Goal: Information Seeking & Learning: Learn about a topic

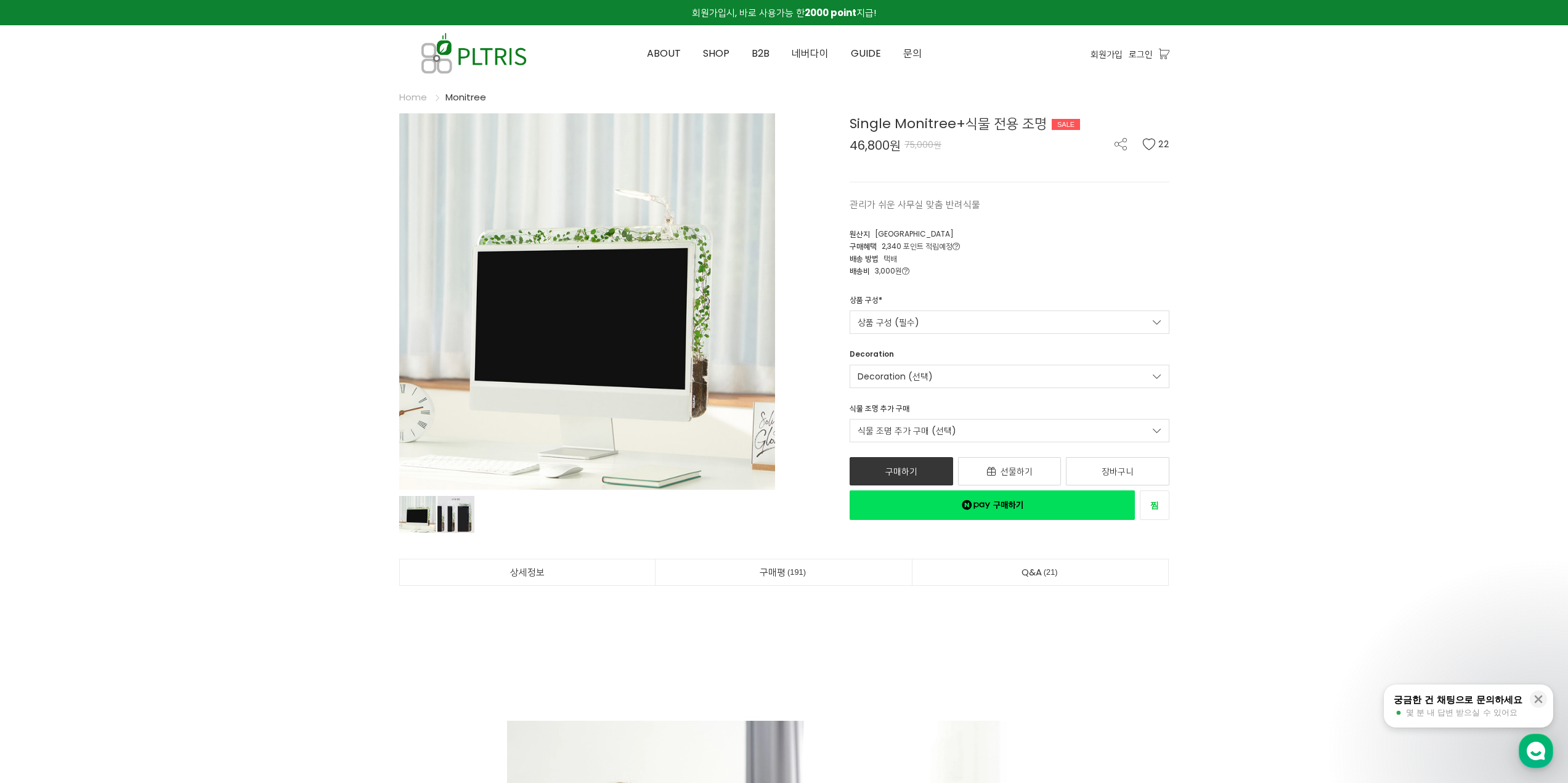
click at [800, 569] on span "191" at bounding box center [797, 572] width 22 height 13
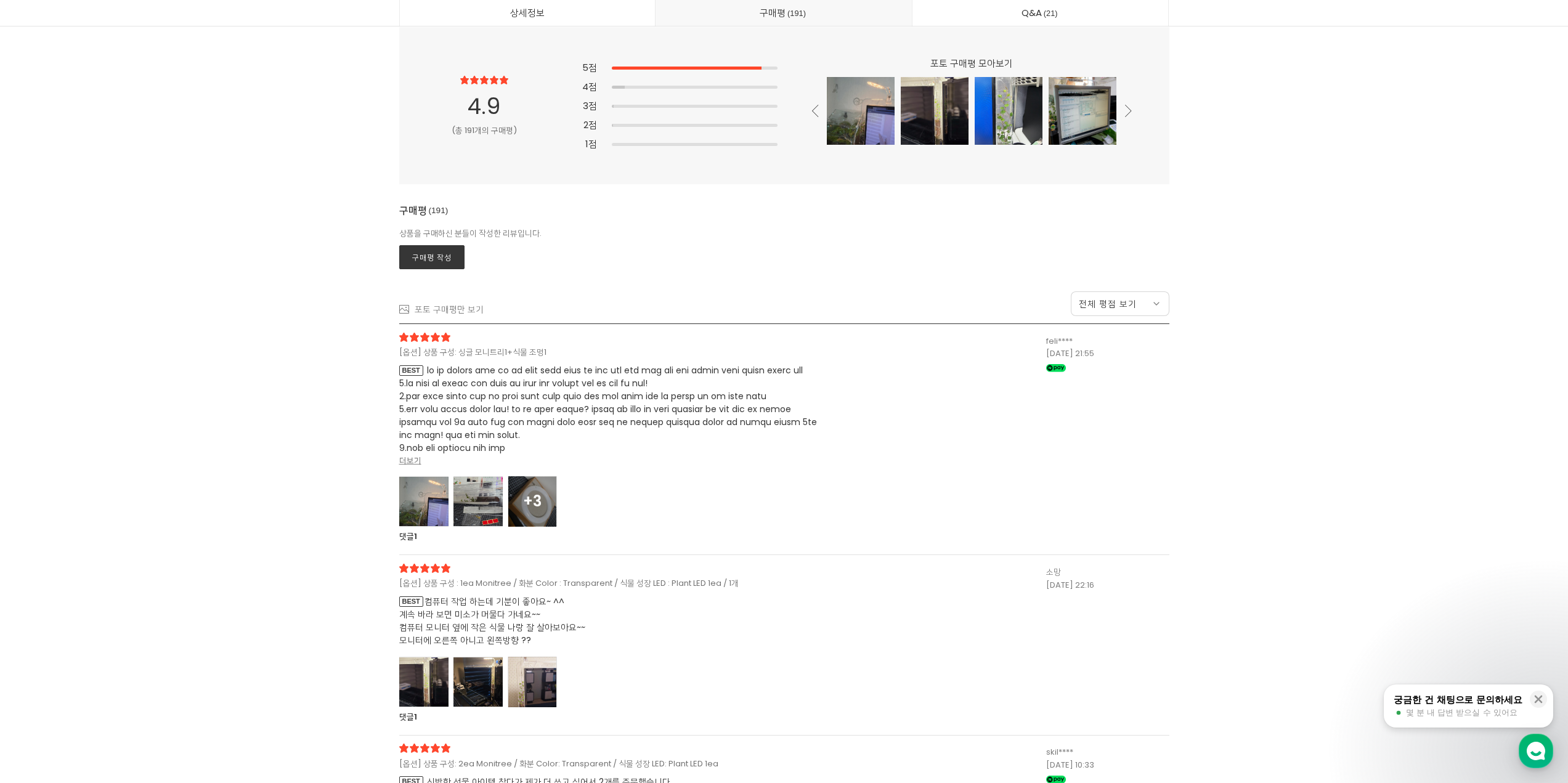
click at [419, 499] on div at bounding box center [424, 501] width 49 height 51
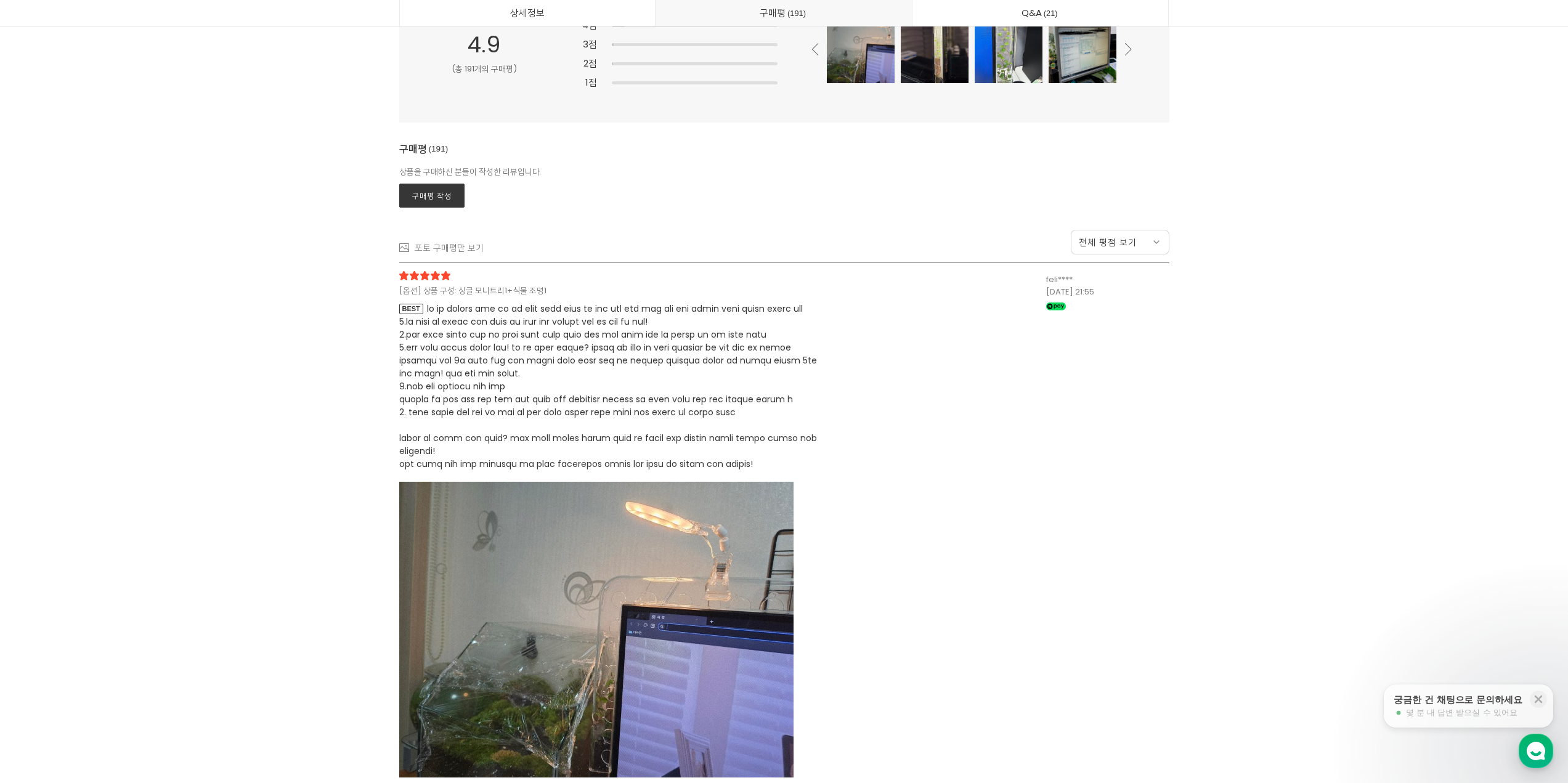
click at [567, 617] on img at bounding box center [596, 630] width 395 height 296
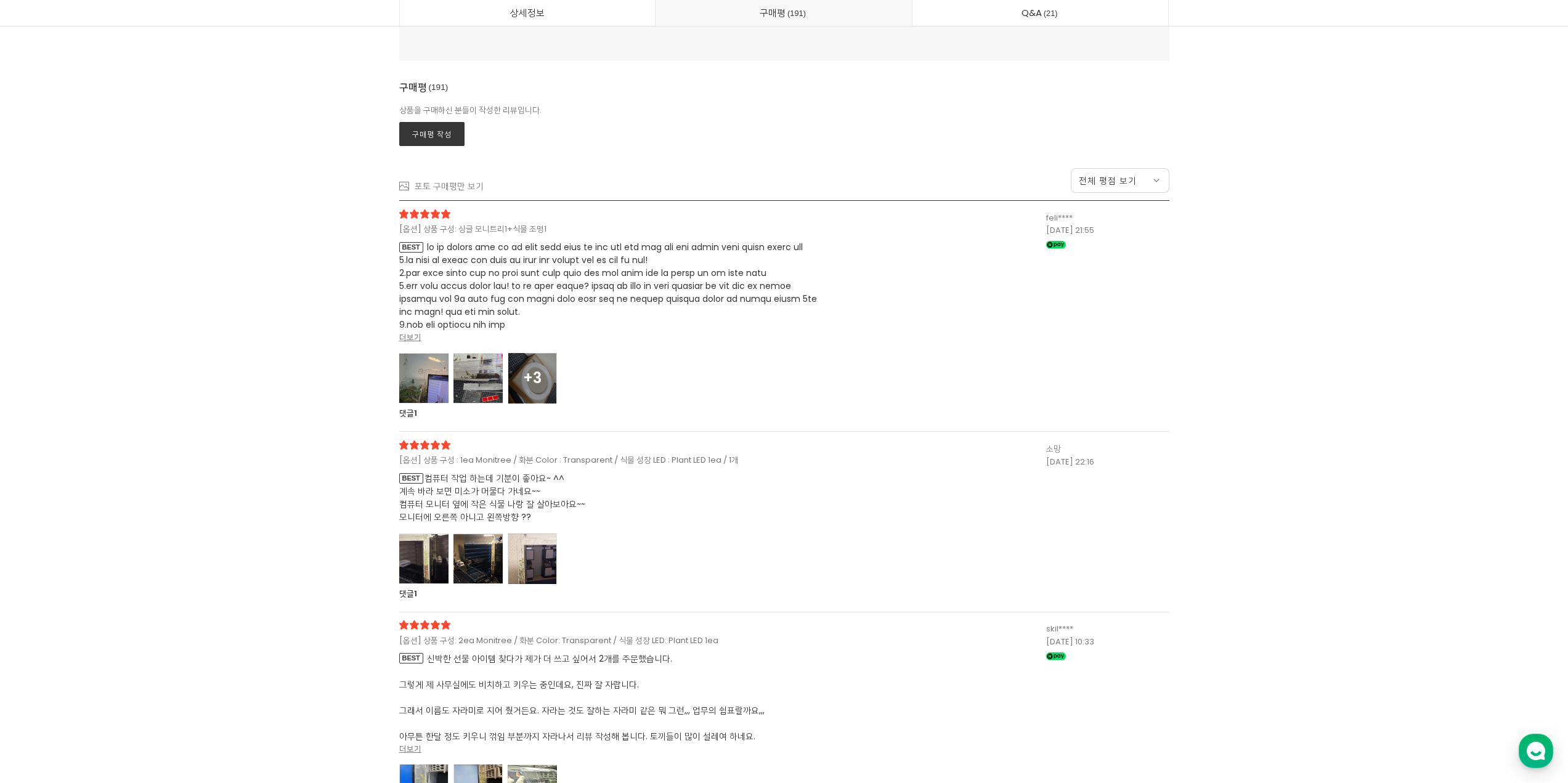
click at [567, 377] on div "+3" at bounding box center [614, 377] width 431 height 49
click at [540, 380] on span at bounding box center [608, 324] width 418 height 167
click at [545, 394] on div "+3" at bounding box center [532, 378] width 48 height 49
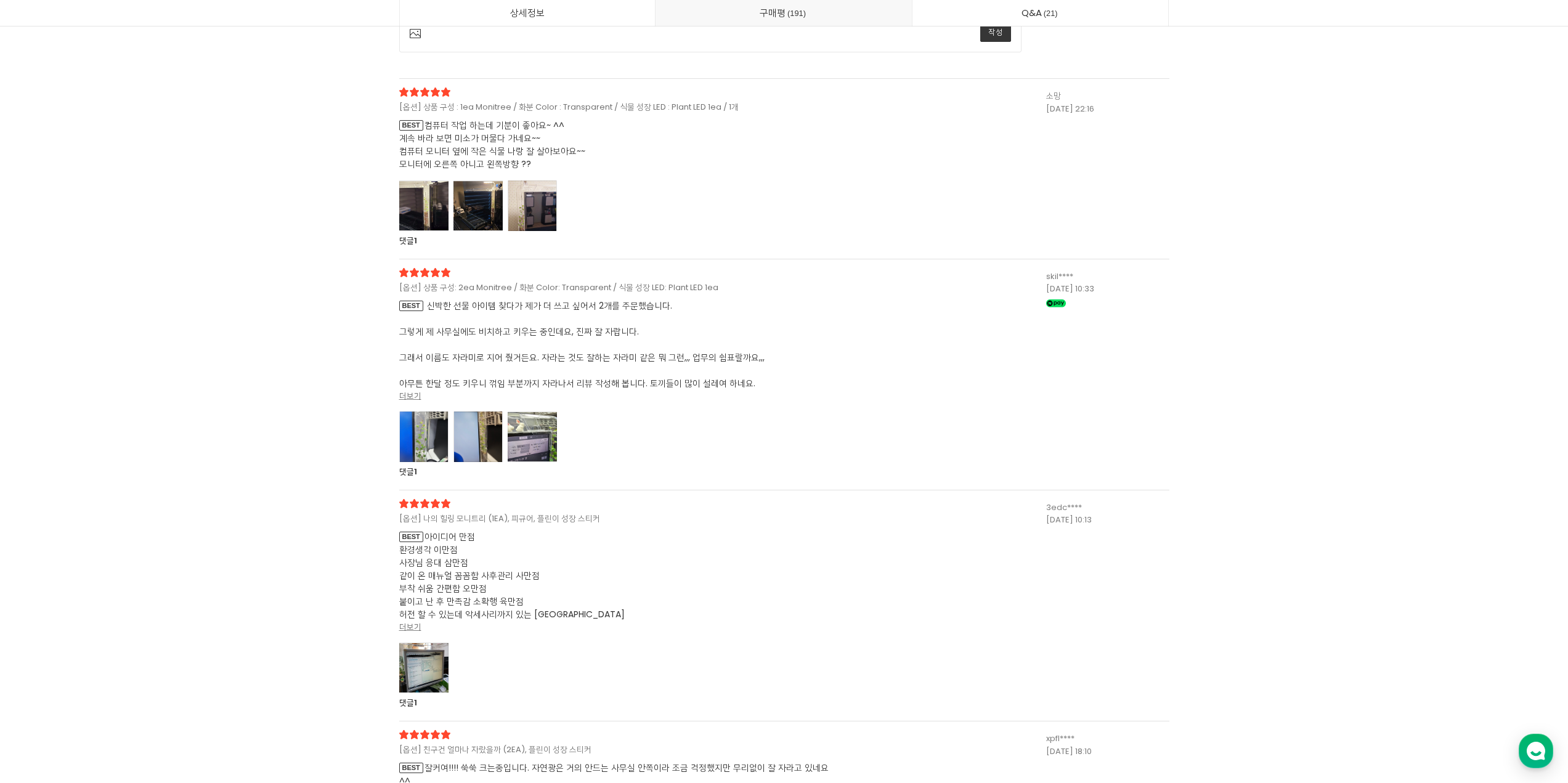
scroll to position [35149, 0]
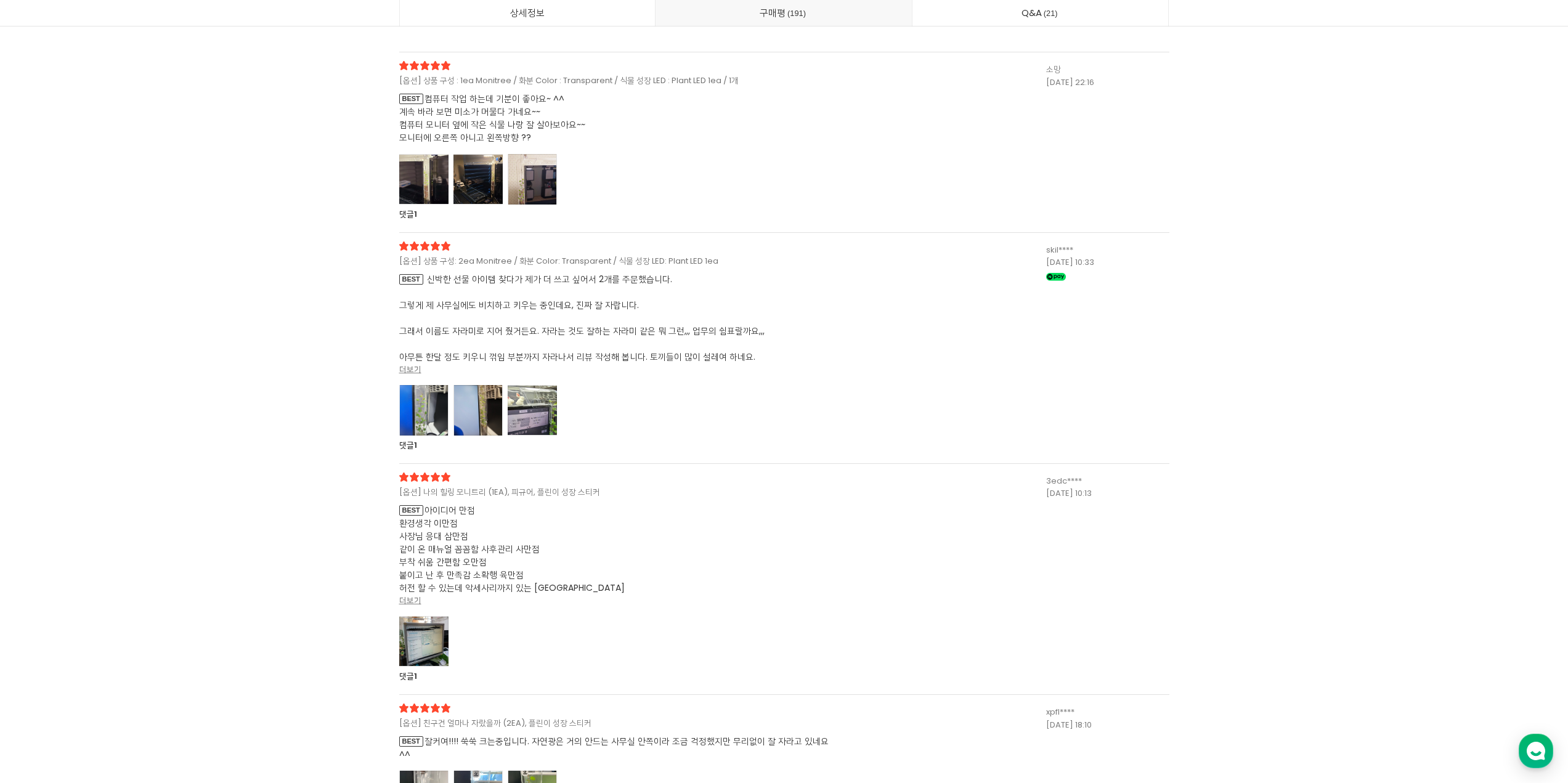
click at [422, 205] on div at bounding box center [424, 179] width 49 height 51
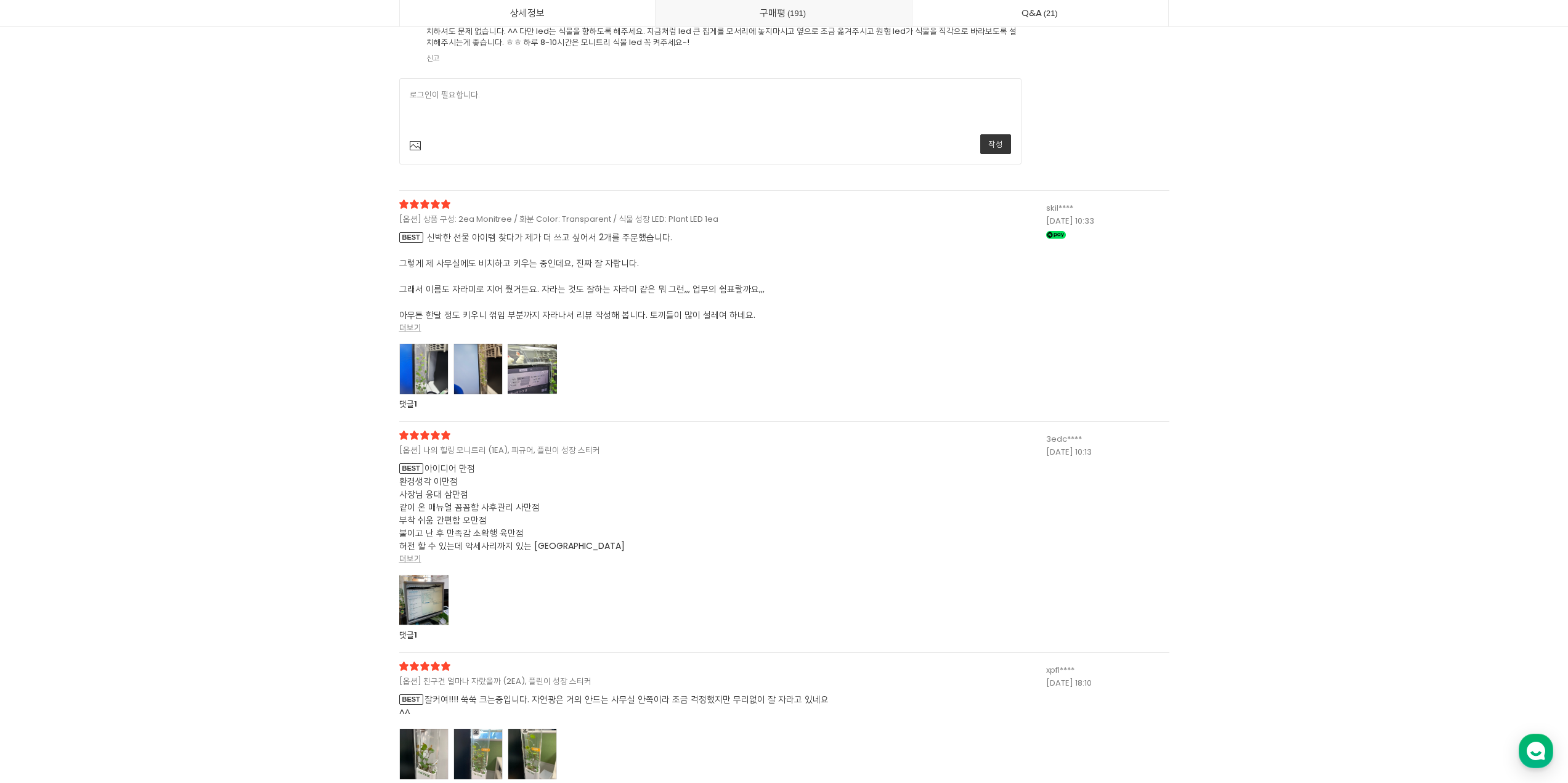
scroll to position [36864, 0]
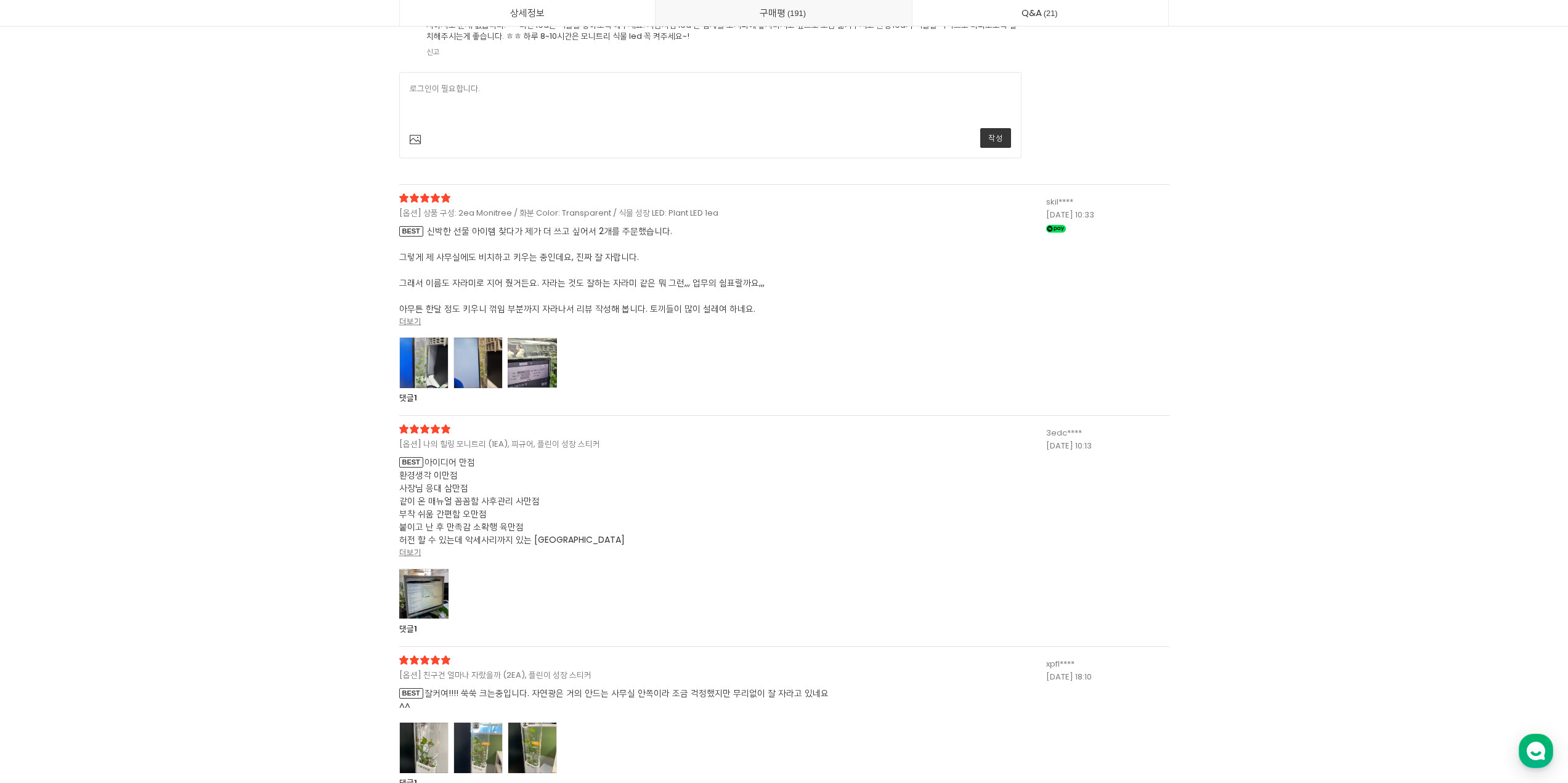
click at [413, 388] on div at bounding box center [424, 363] width 49 height 51
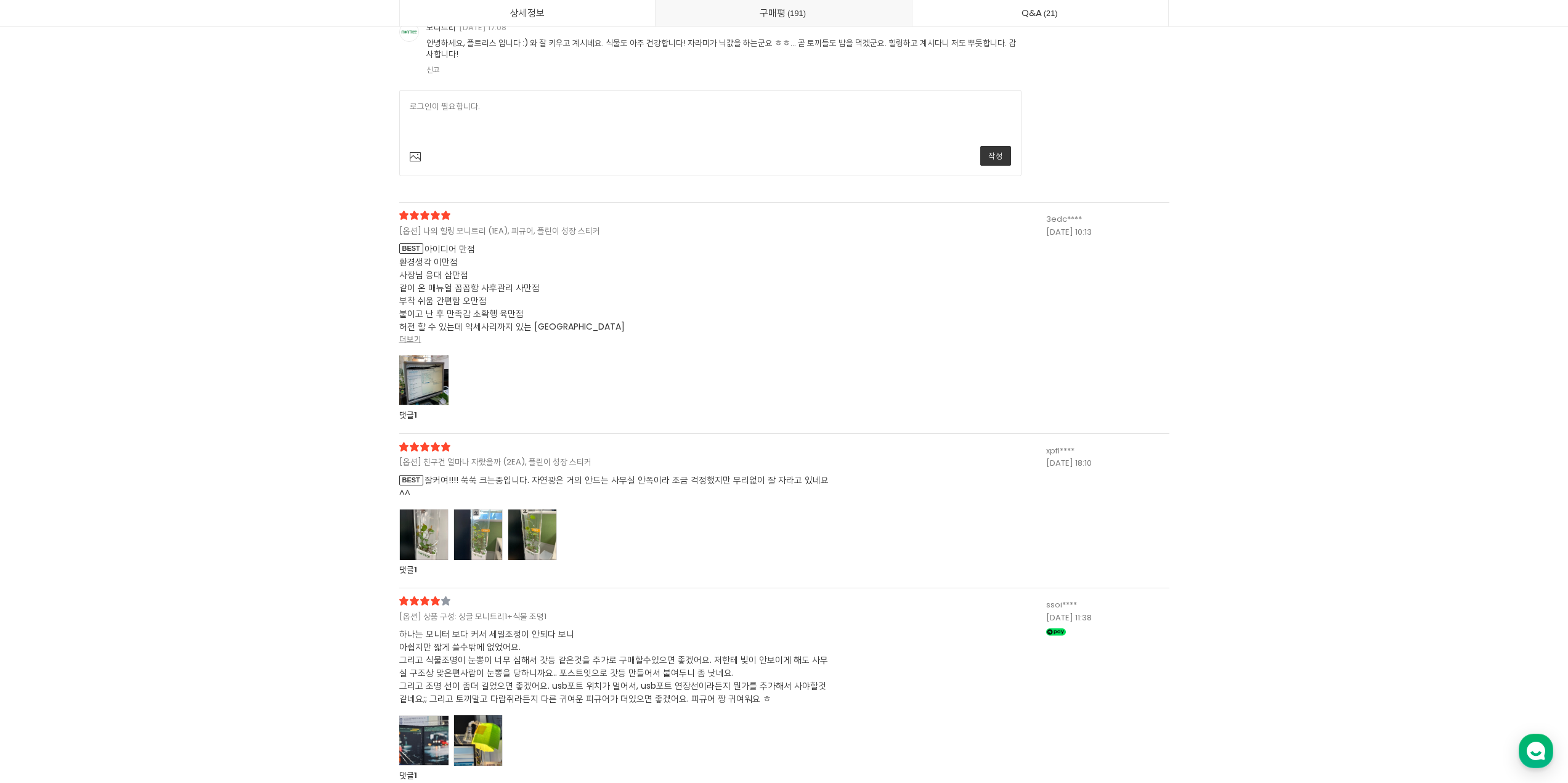
scroll to position [38598, 0]
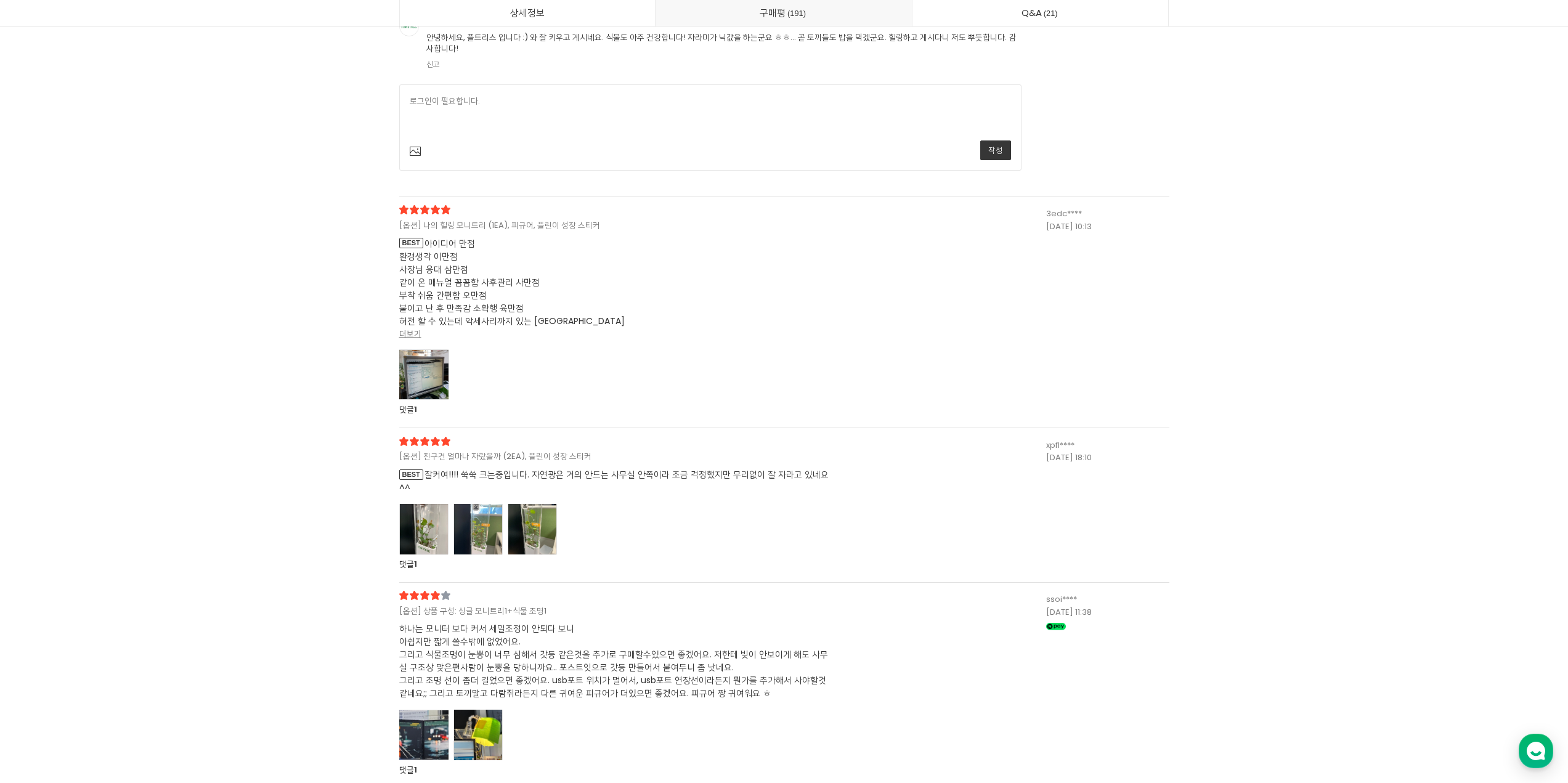
click at [436, 400] on div at bounding box center [424, 374] width 49 height 51
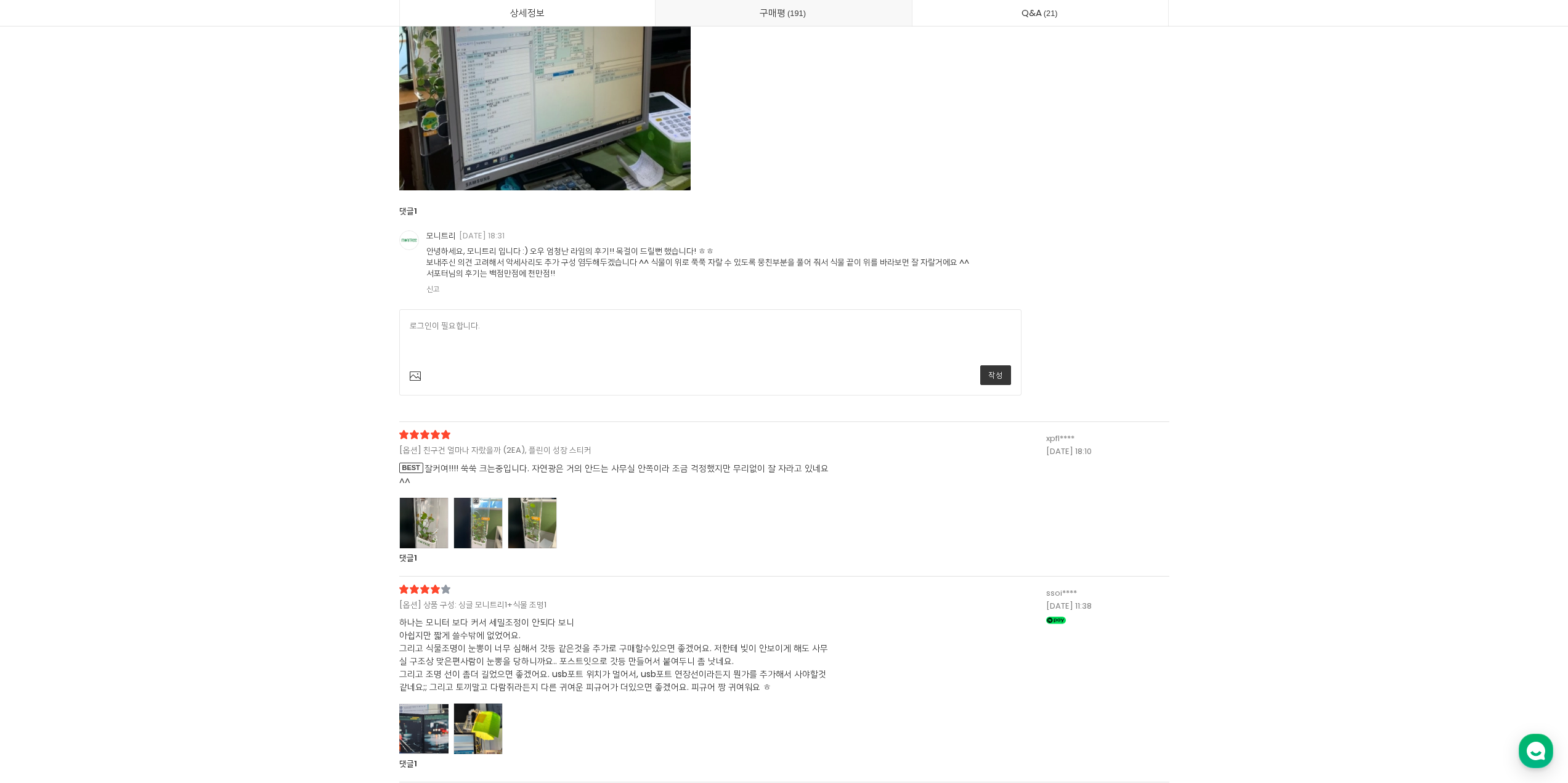
scroll to position [39092, 0]
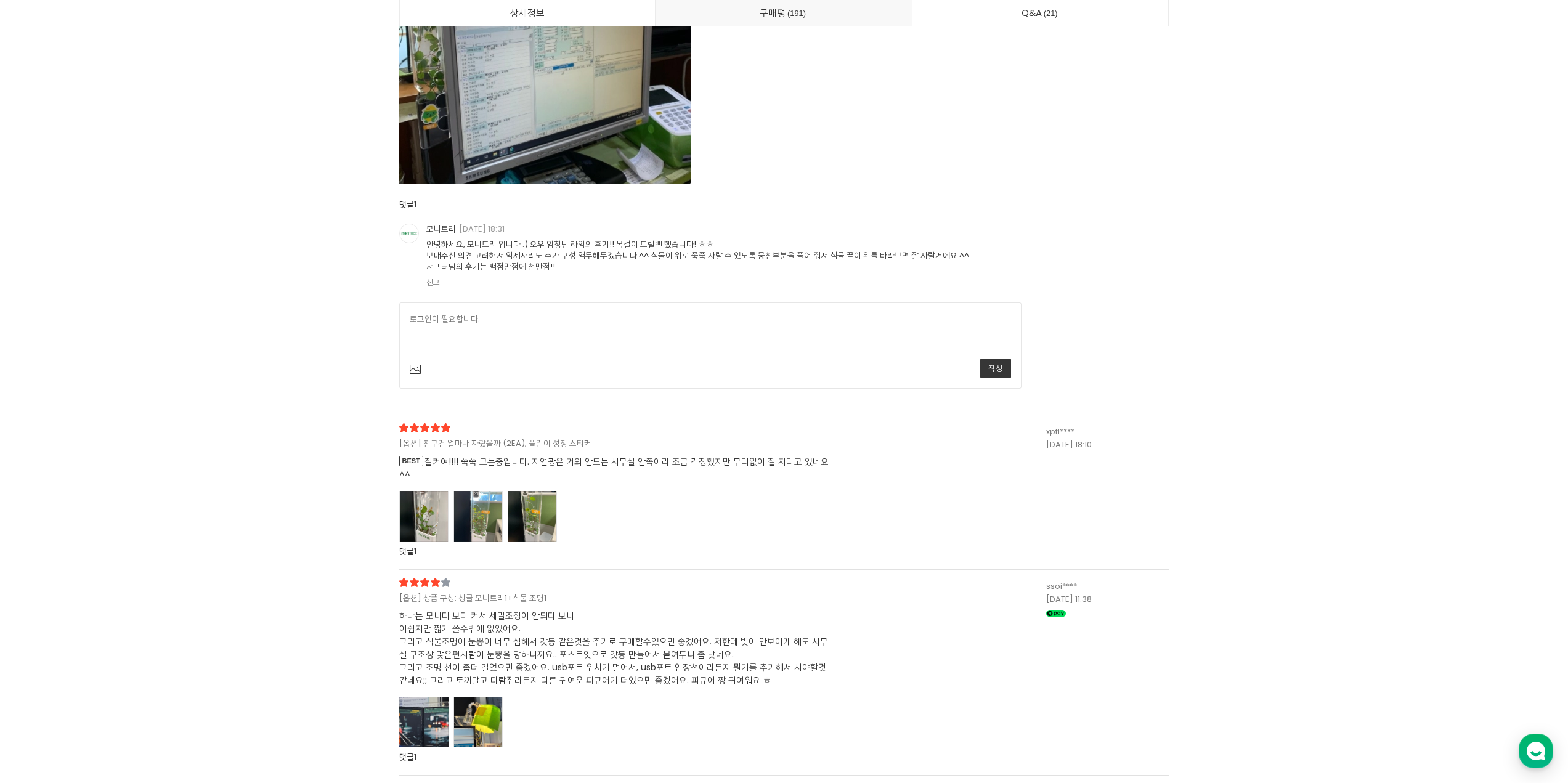
click at [430, 542] on div at bounding box center [424, 516] width 49 height 51
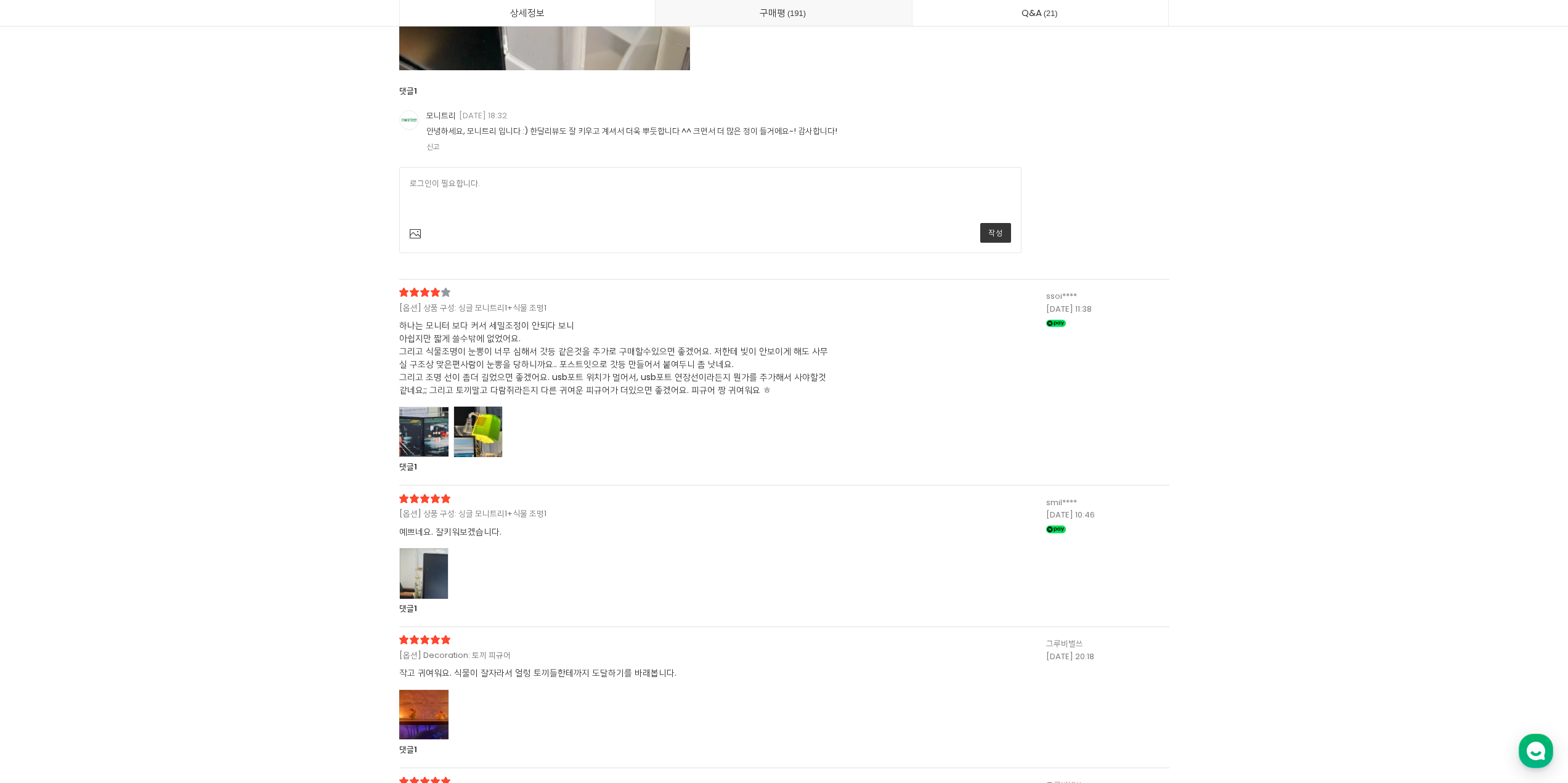
scroll to position [40693, 0]
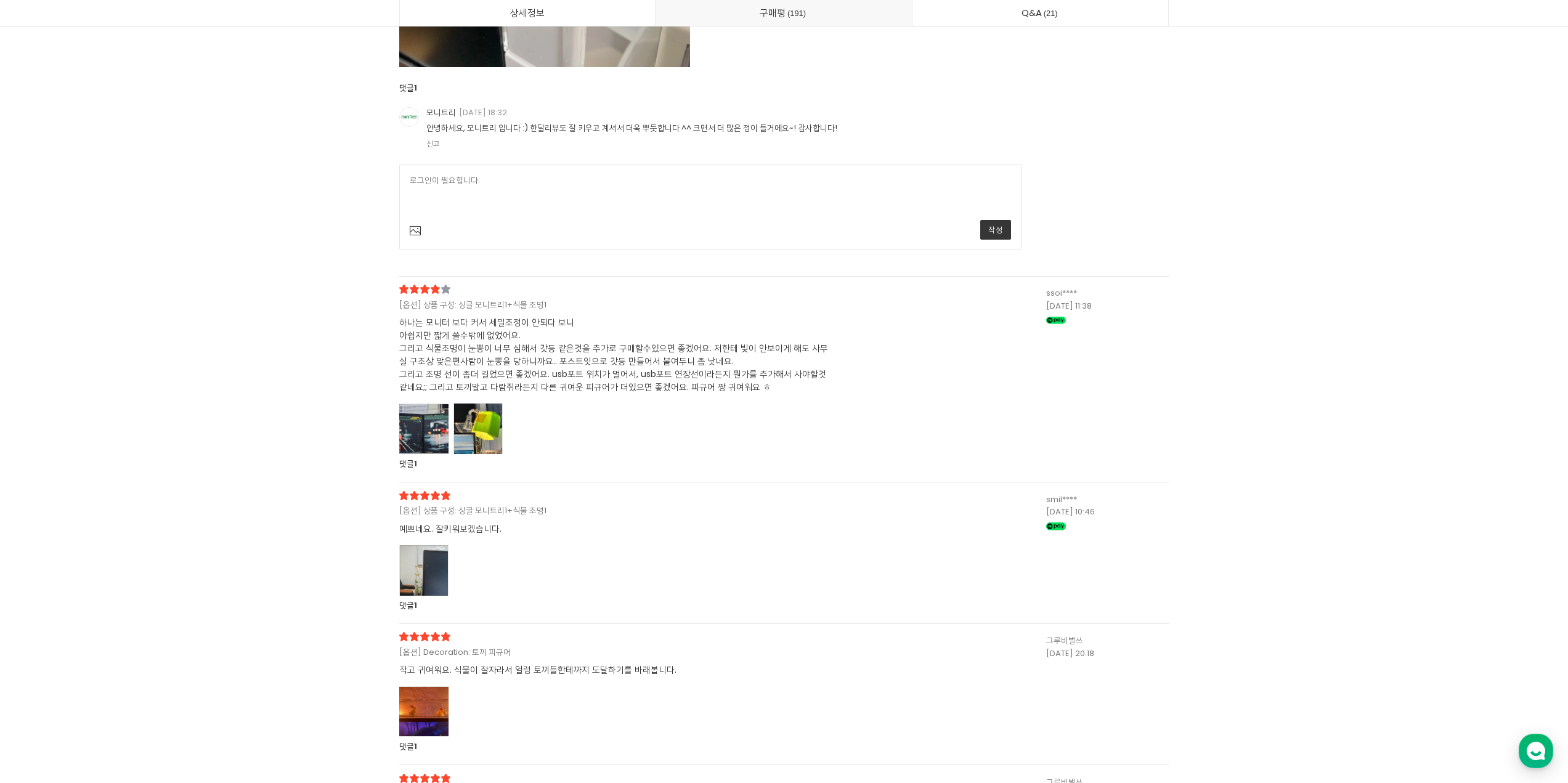
click at [425, 454] on div at bounding box center [424, 429] width 49 height 51
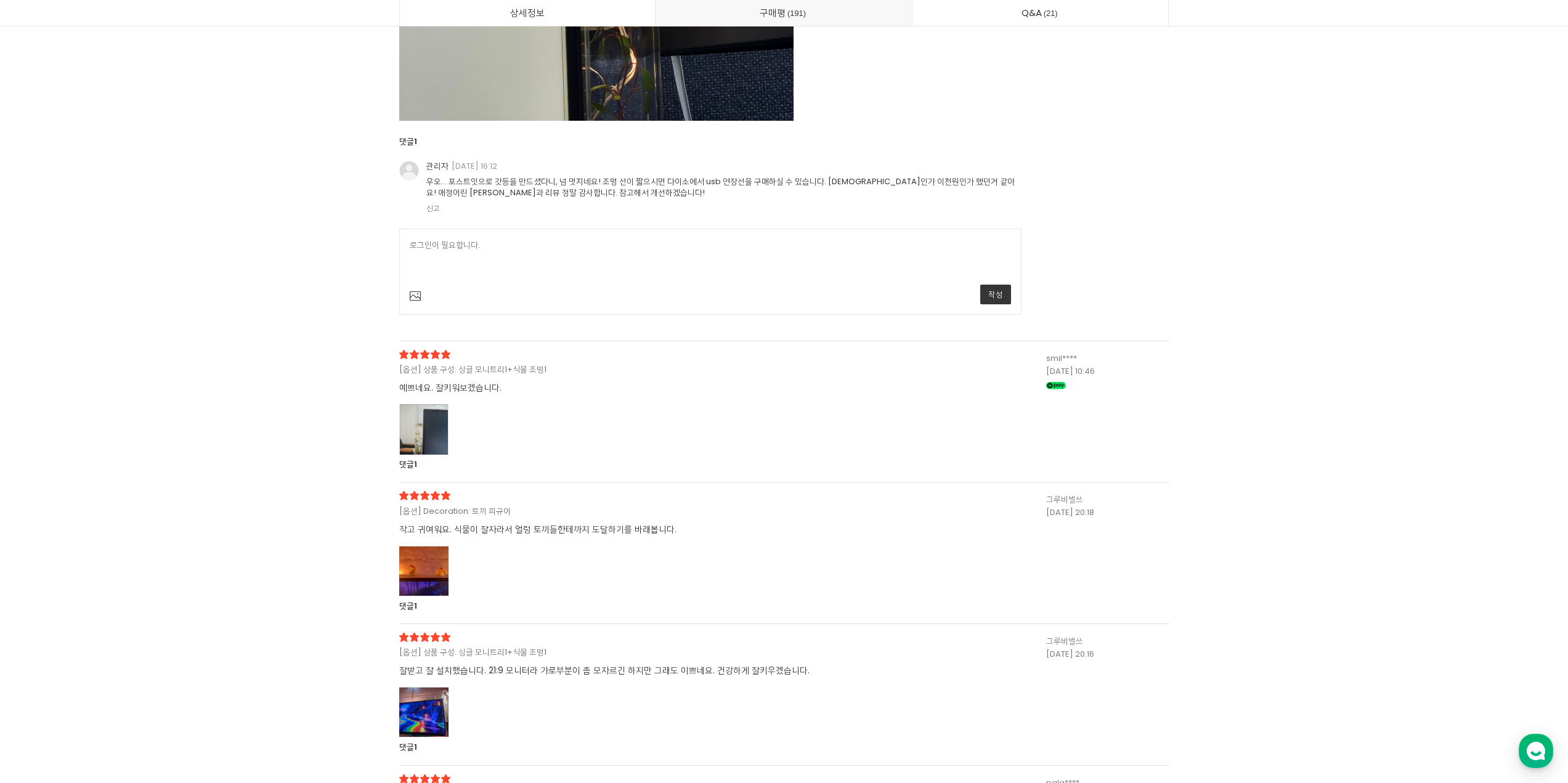
scroll to position [41799, 0]
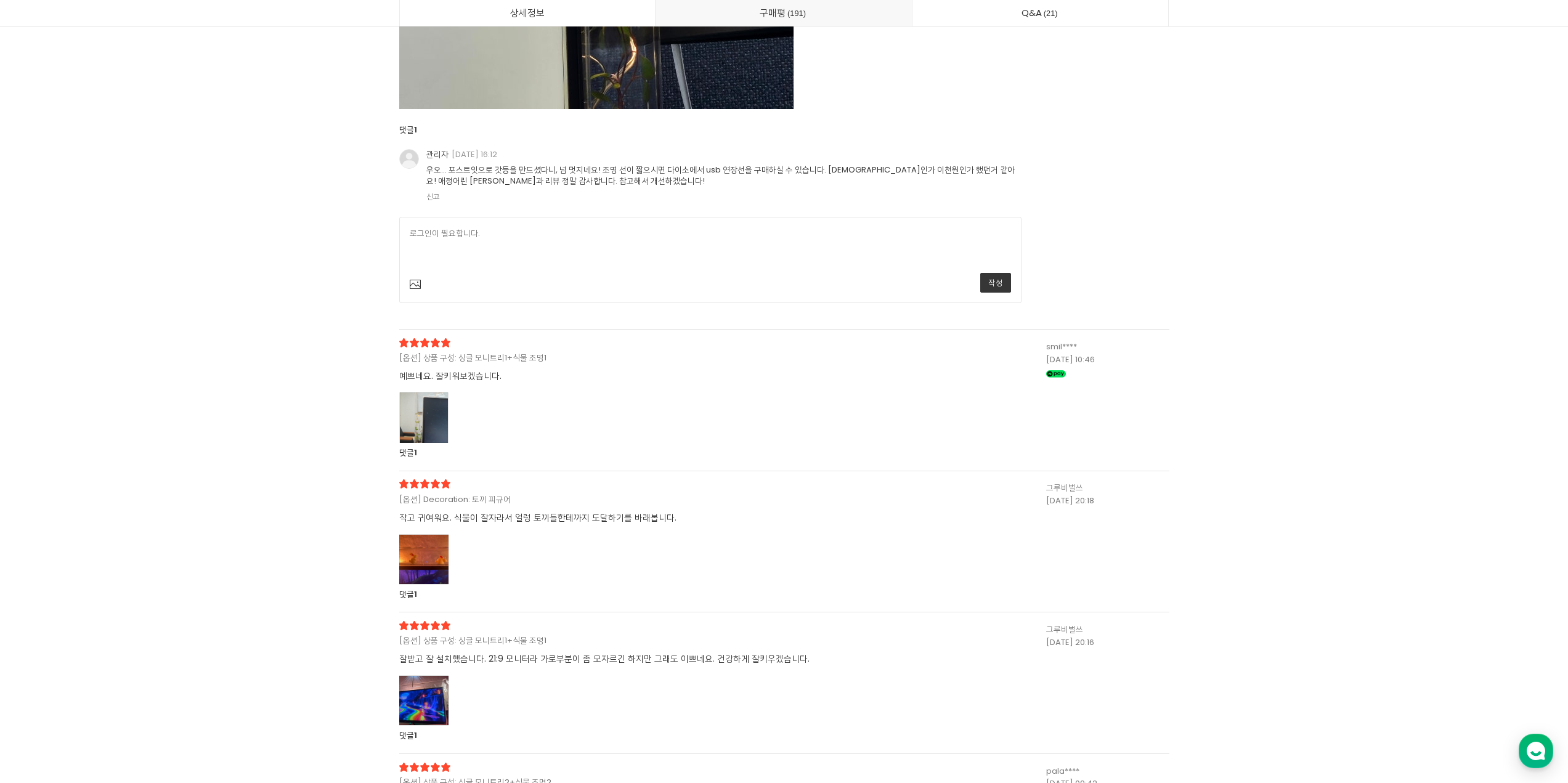
click at [447, 443] on div at bounding box center [424, 418] width 49 height 51
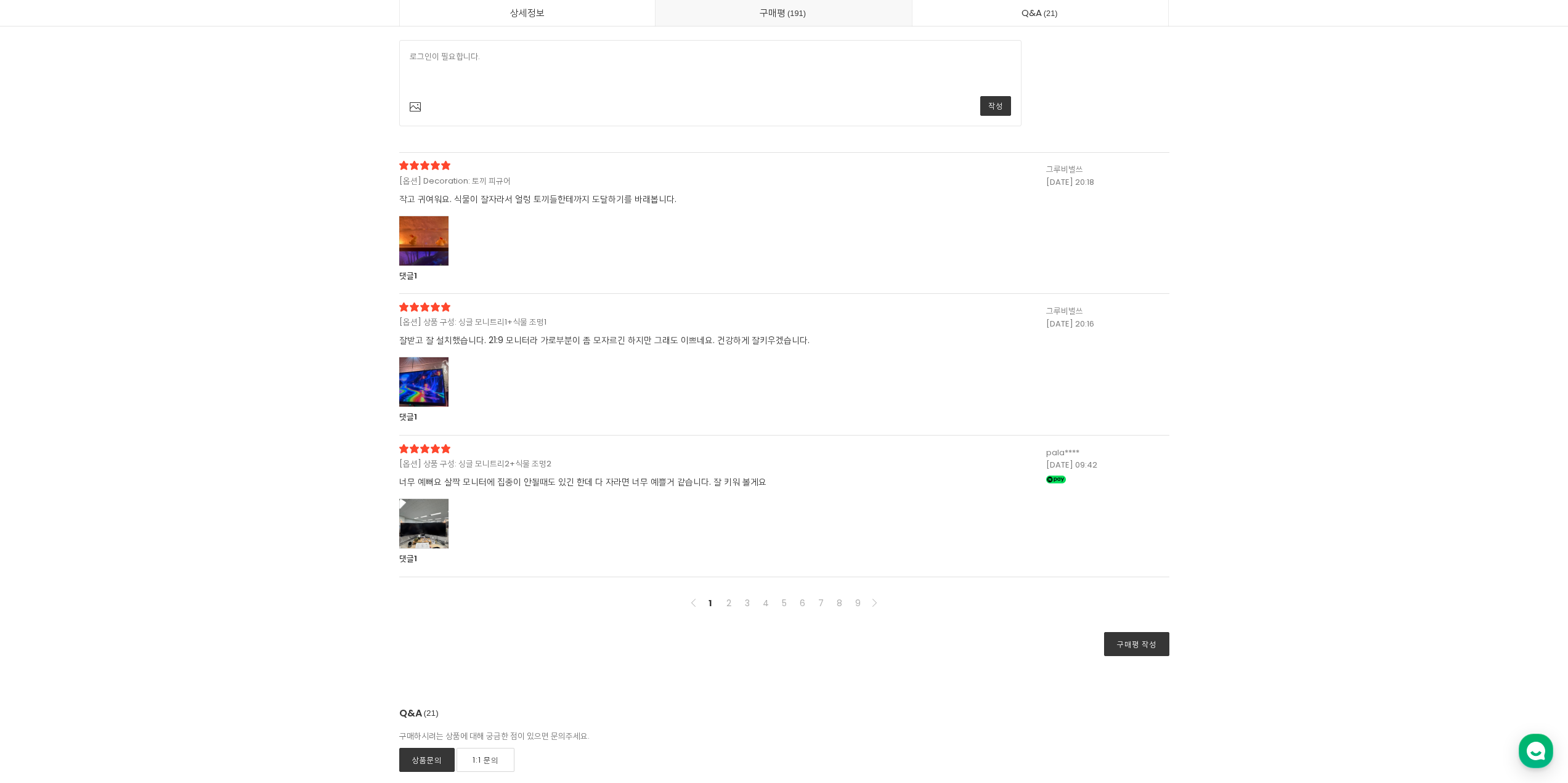
click at [444, 266] on div at bounding box center [424, 241] width 49 height 51
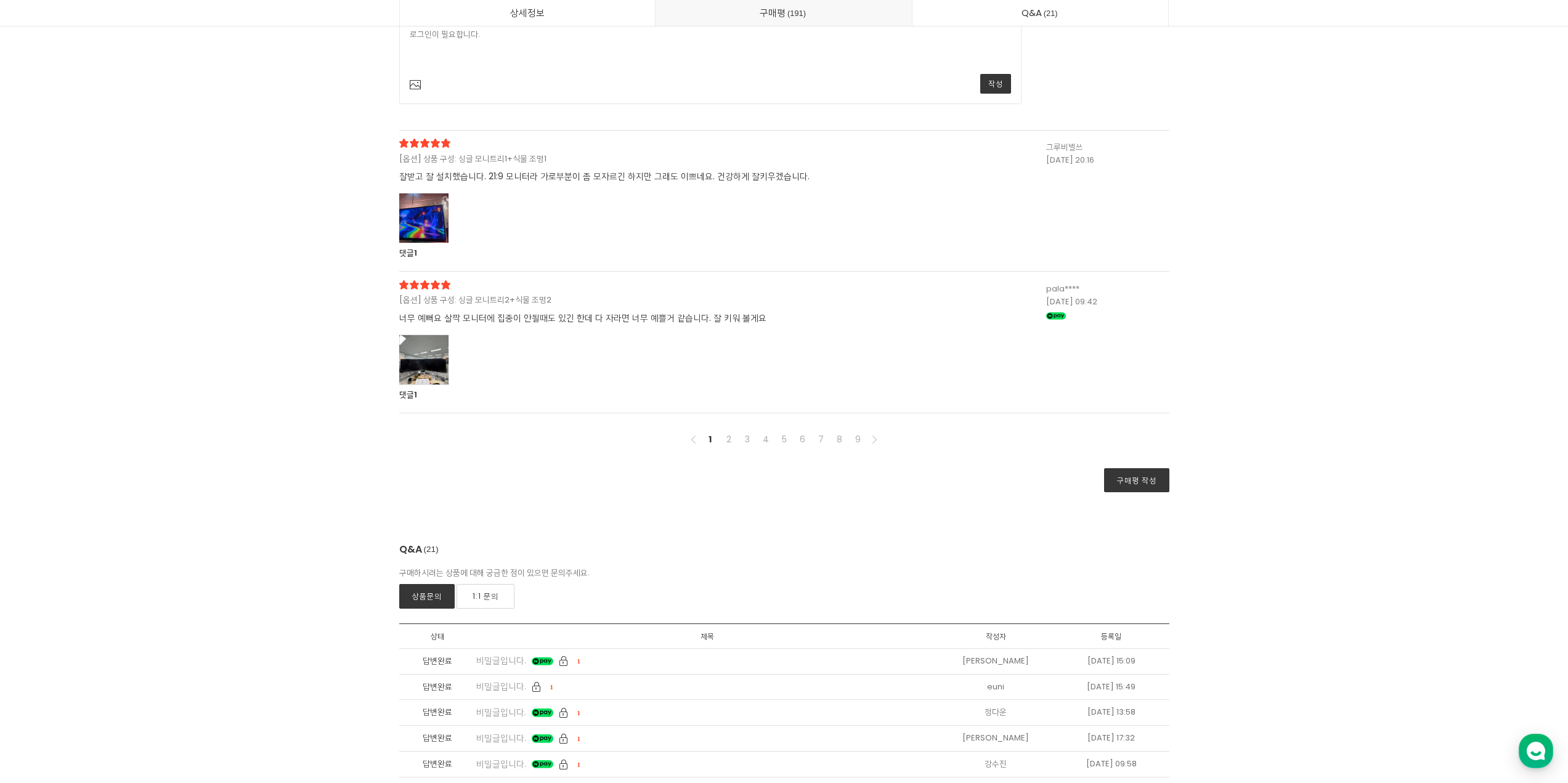
scroll to position [43696, 0]
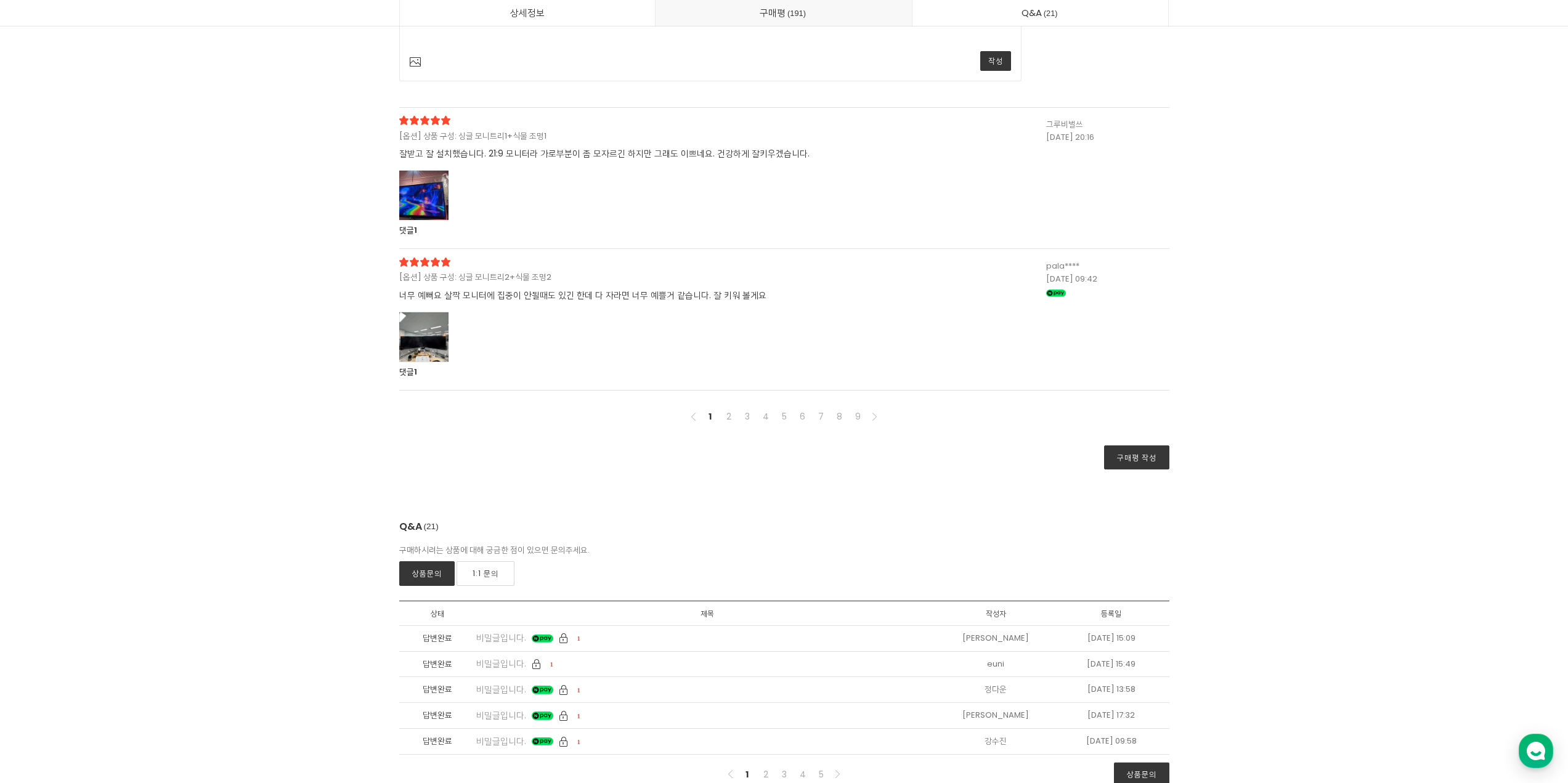
click at [439, 362] on div at bounding box center [424, 337] width 49 height 51
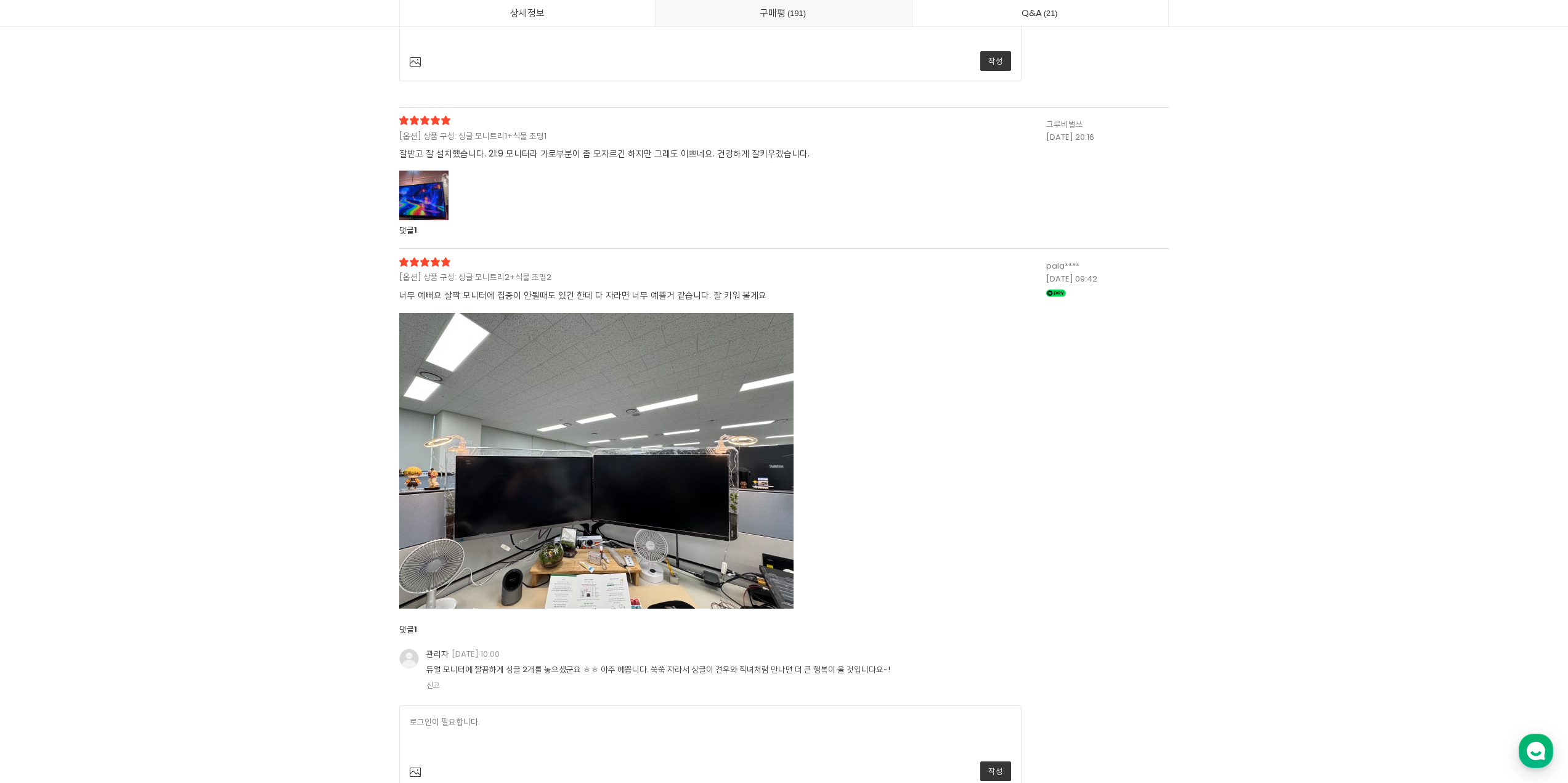
click at [431, 220] on div at bounding box center [424, 196] width 49 height 51
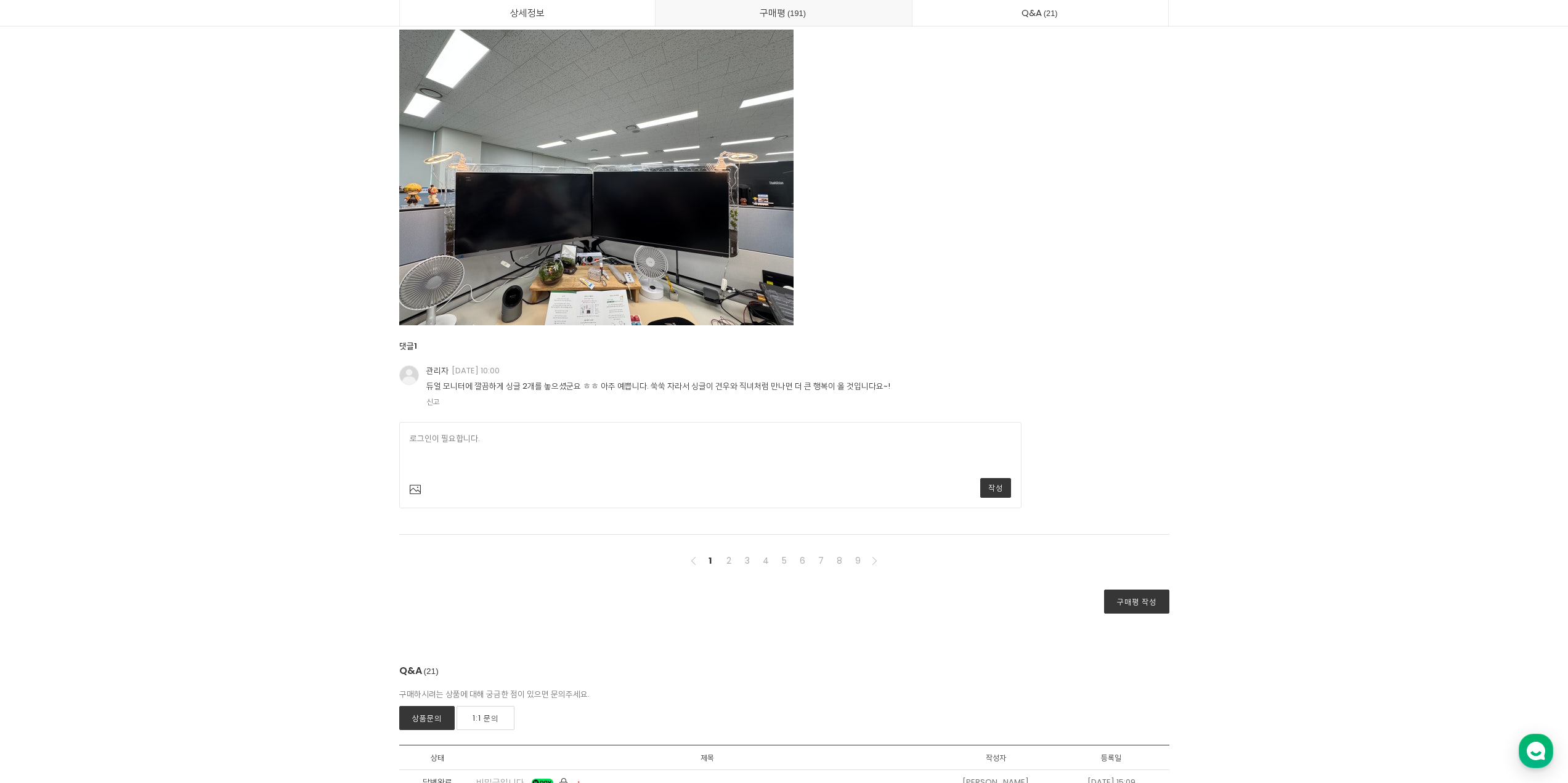
scroll to position [44410, 0]
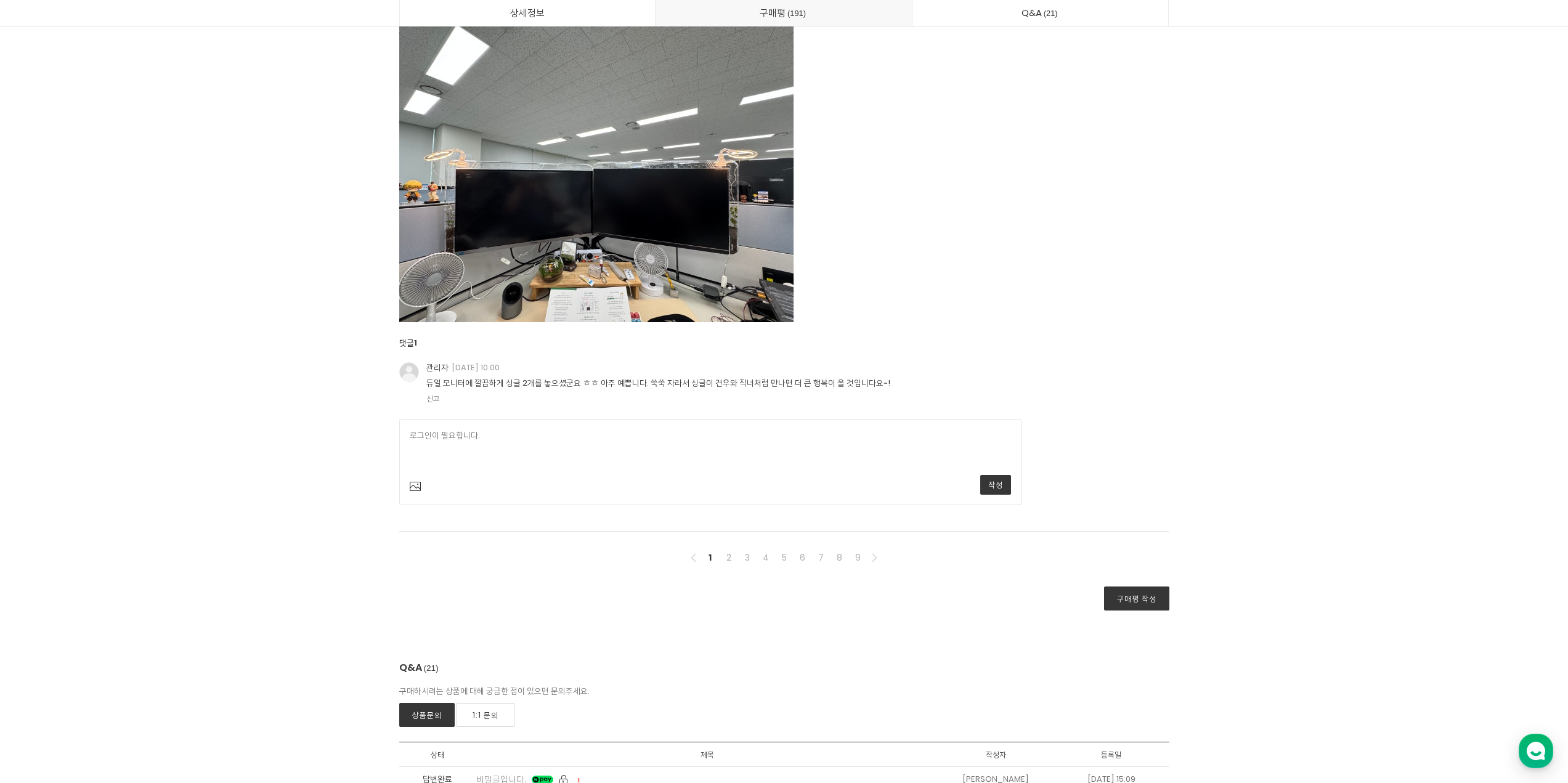
click at [610, 322] on img at bounding box center [596, 174] width 395 height 296
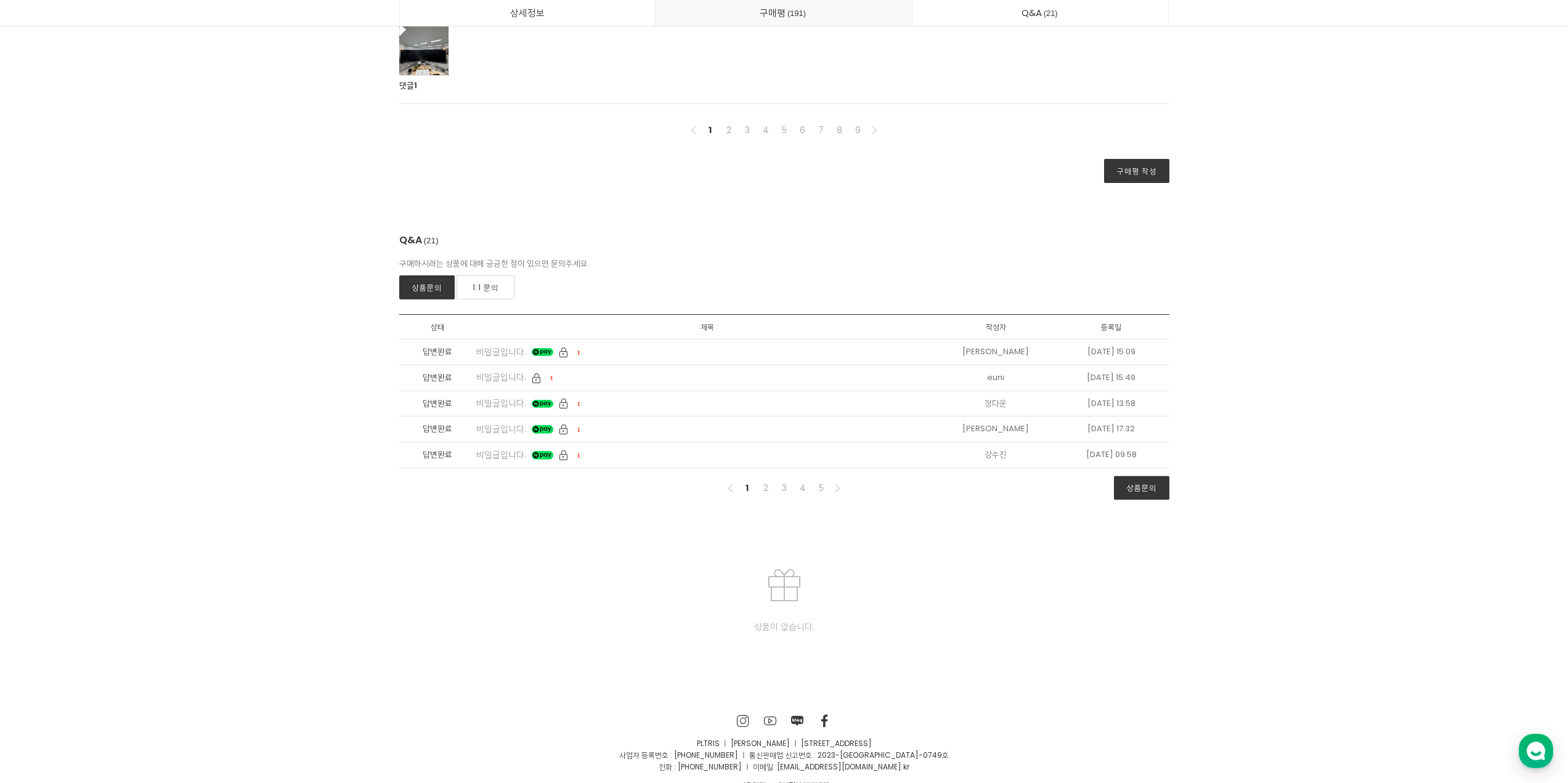
drag, startPoint x: 614, startPoint y: 314, endPoint x: 425, endPoint y: 125, distance: 267.3
click at [425, 75] on div at bounding box center [424, 51] width 49 height 51
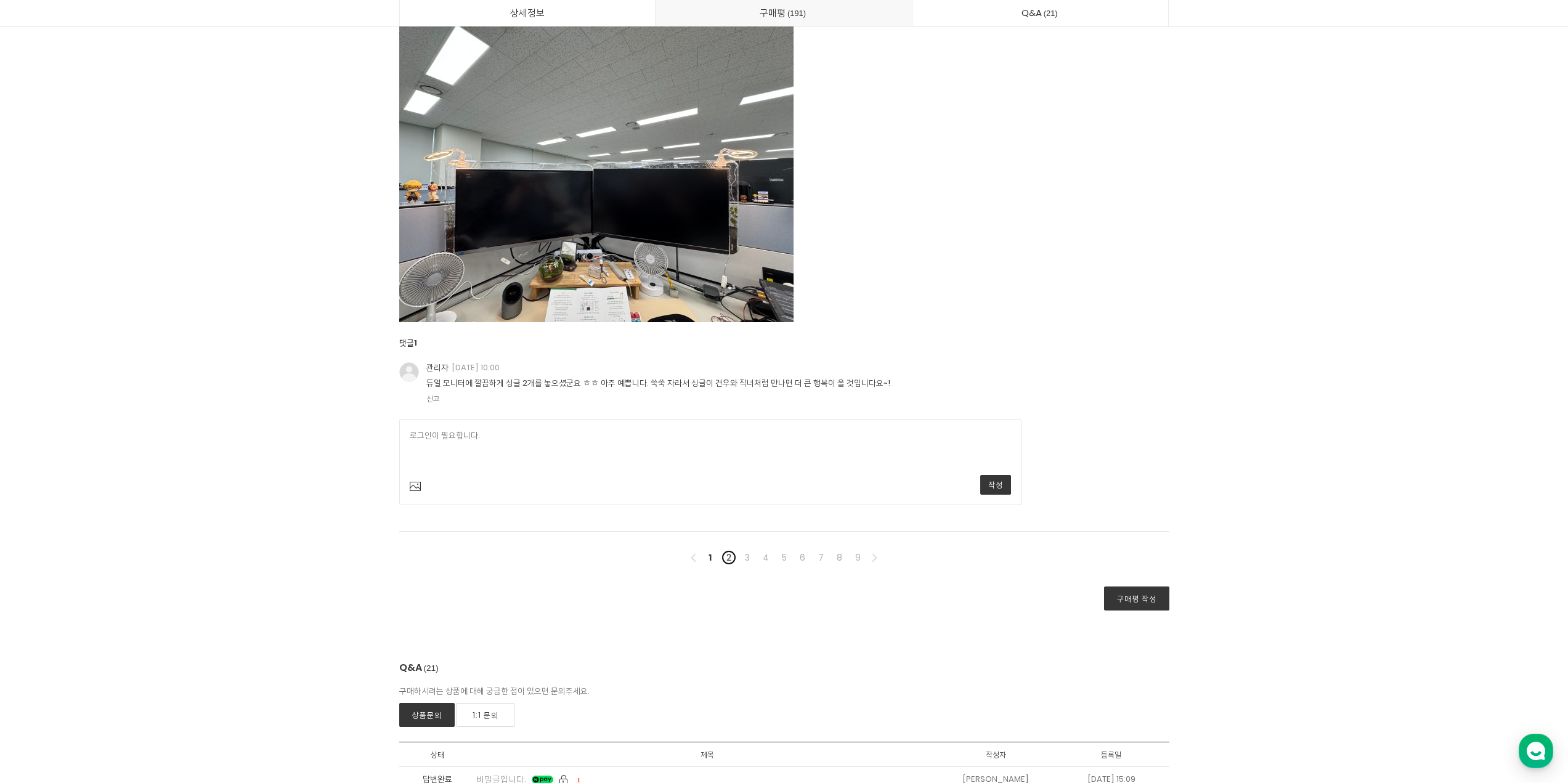
click at [729, 565] on link "2" at bounding box center [729, 557] width 15 height 15
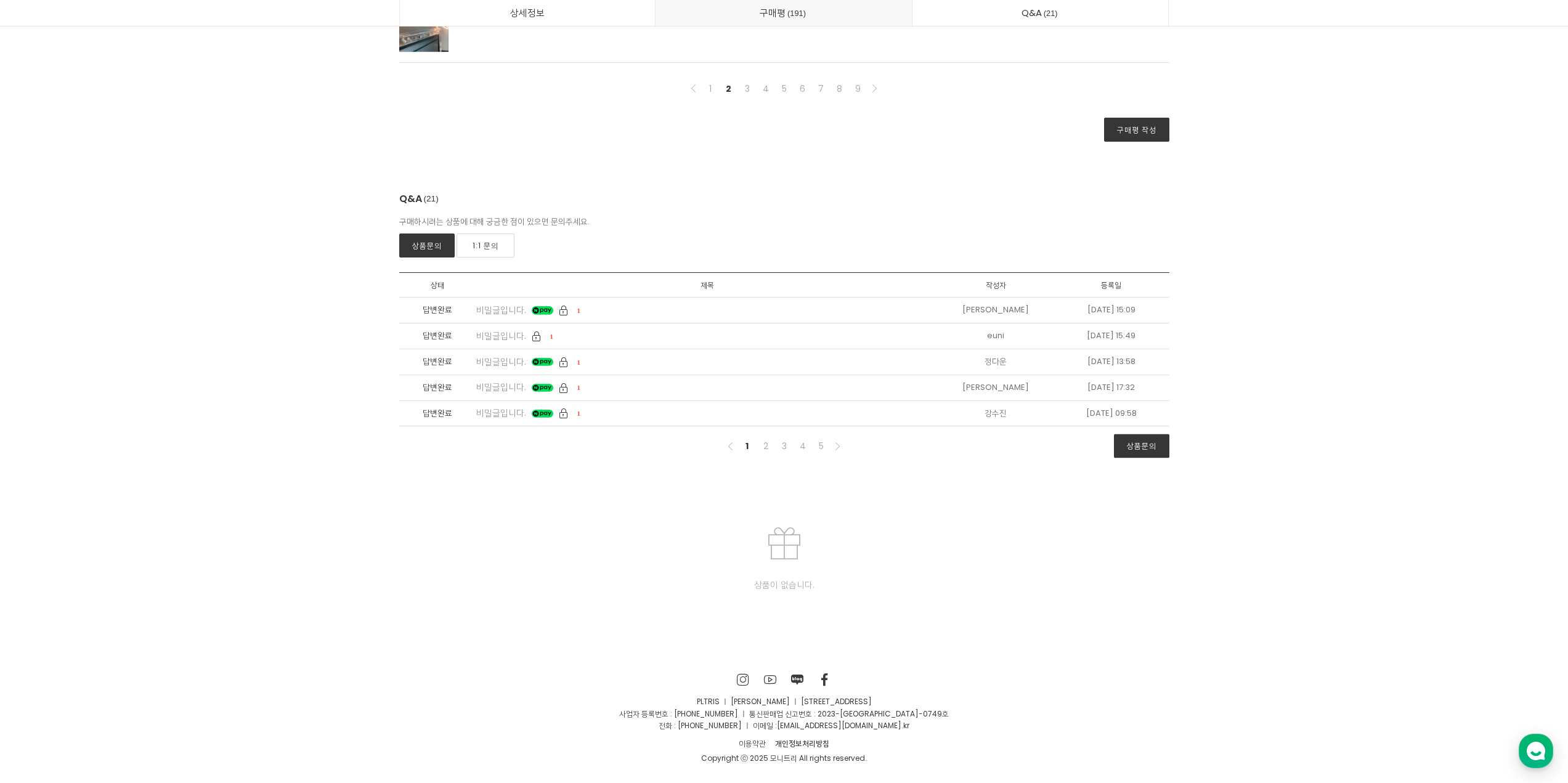
scroll to position [32291, 0]
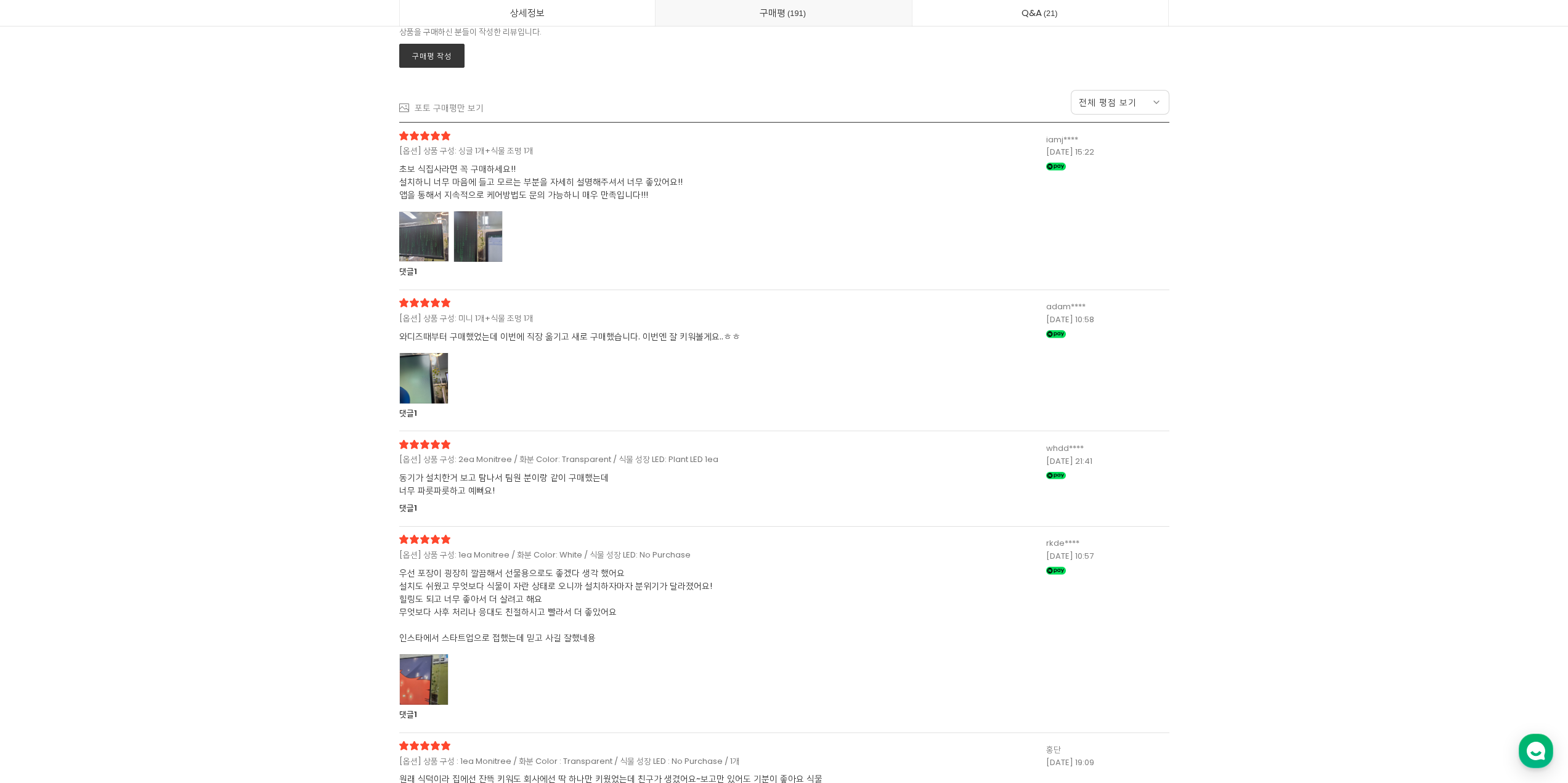
click at [484, 223] on div at bounding box center [478, 237] width 49 height 51
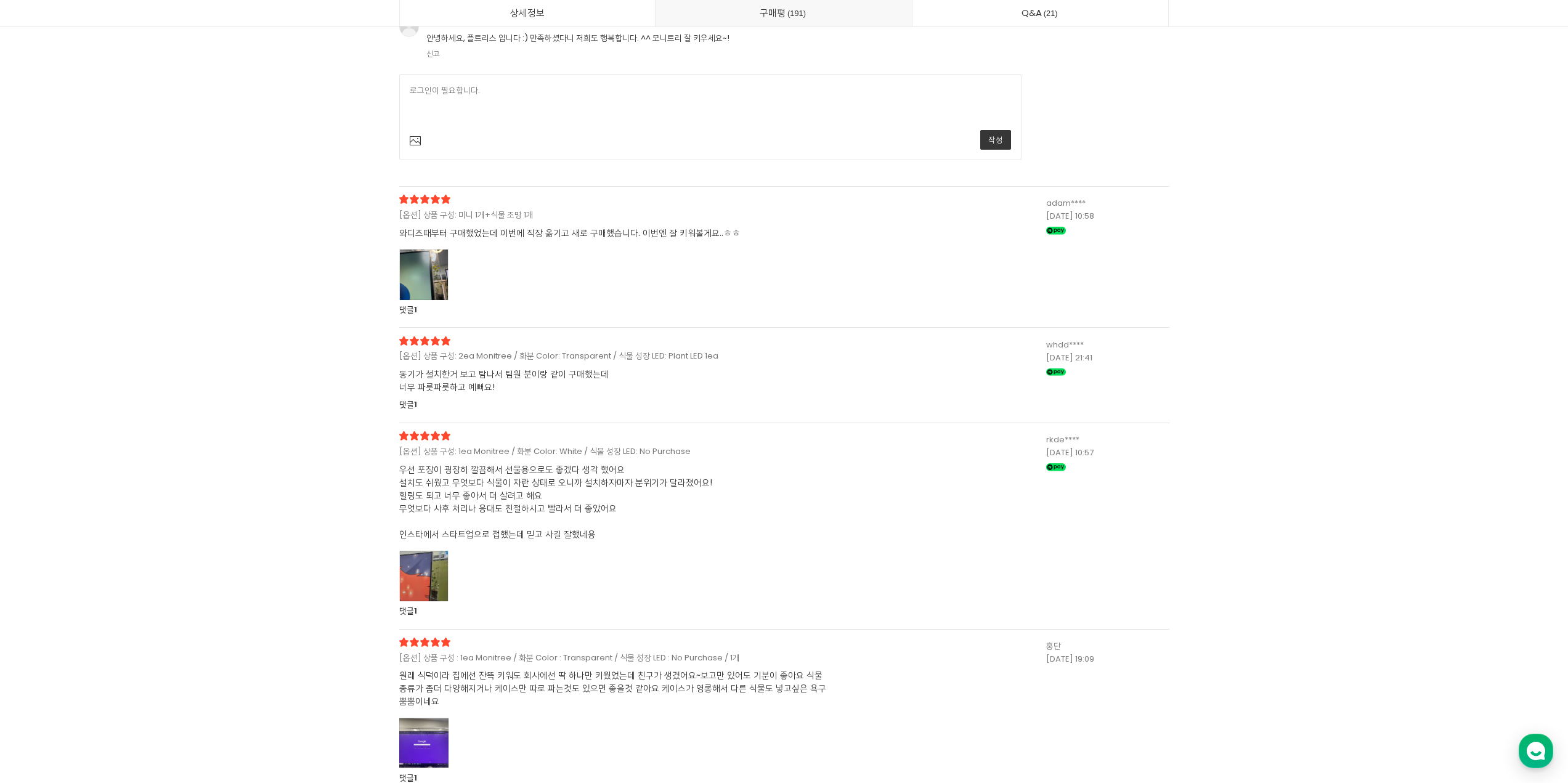
scroll to position [33360, 0]
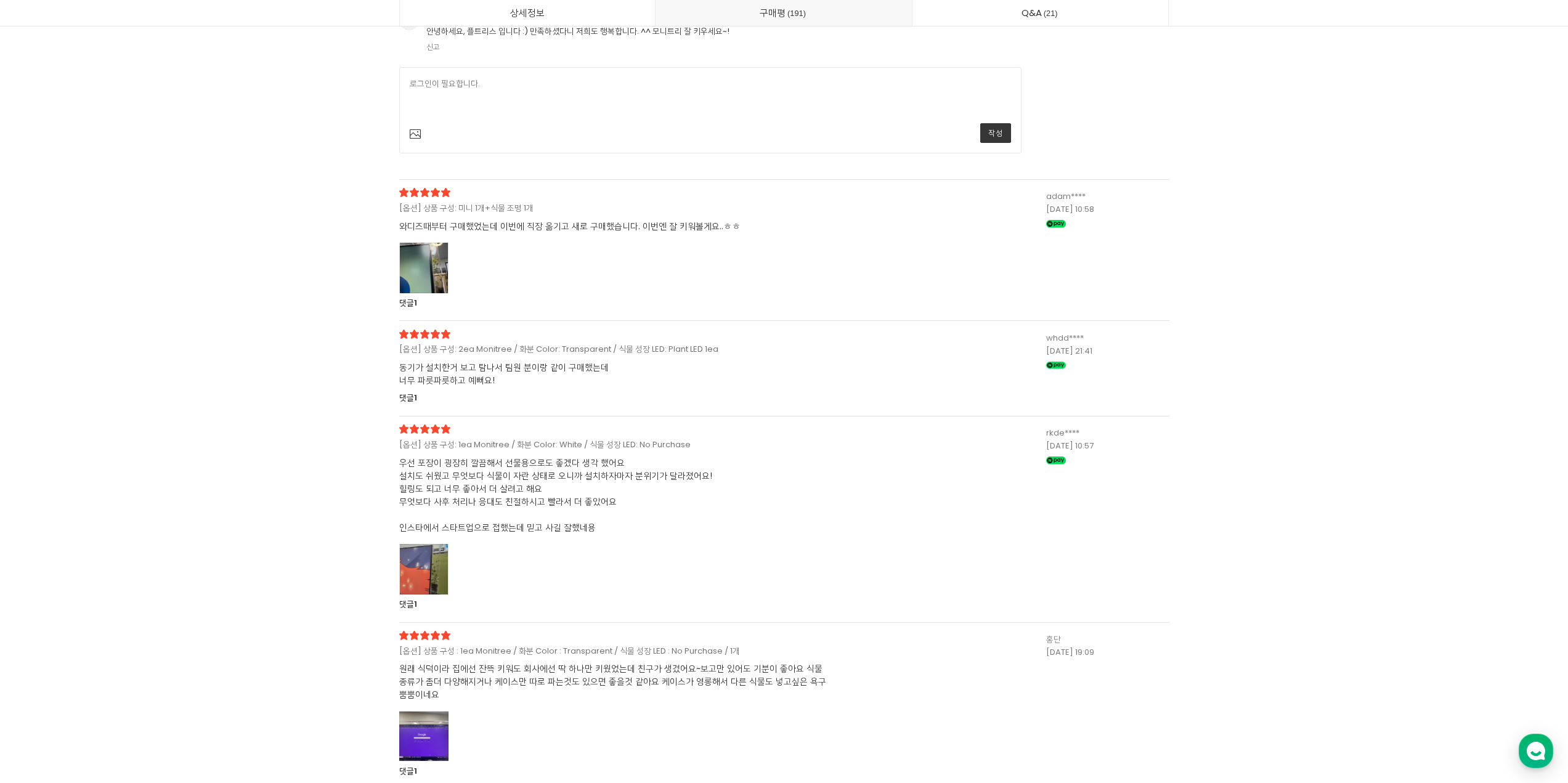
click at [433, 279] on div at bounding box center [424, 268] width 49 height 51
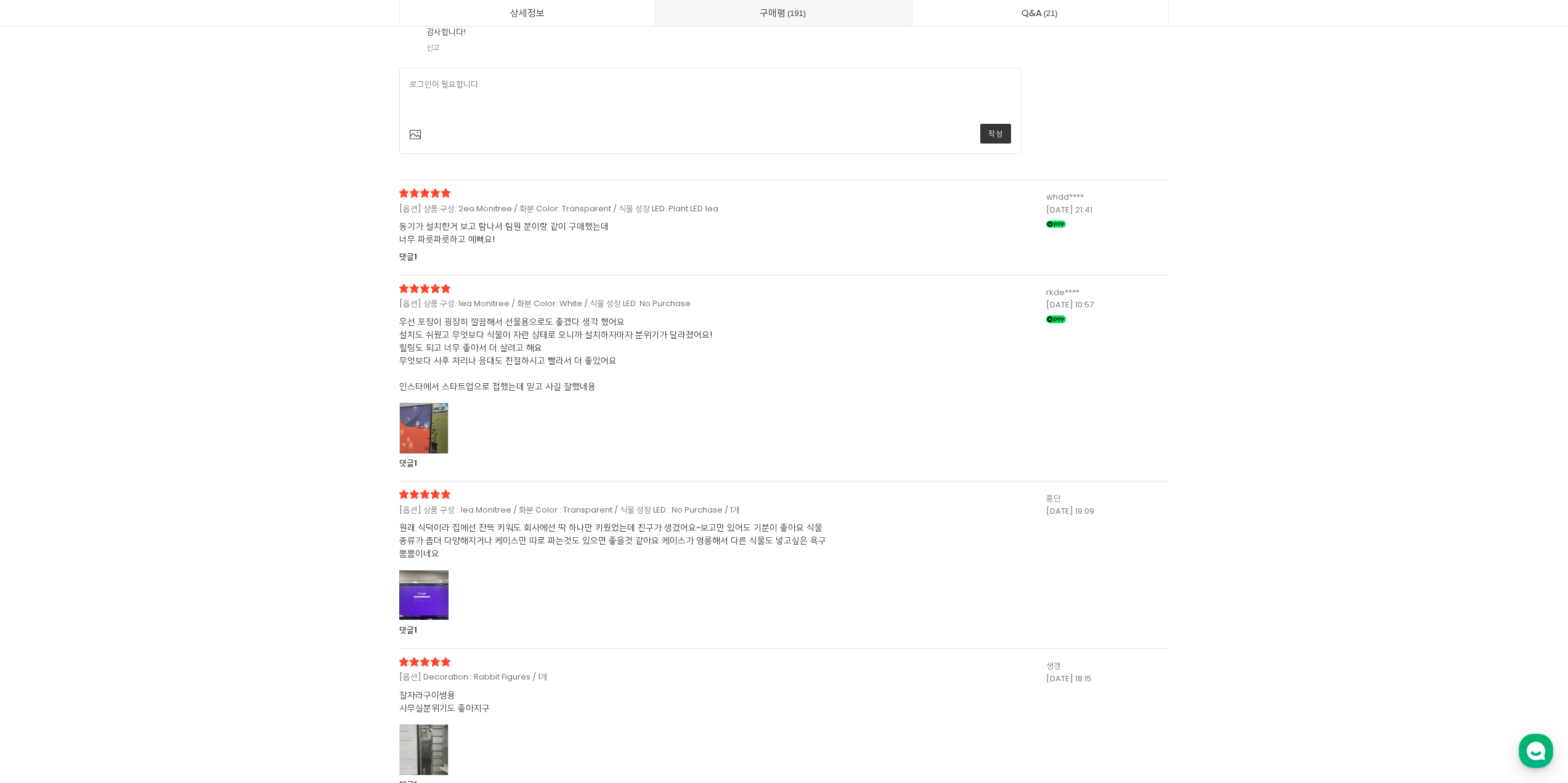
scroll to position [34187, 0]
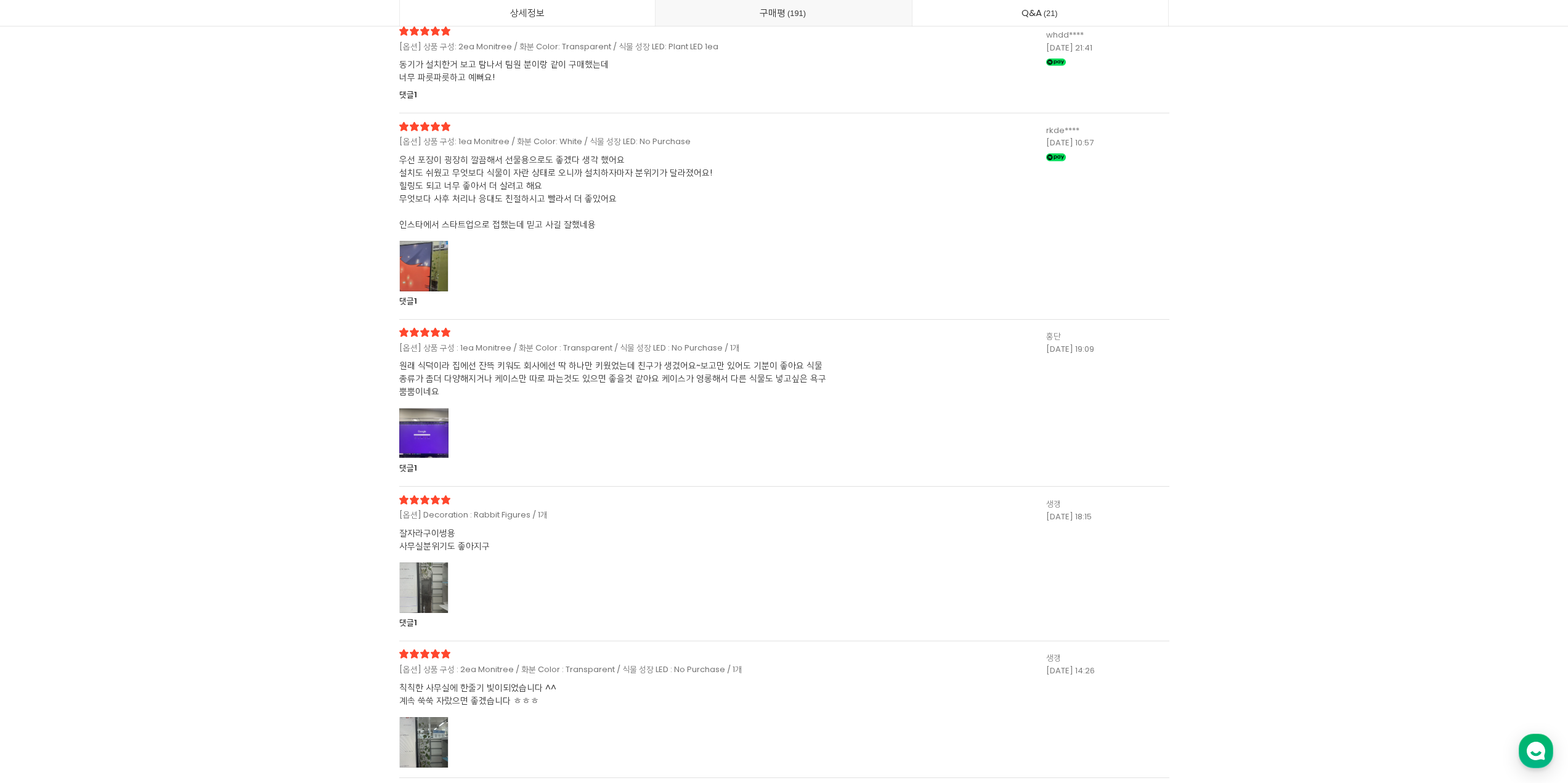
click at [421, 278] on div at bounding box center [424, 266] width 49 height 51
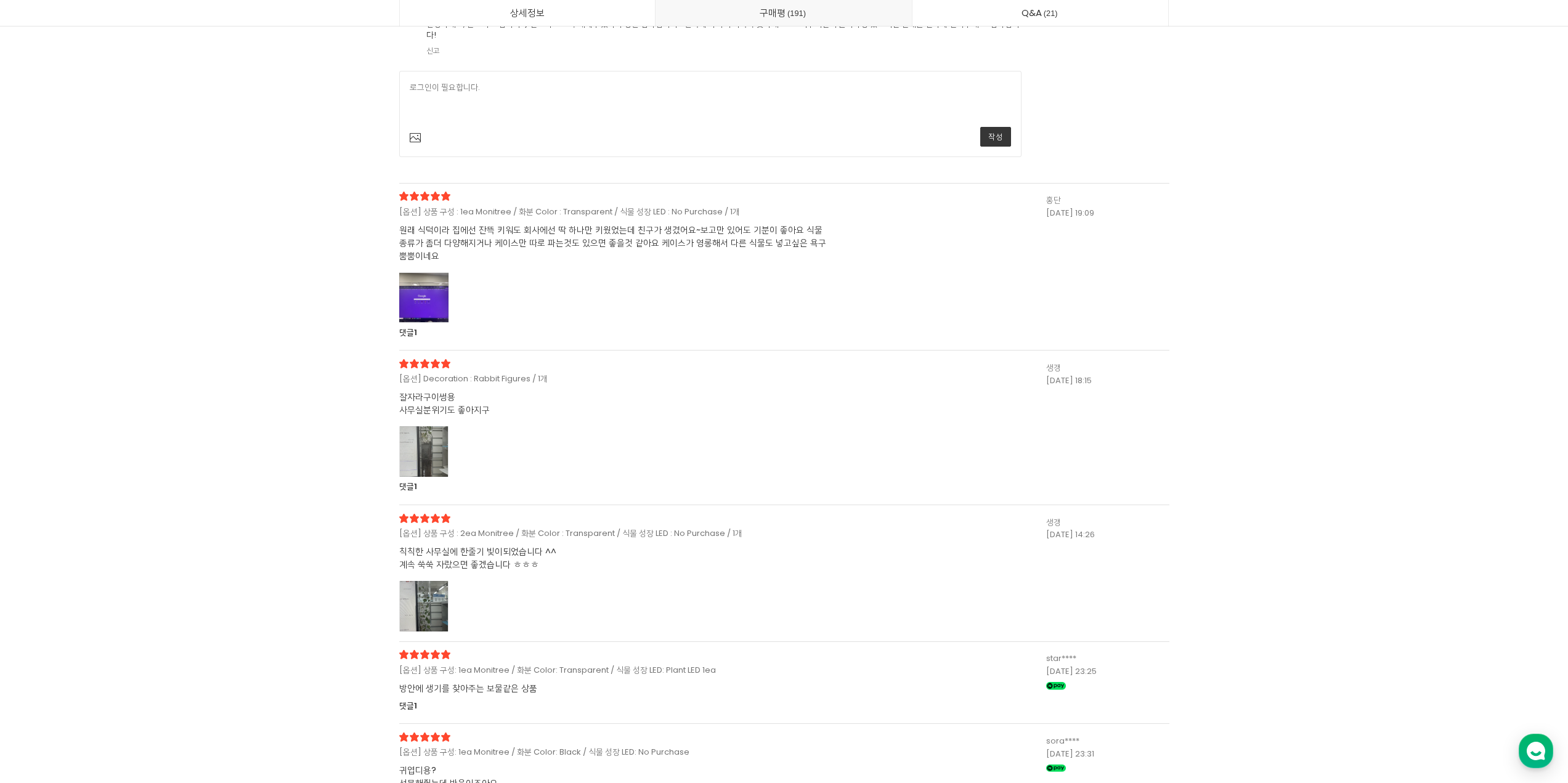
scroll to position [35275, 0]
click at [436, 436] on div at bounding box center [424, 448] width 49 height 51
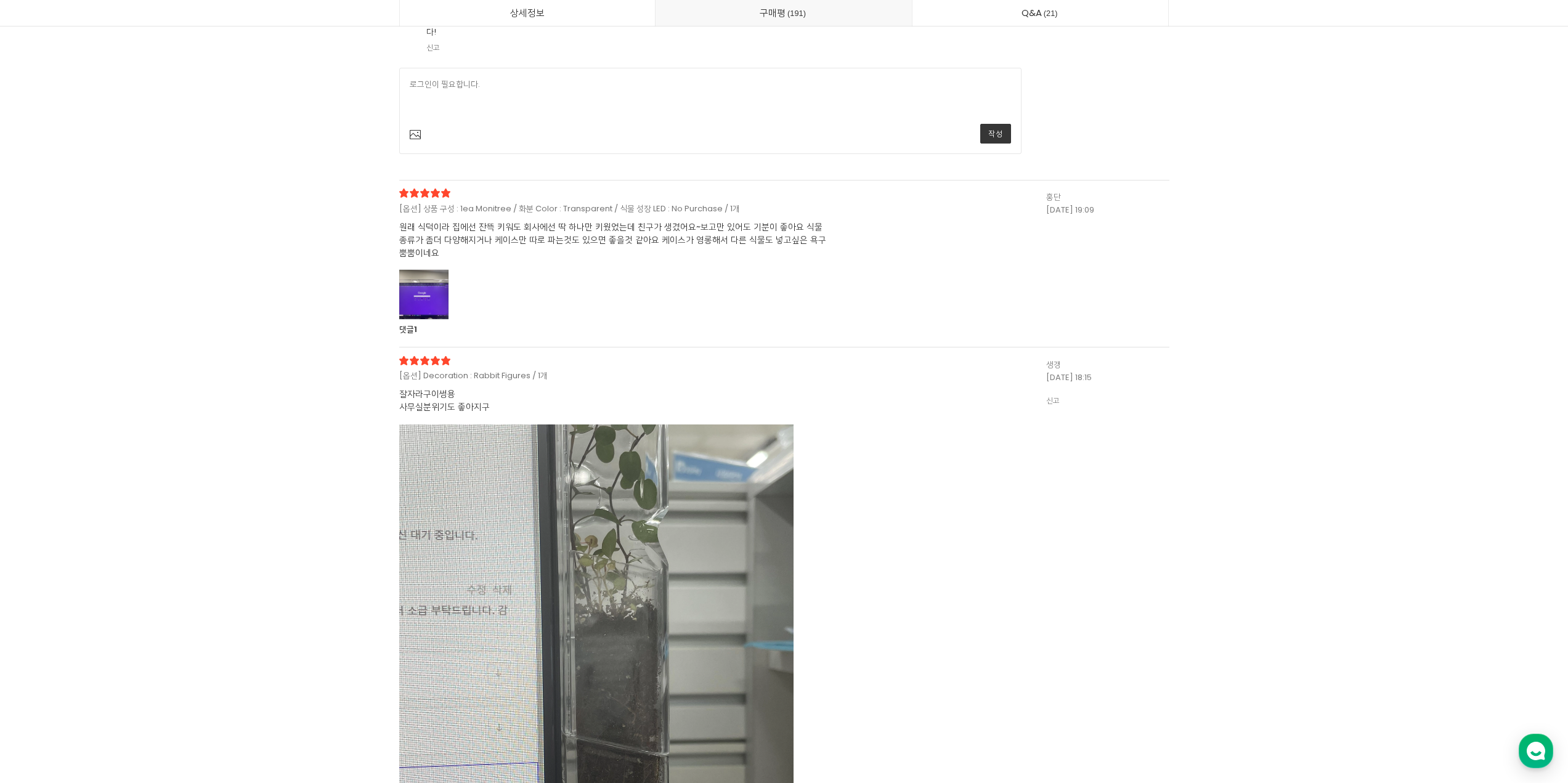
click at [413, 286] on div at bounding box center [424, 294] width 49 height 51
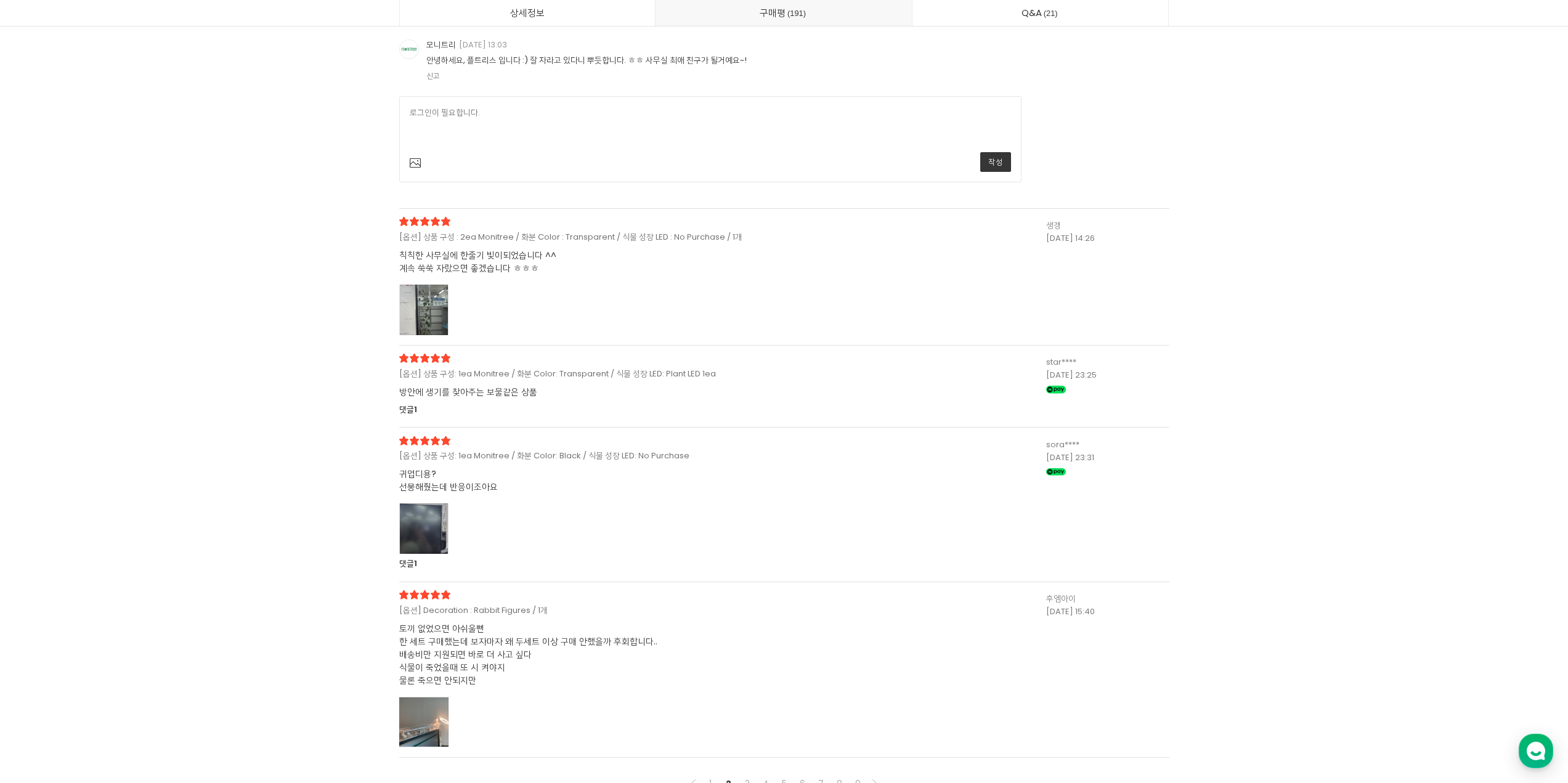
click at [445, 328] on div at bounding box center [424, 310] width 49 height 51
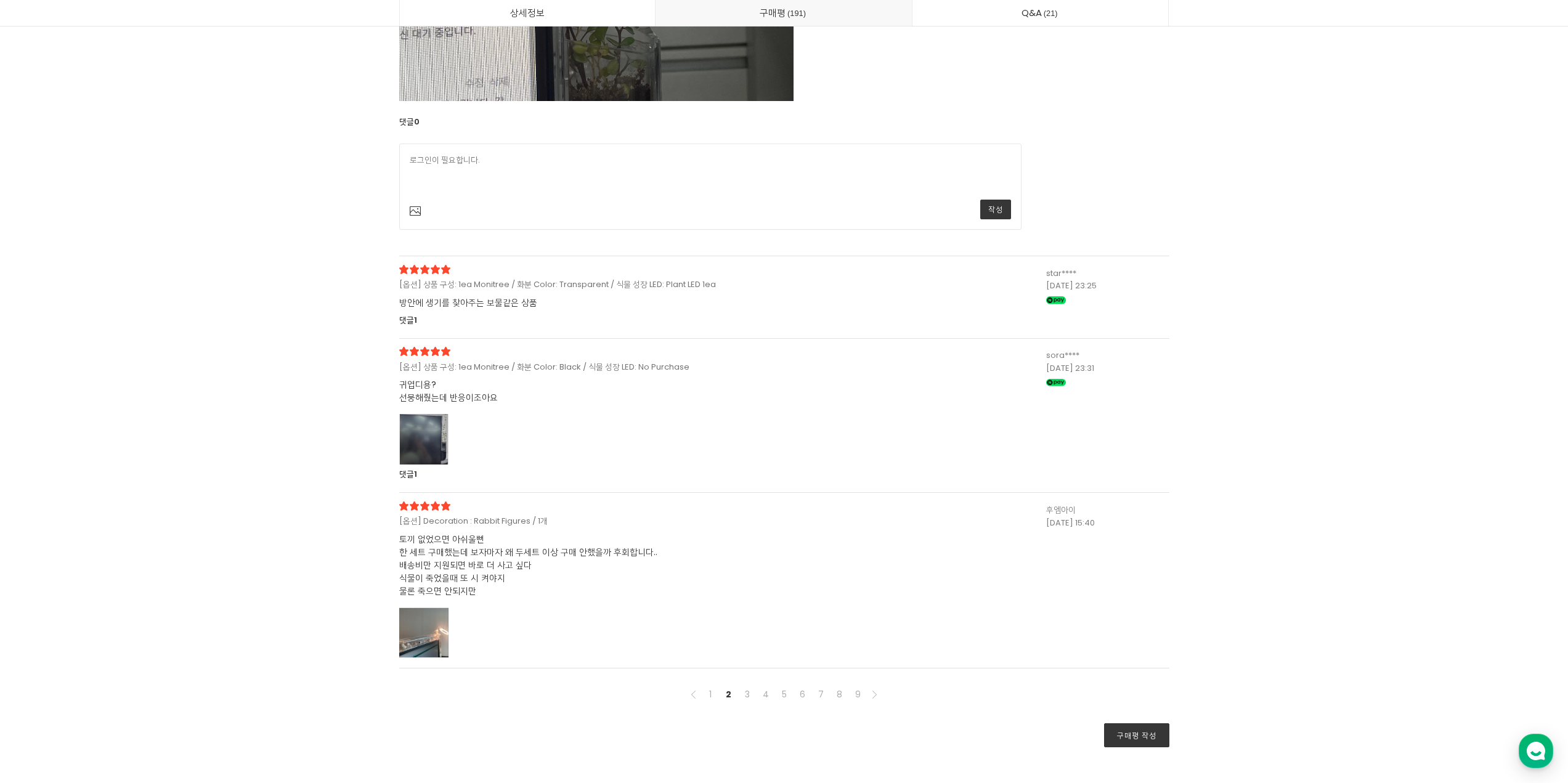
click at [416, 443] on div at bounding box center [424, 439] width 49 height 51
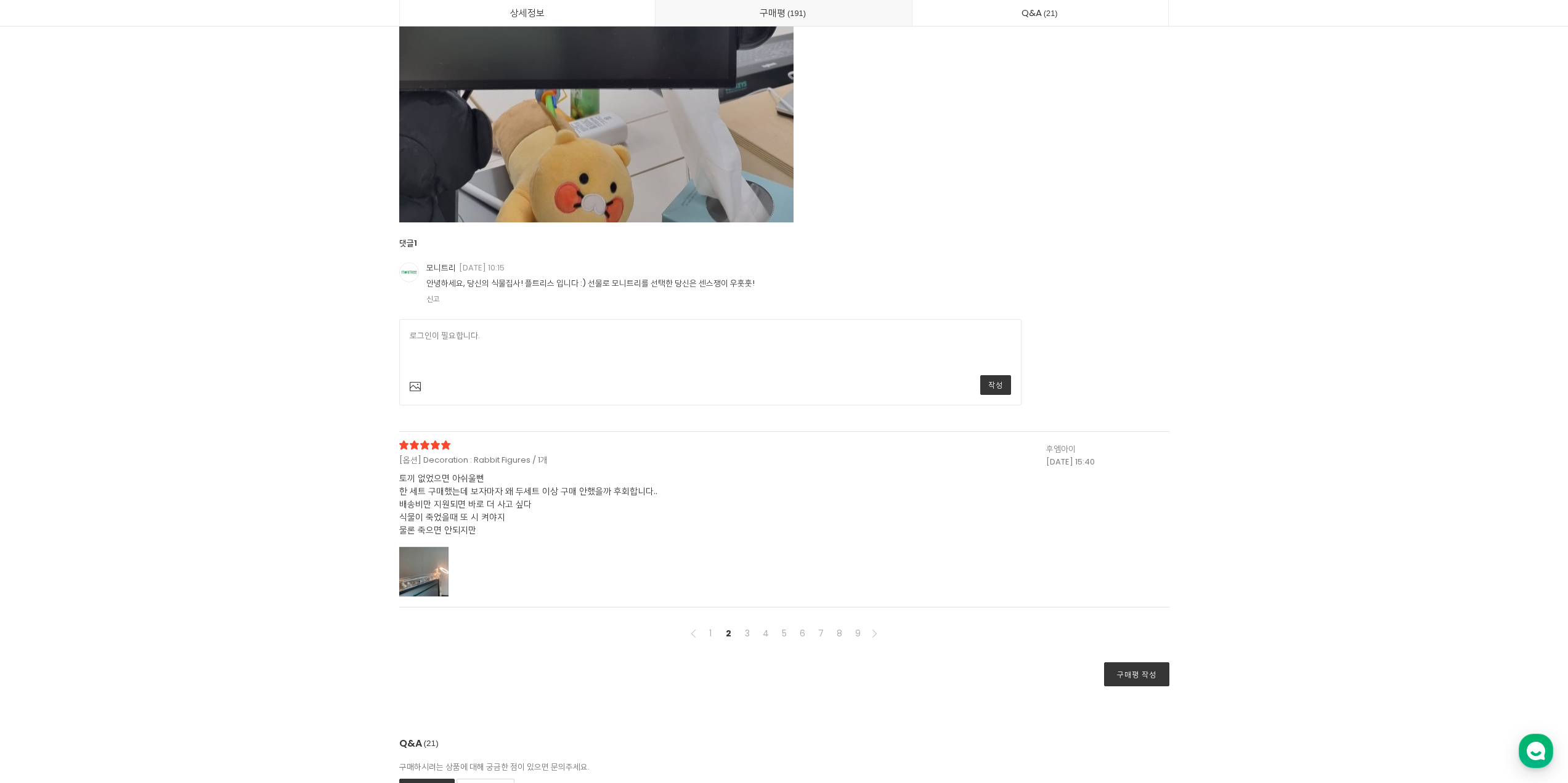
scroll to position [38270, 0]
click at [443, 551] on div at bounding box center [424, 570] width 49 height 51
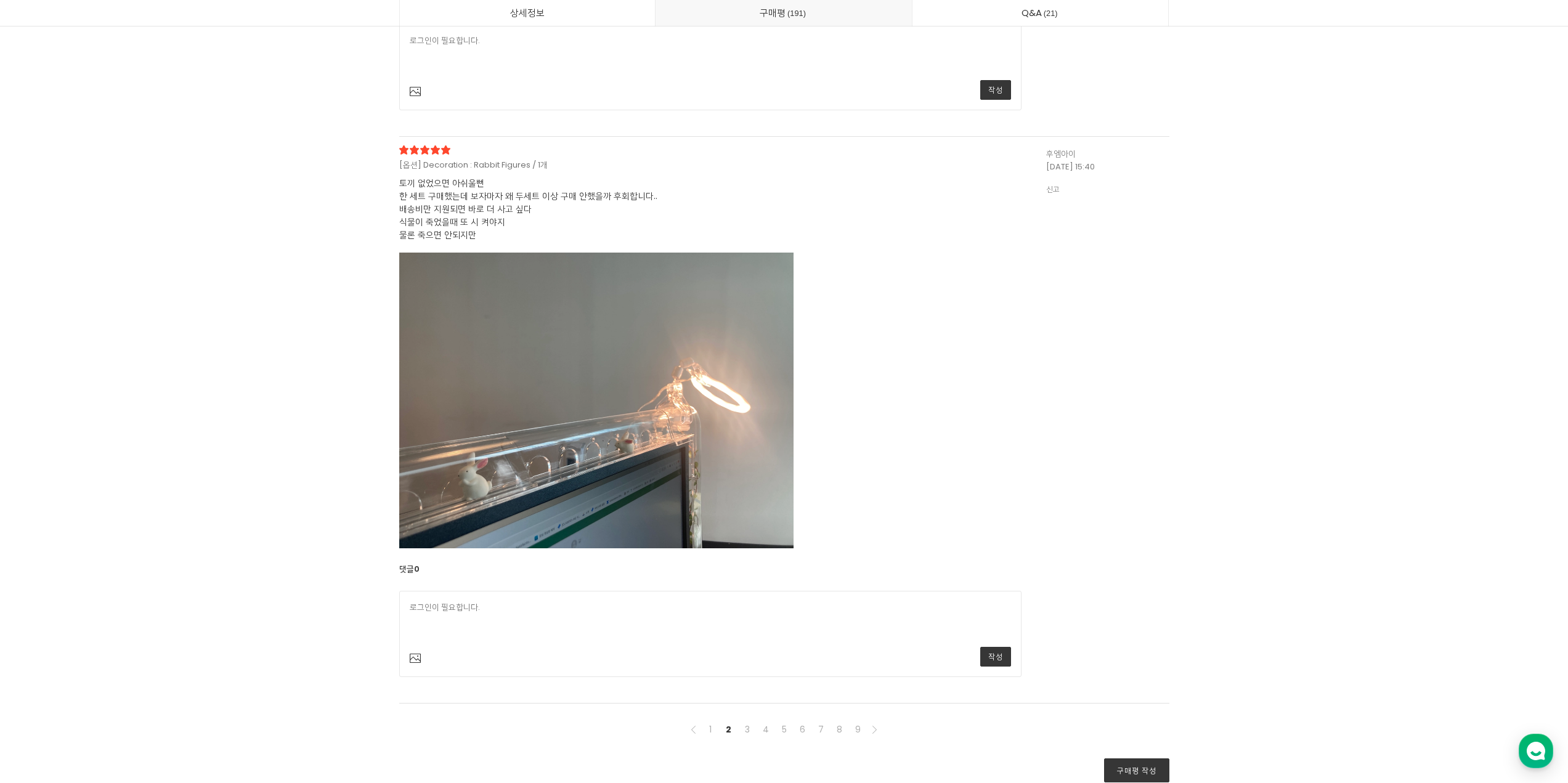
scroll to position [38569, 0]
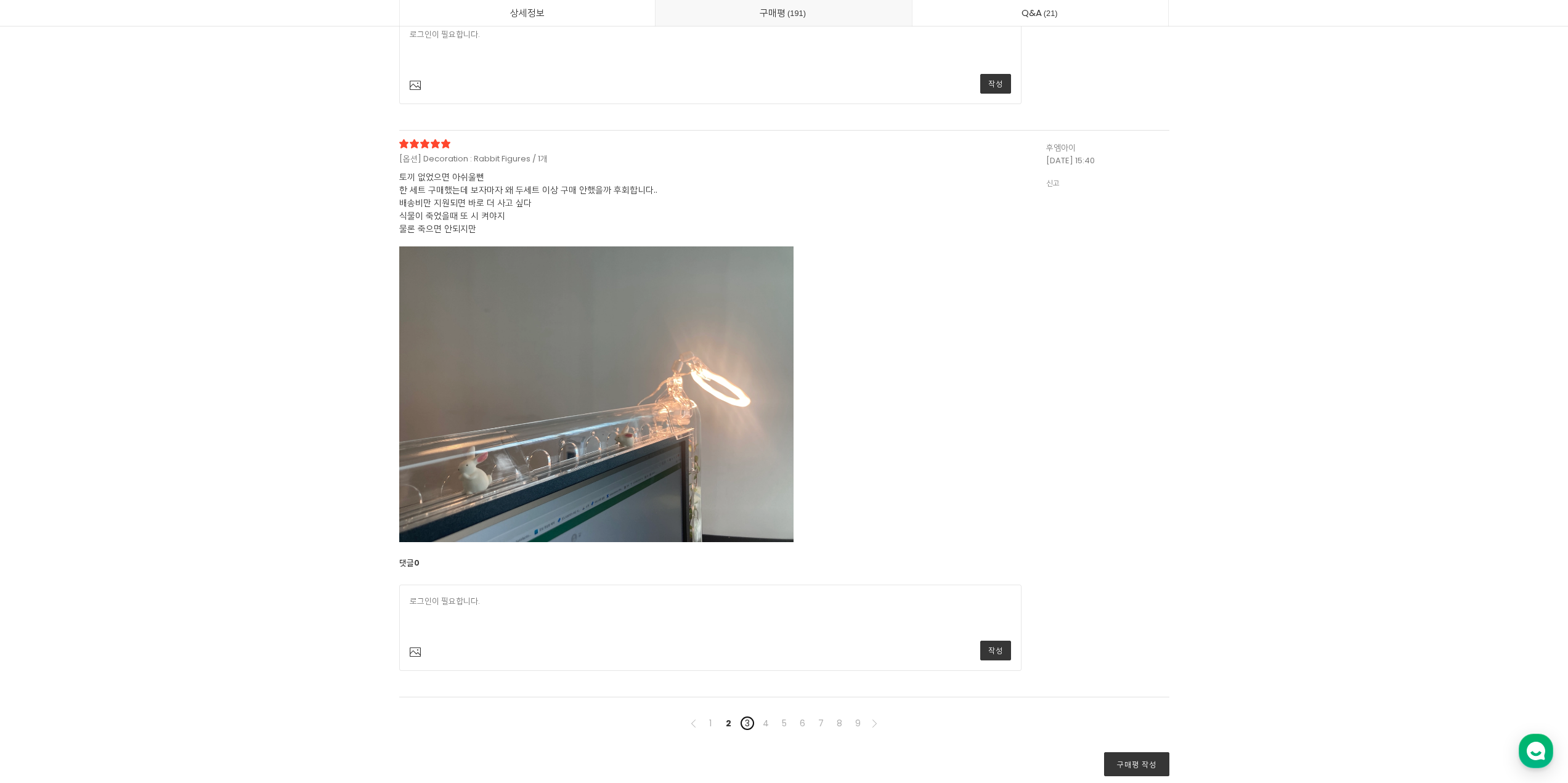
click at [747, 722] on link "3" at bounding box center [747, 723] width 15 height 15
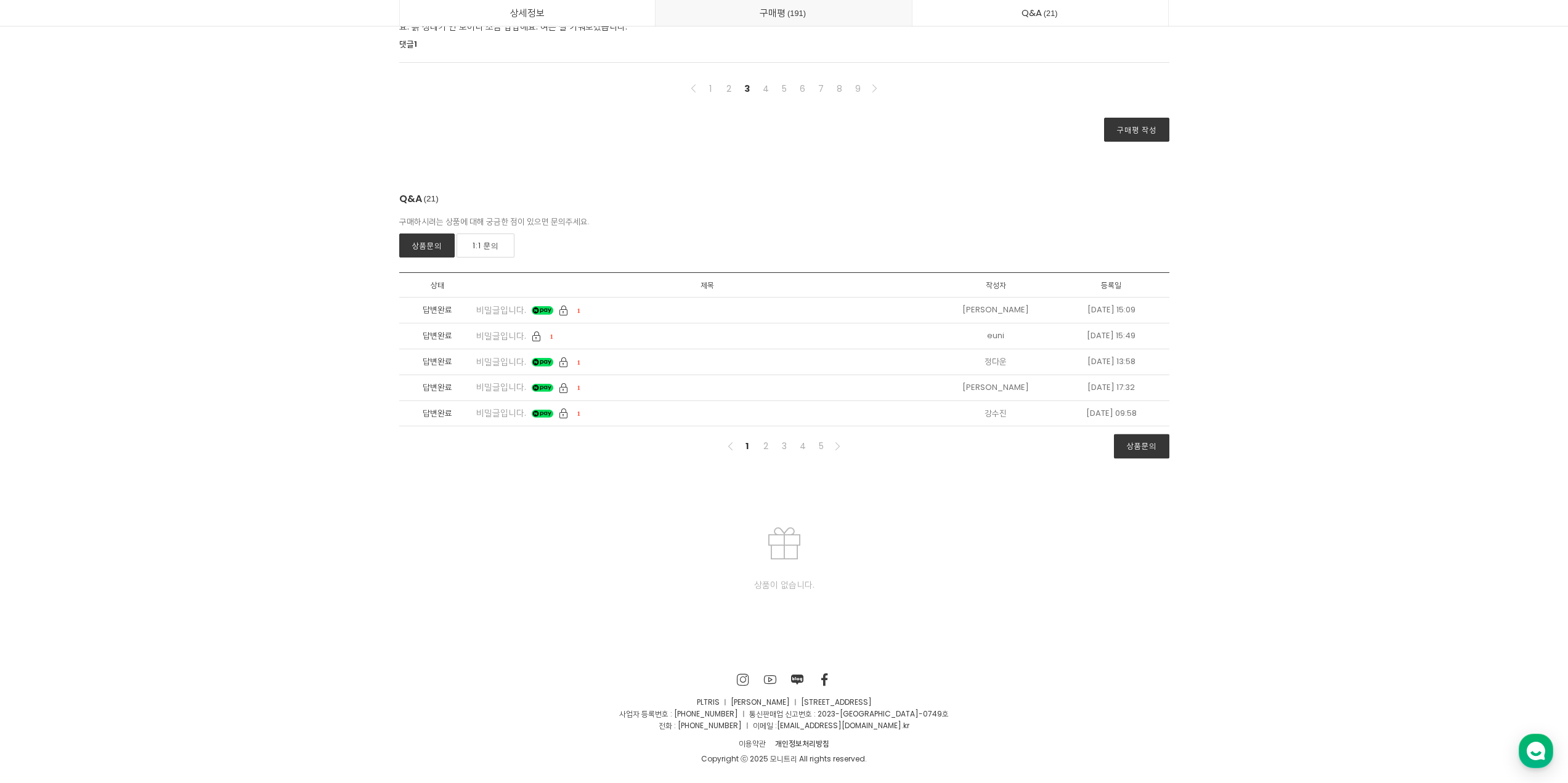
scroll to position [32291, 0]
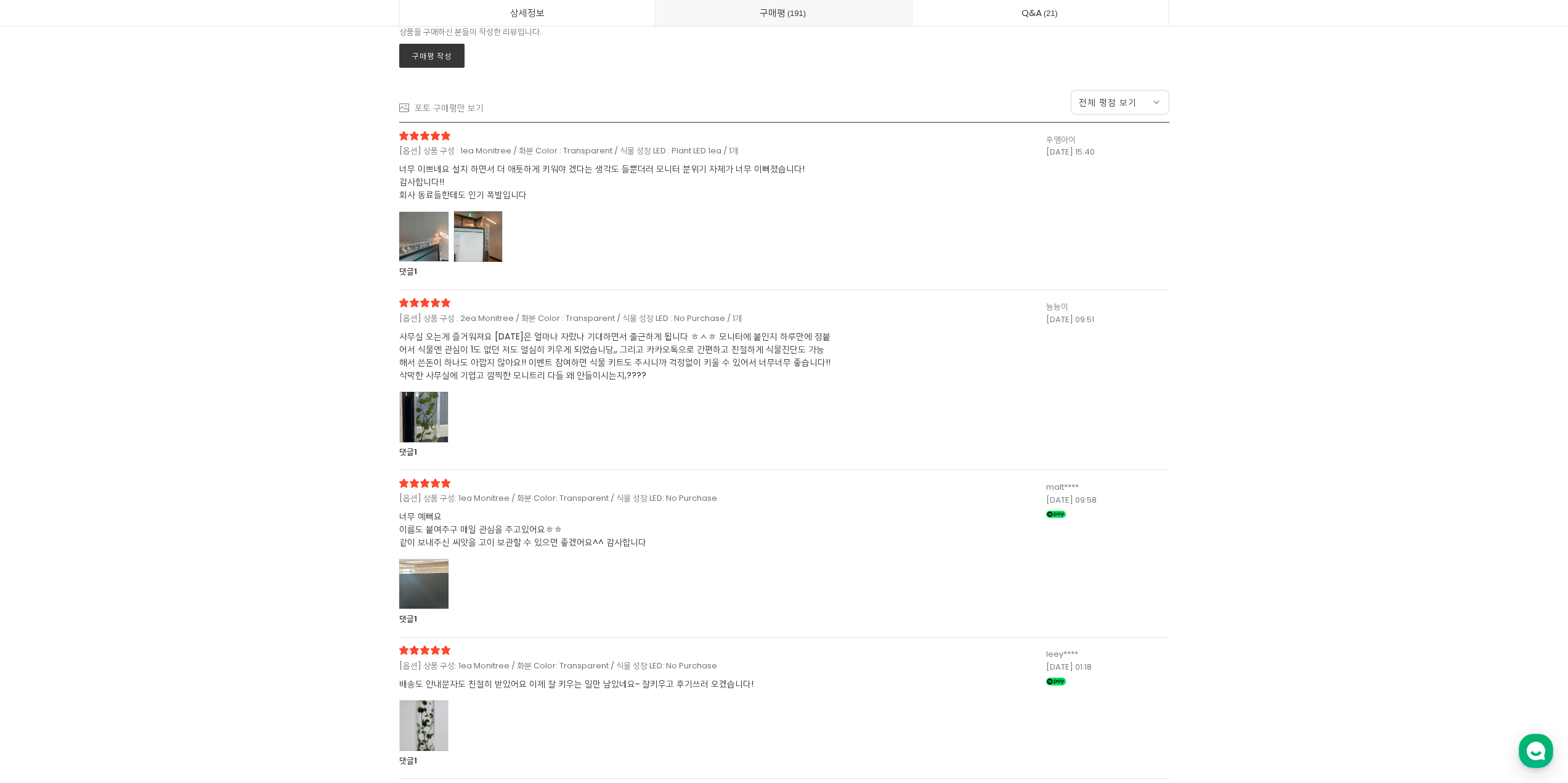
click at [482, 259] on div at bounding box center [478, 237] width 49 height 51
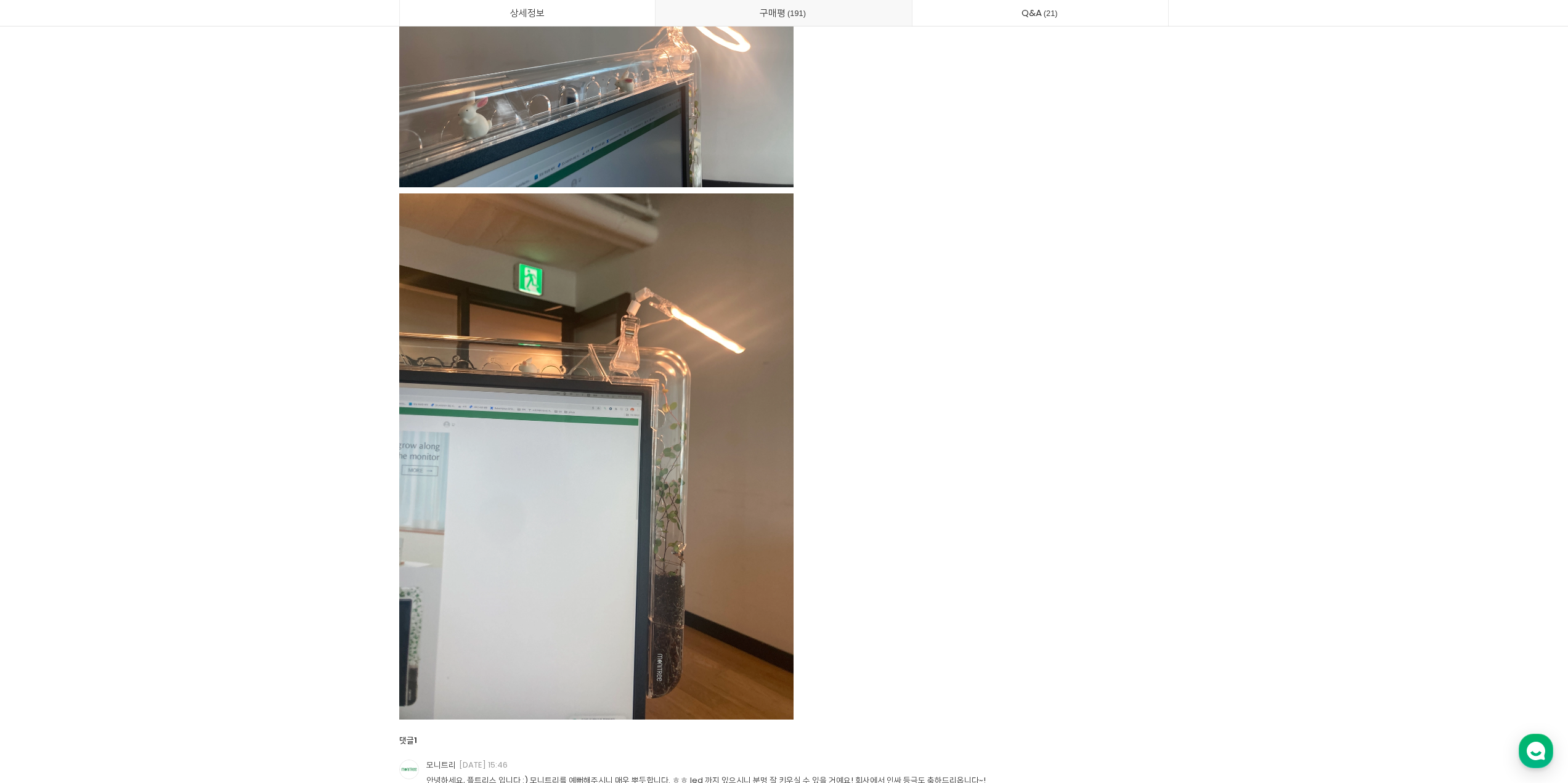
scroll to position [32626, 0]
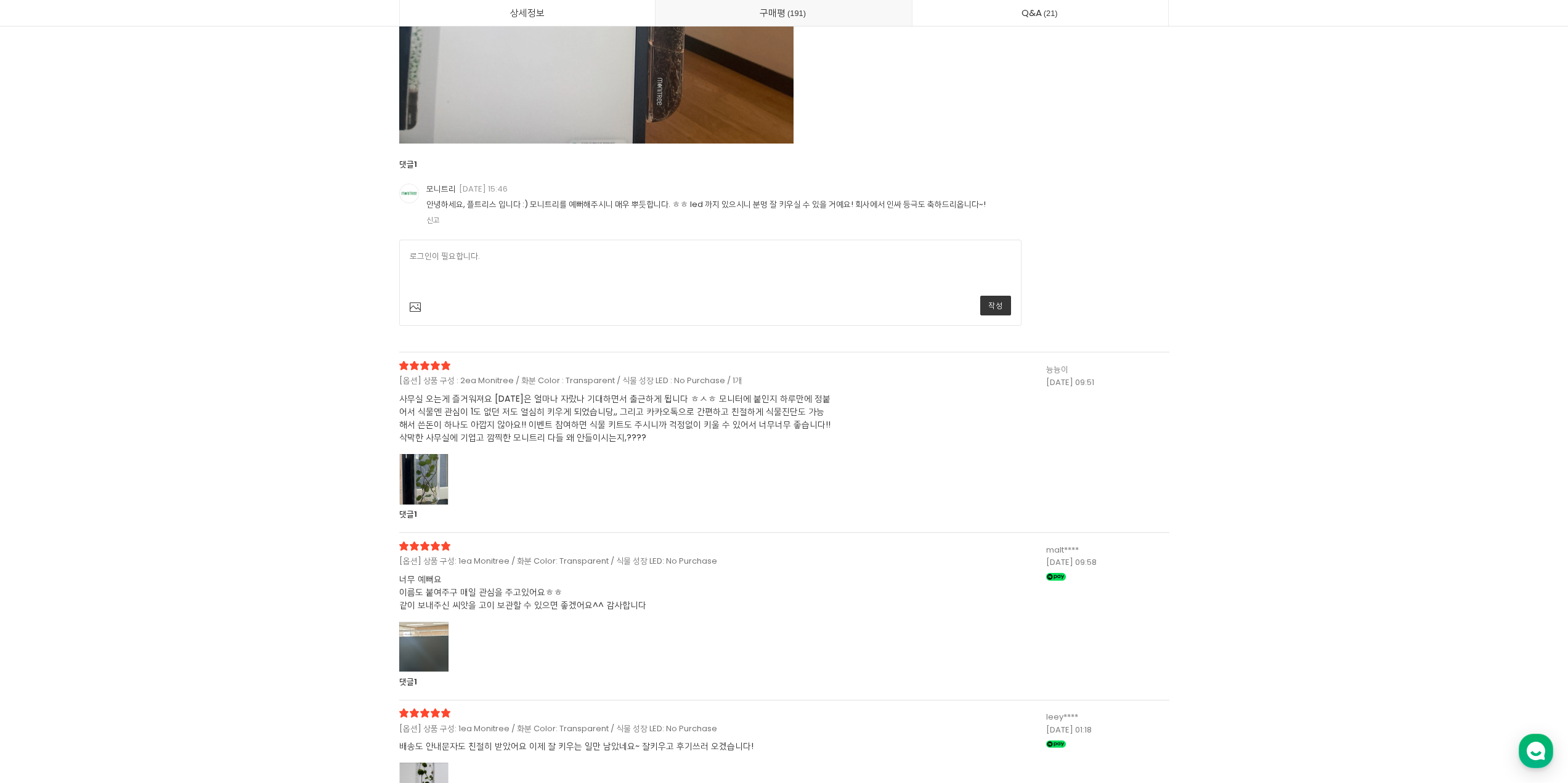
click at [435, 452] on div "[옵션] 상품 구성 : 2ea Monitree / 화분 Color : Transparent / 식물 성장 LED : No Purchase / …" at bounding box center [723, 441] width 647 height 160
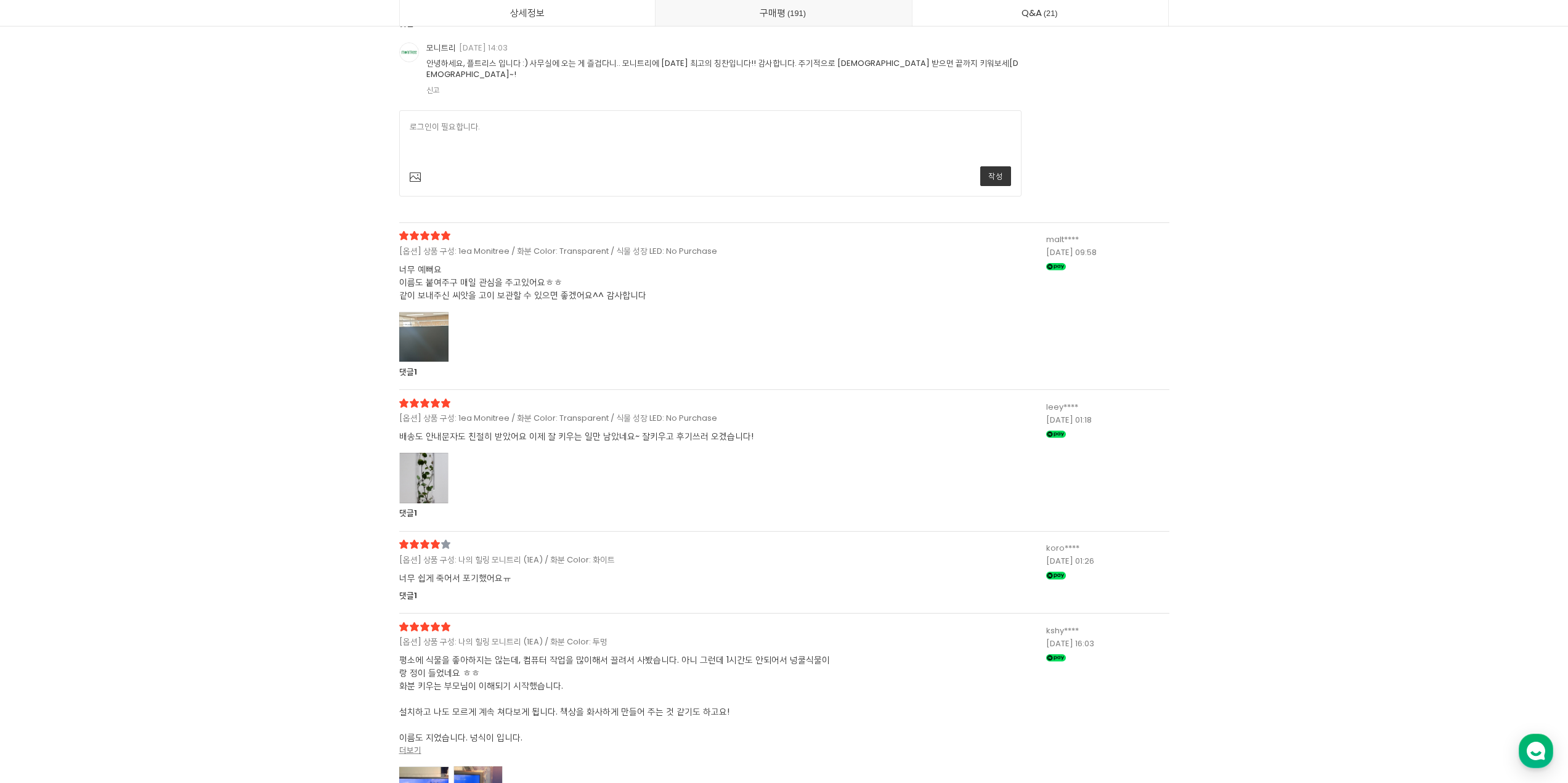
scroll to position [34827, 0]
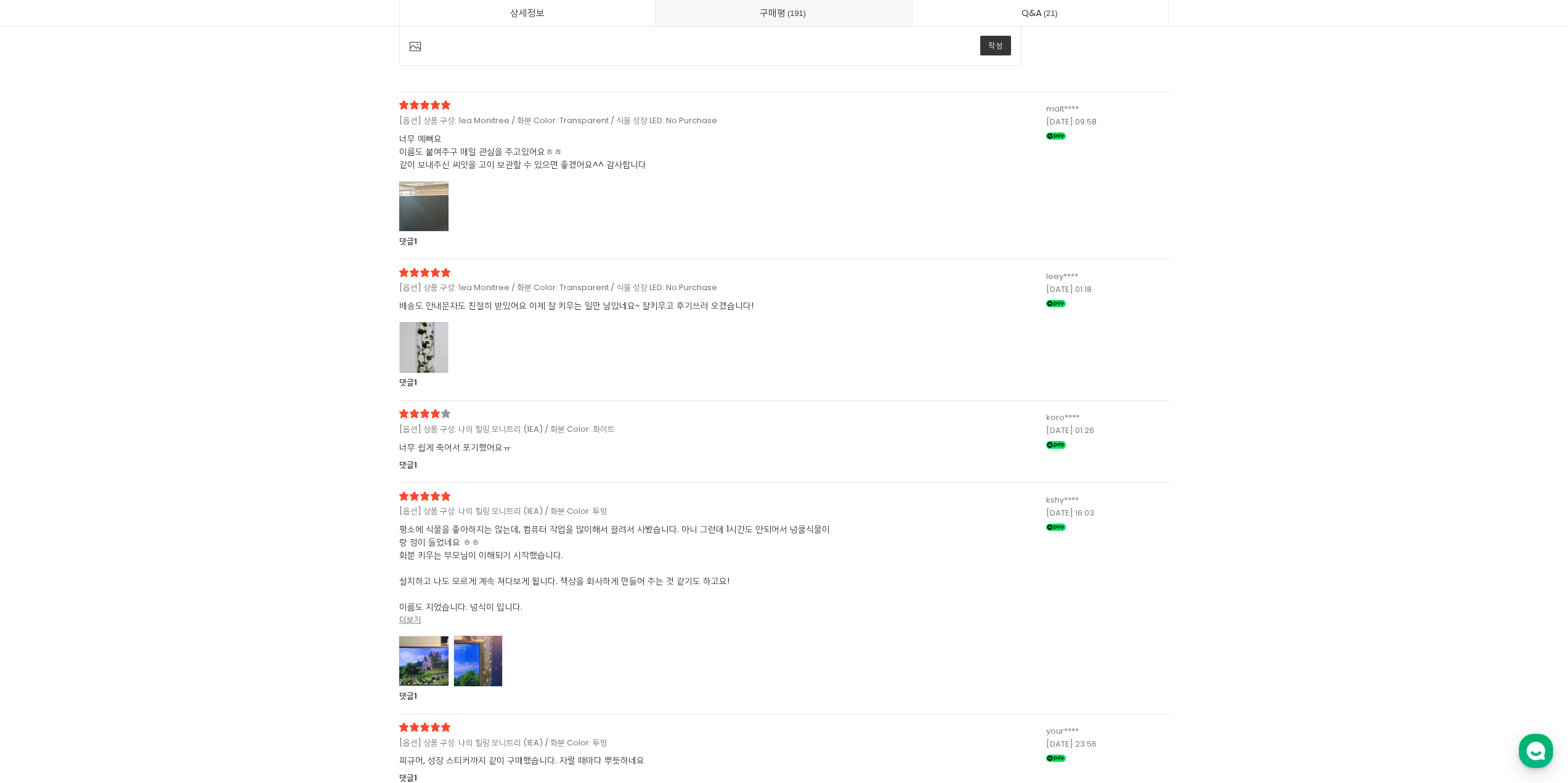
click at [421, 341] on div at bounding box center [424, 347] width 49 height 51
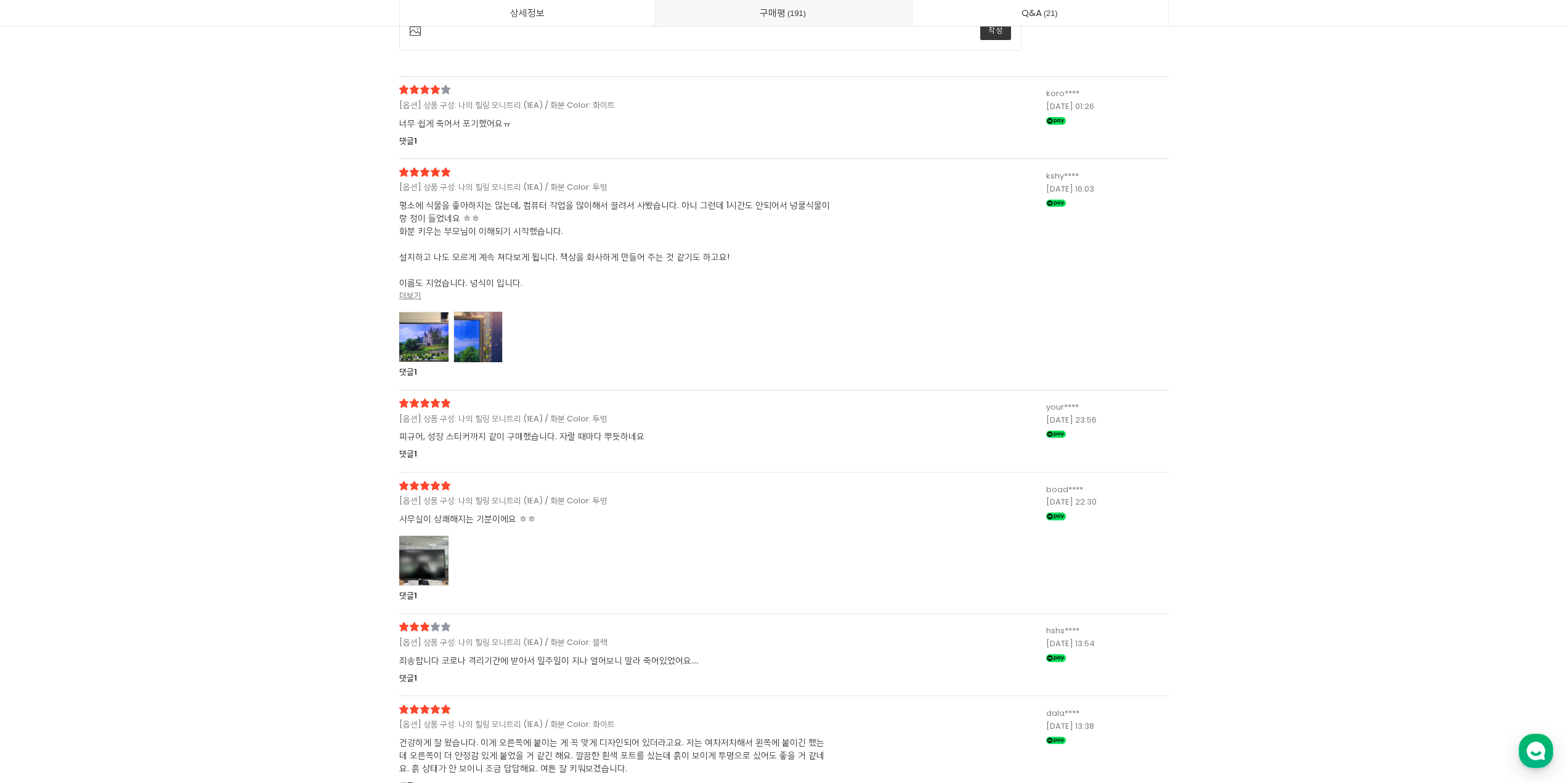
scroll to position [36562, 0]
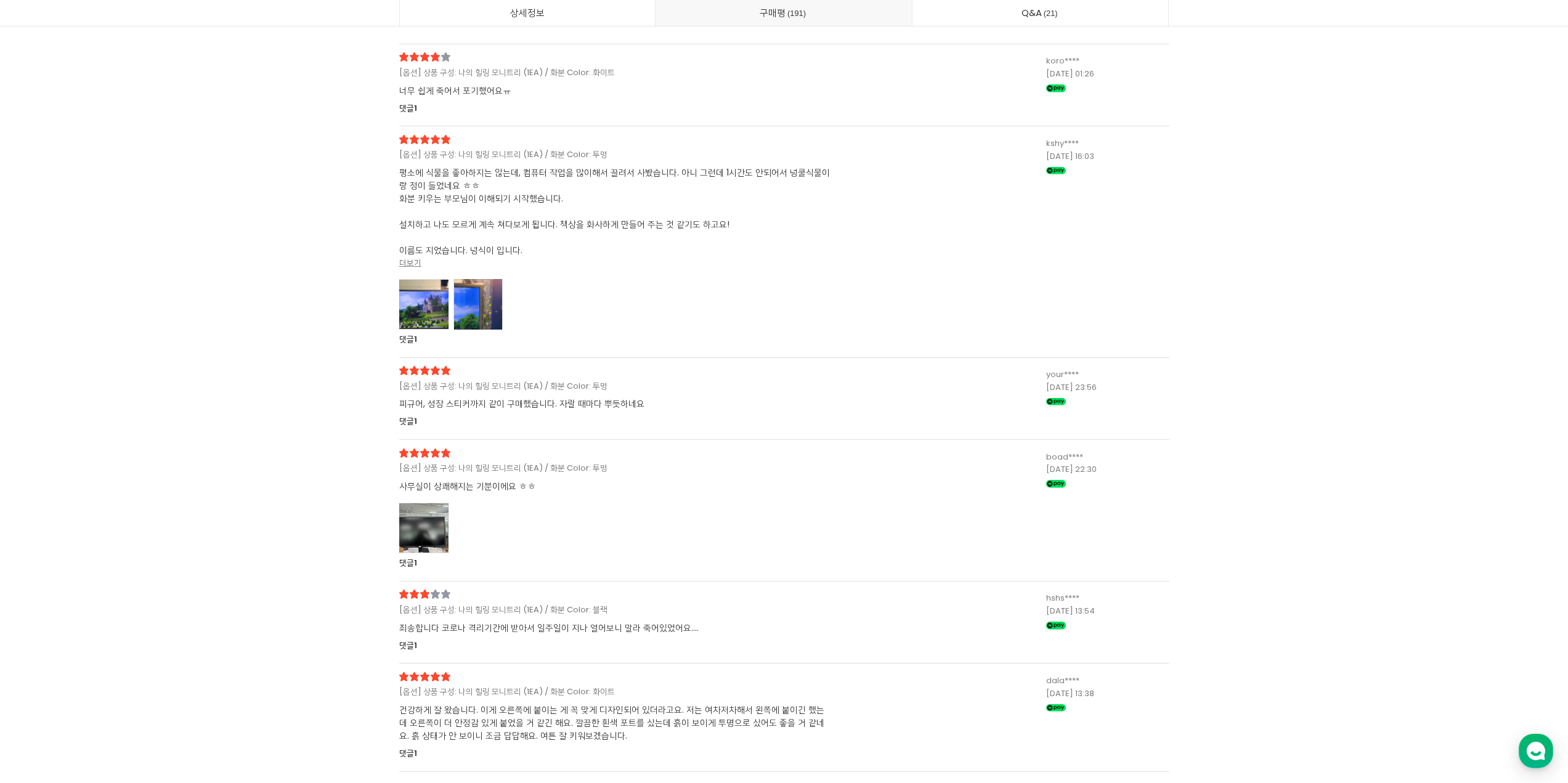
click at [467, 279] on div at bounding box center [478, 304] width 49 height 51
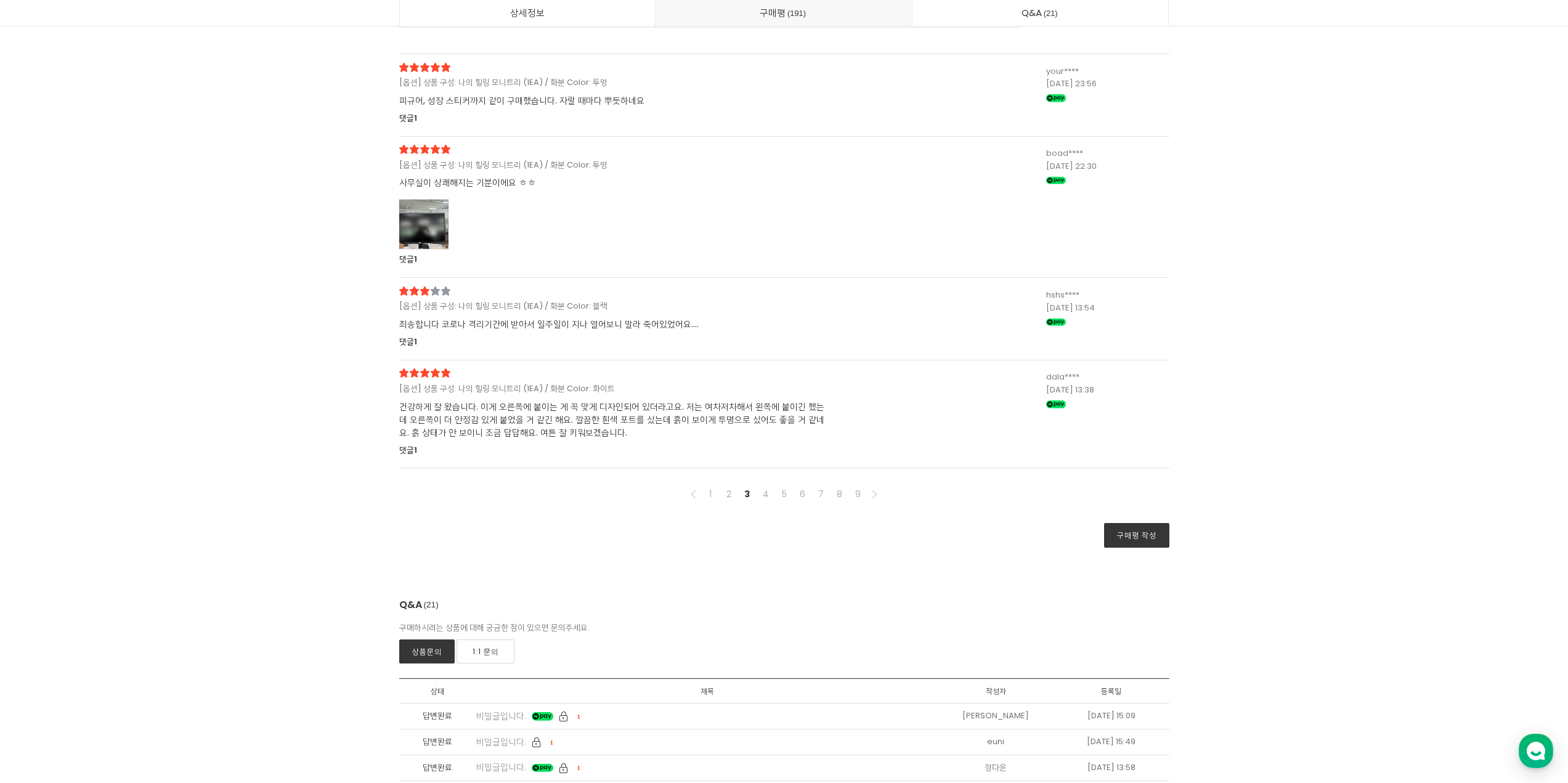
scroll to position [38173, 0]
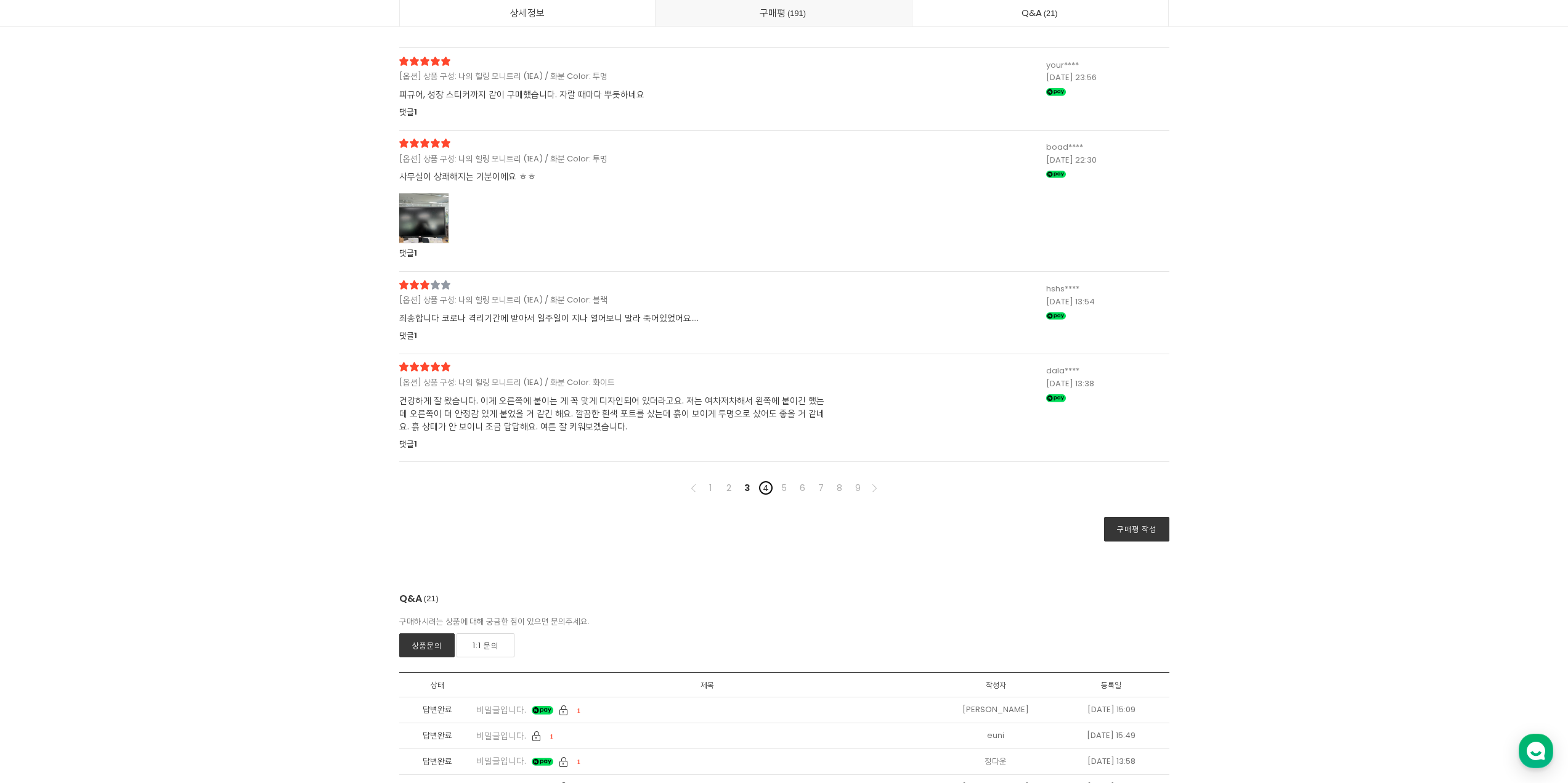
click at [769, 480] on link "4" at bounding box center [766, 488] width 15 height 15
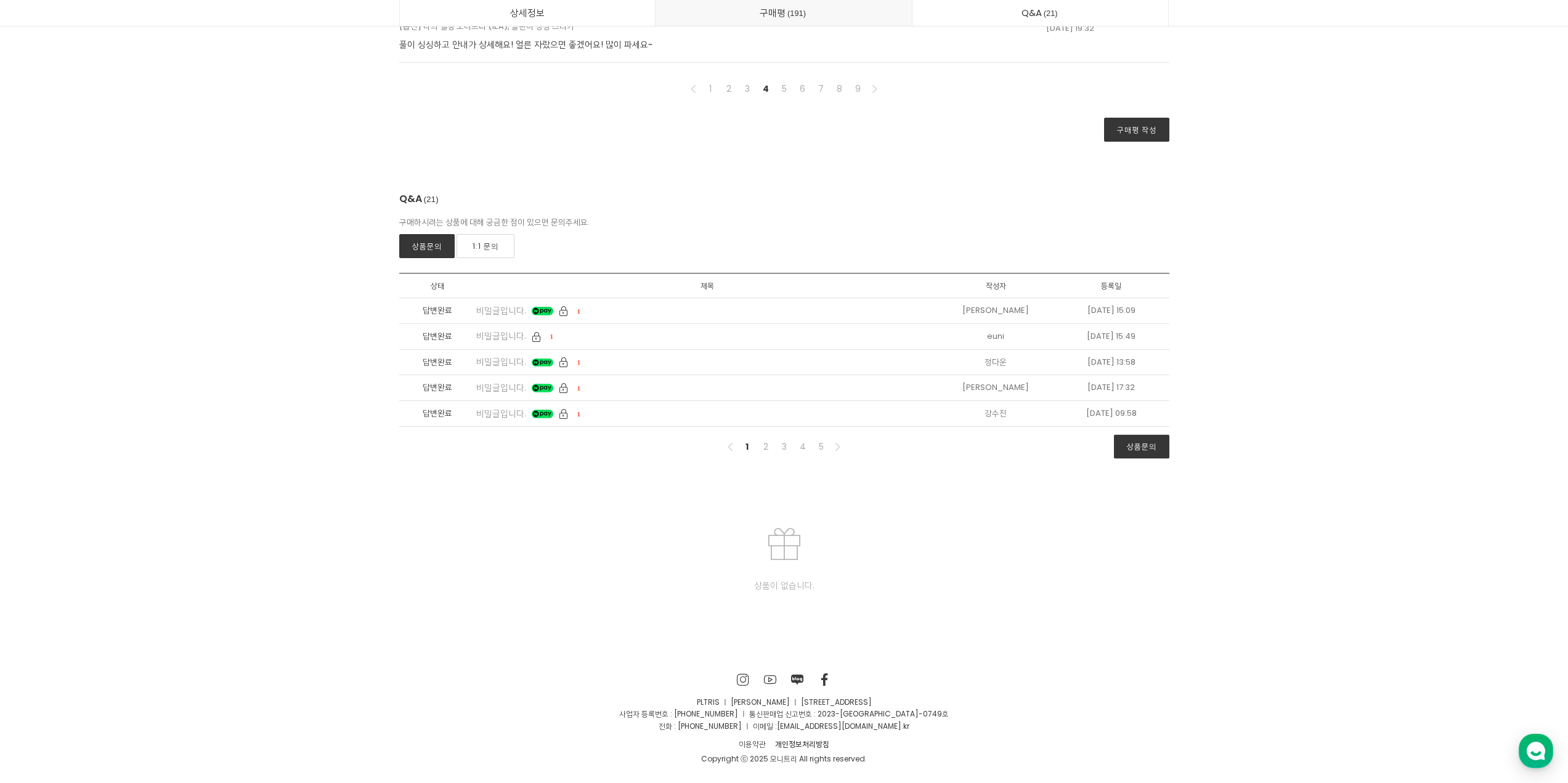
scroll to position [32291, 0]
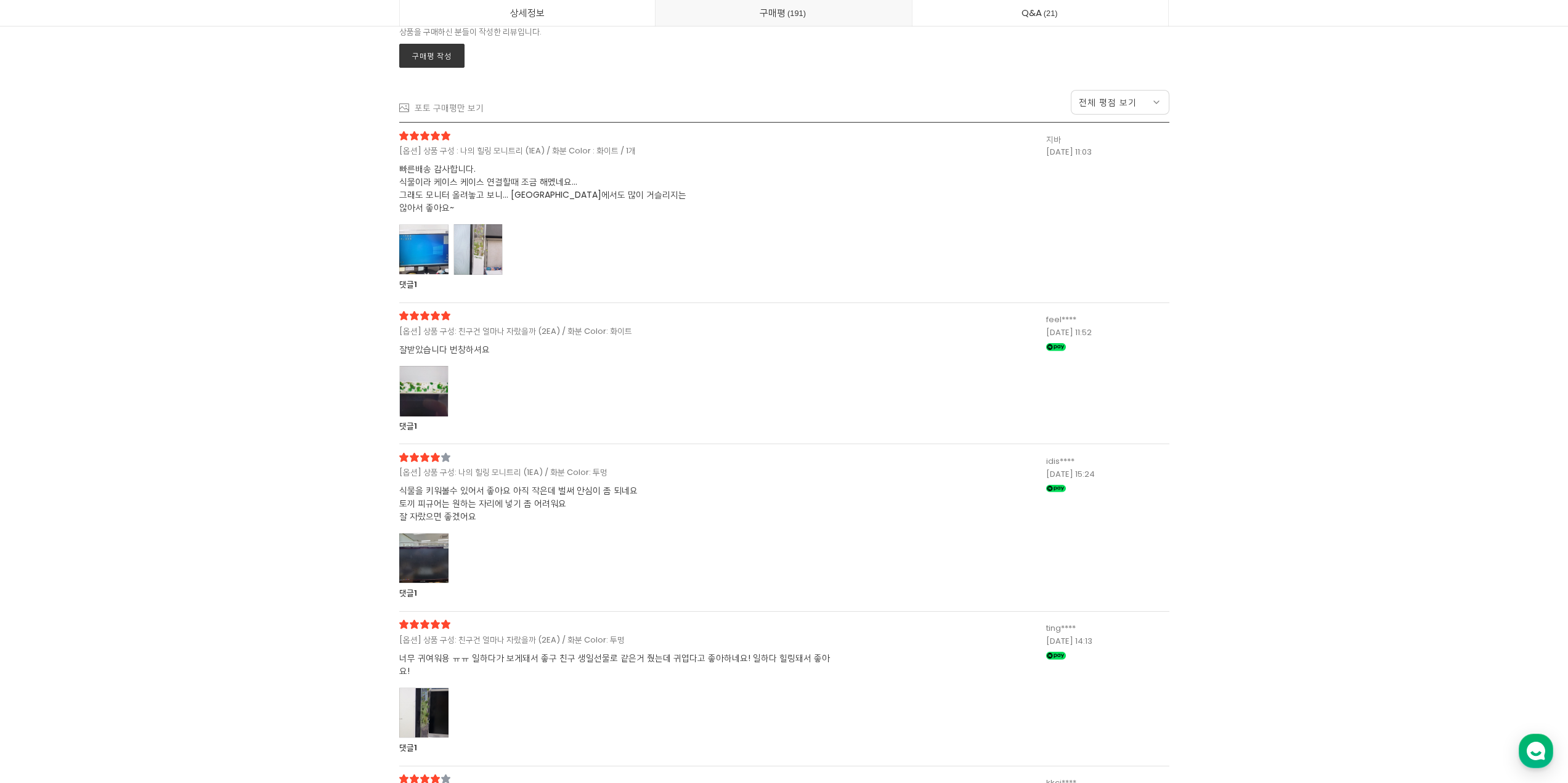
click at [484, 264] on div at bounding box center [478, 250] width 49 height 51
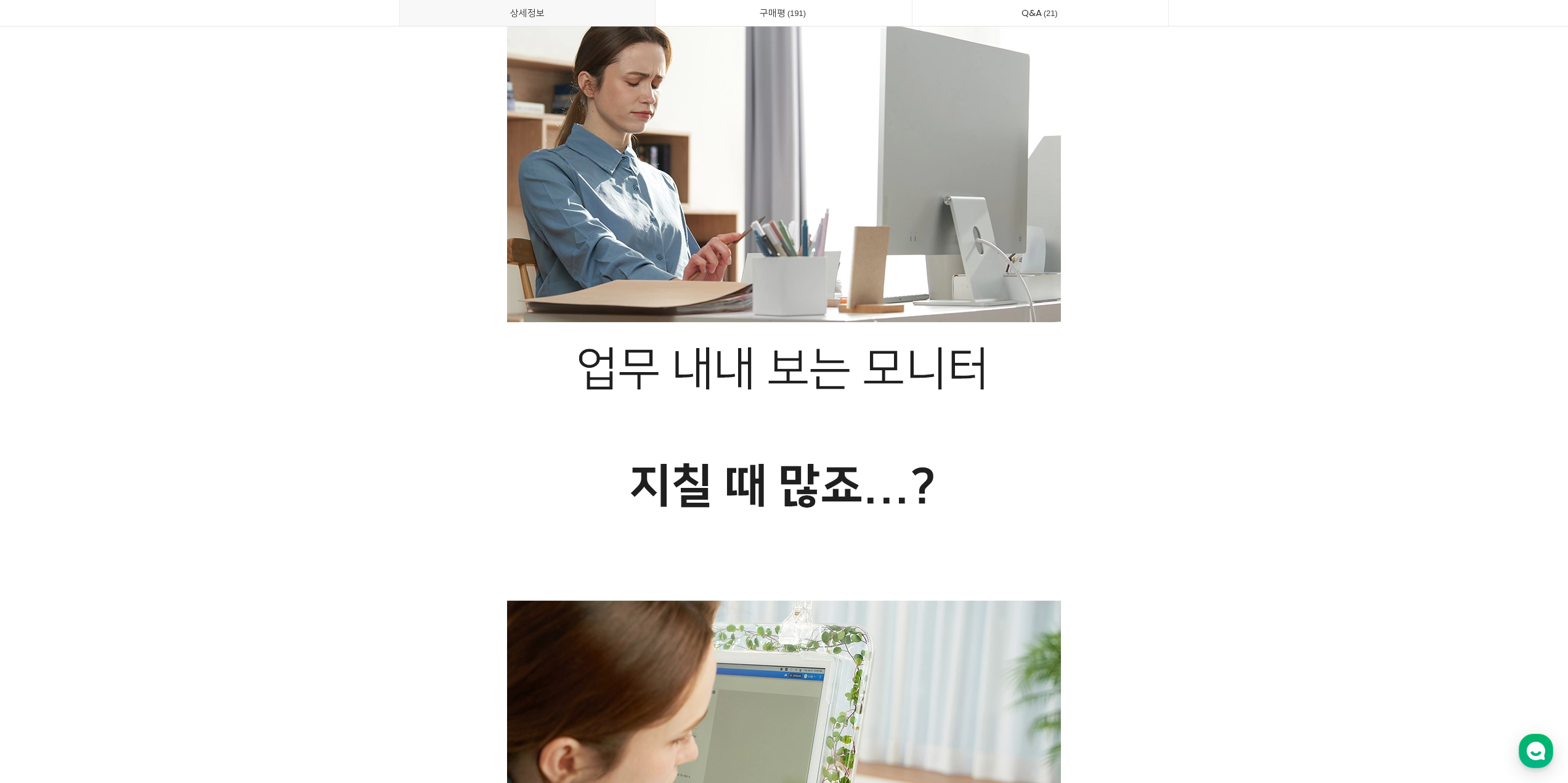
scroll to position [0, 0]
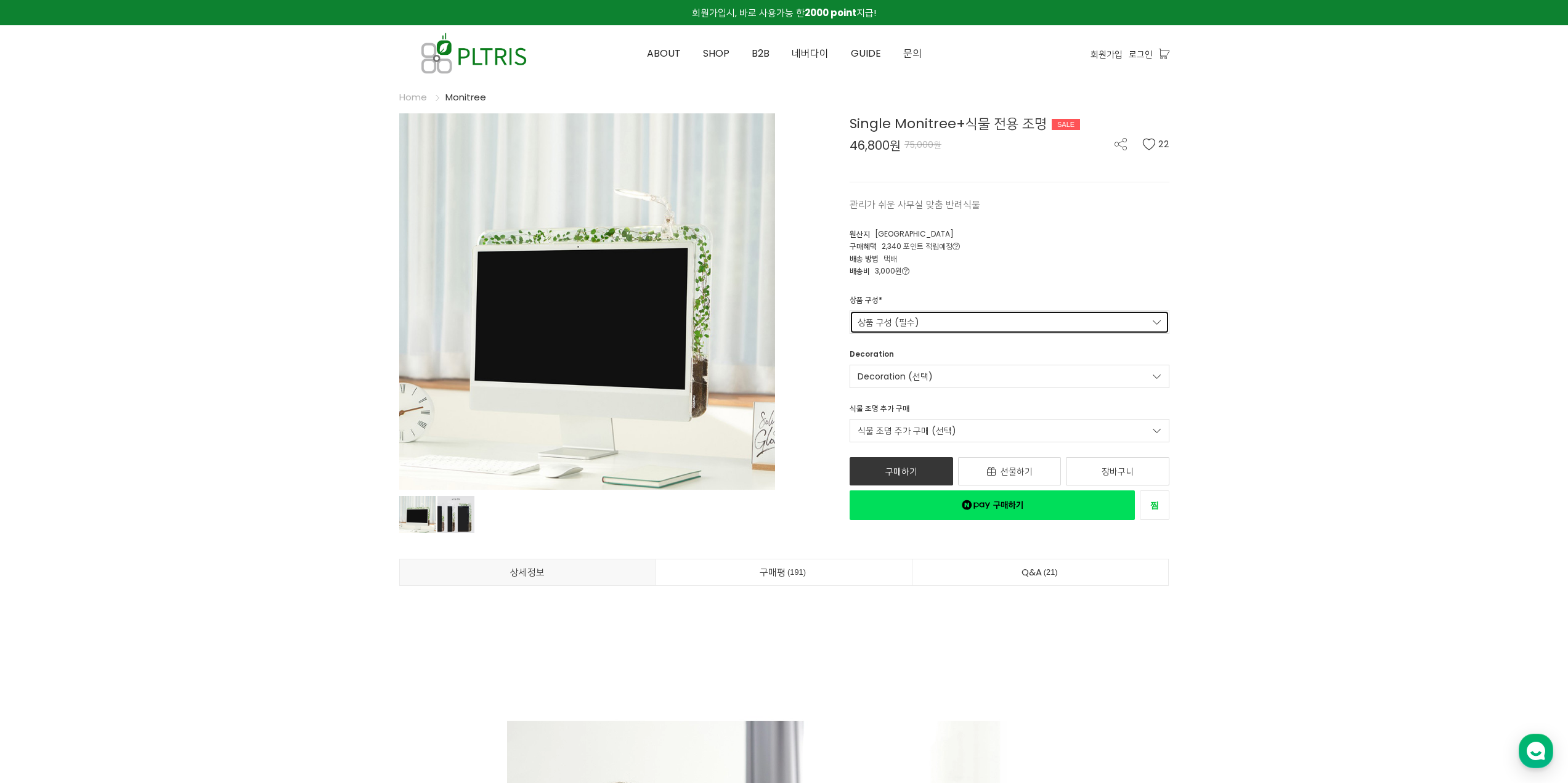
click at [984, 324] on link "상품 구성 (필수)" at bounding box center [1010, 321] width 320 height 23
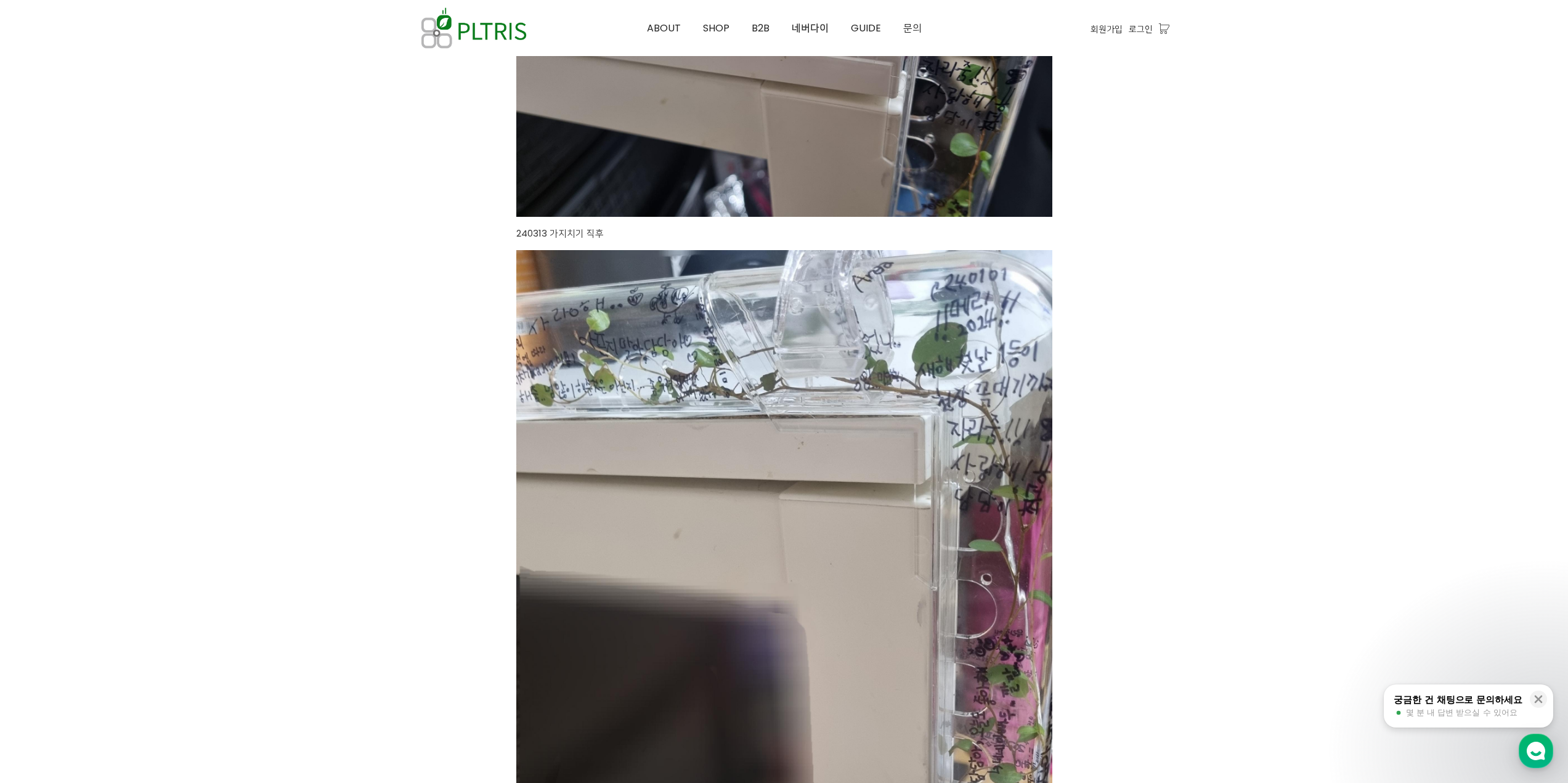
scroll to position [1498, 0]
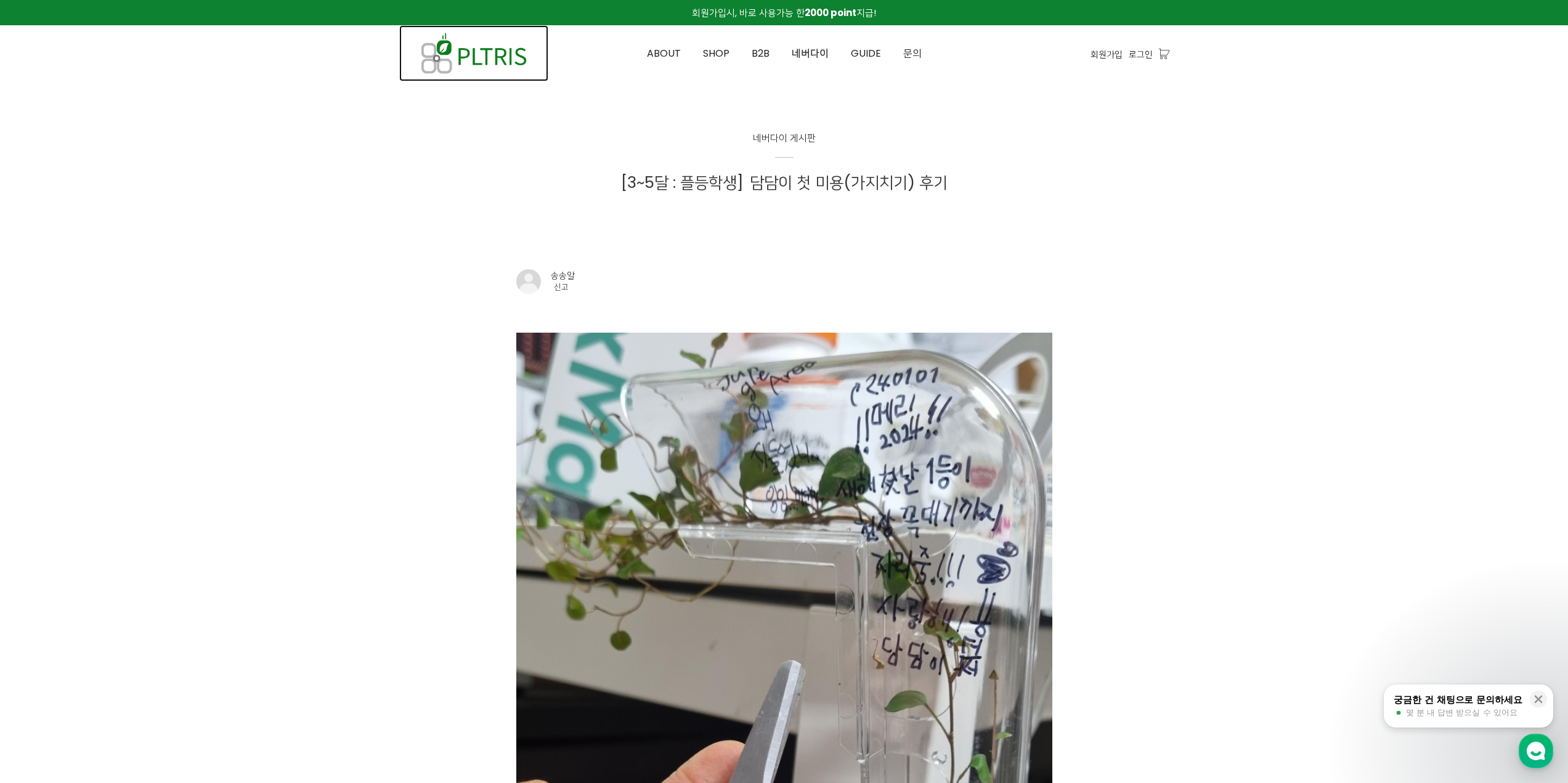
click at [466, 68] on img at bounding box center [473, 53] width 149 height 56
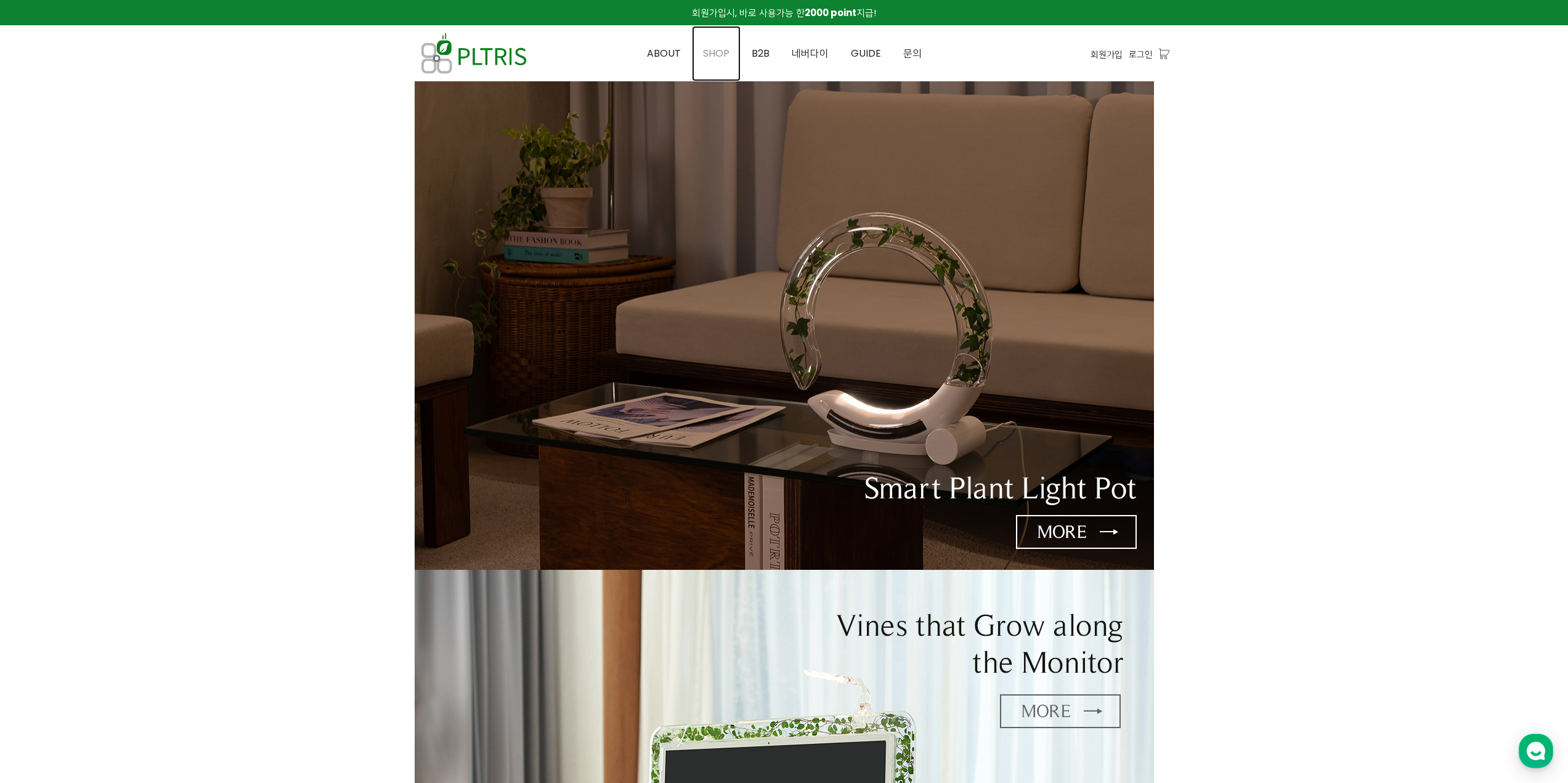
click at [713, 62] on link "SHOP" at bounding box center [716, 54] width 49 height 55
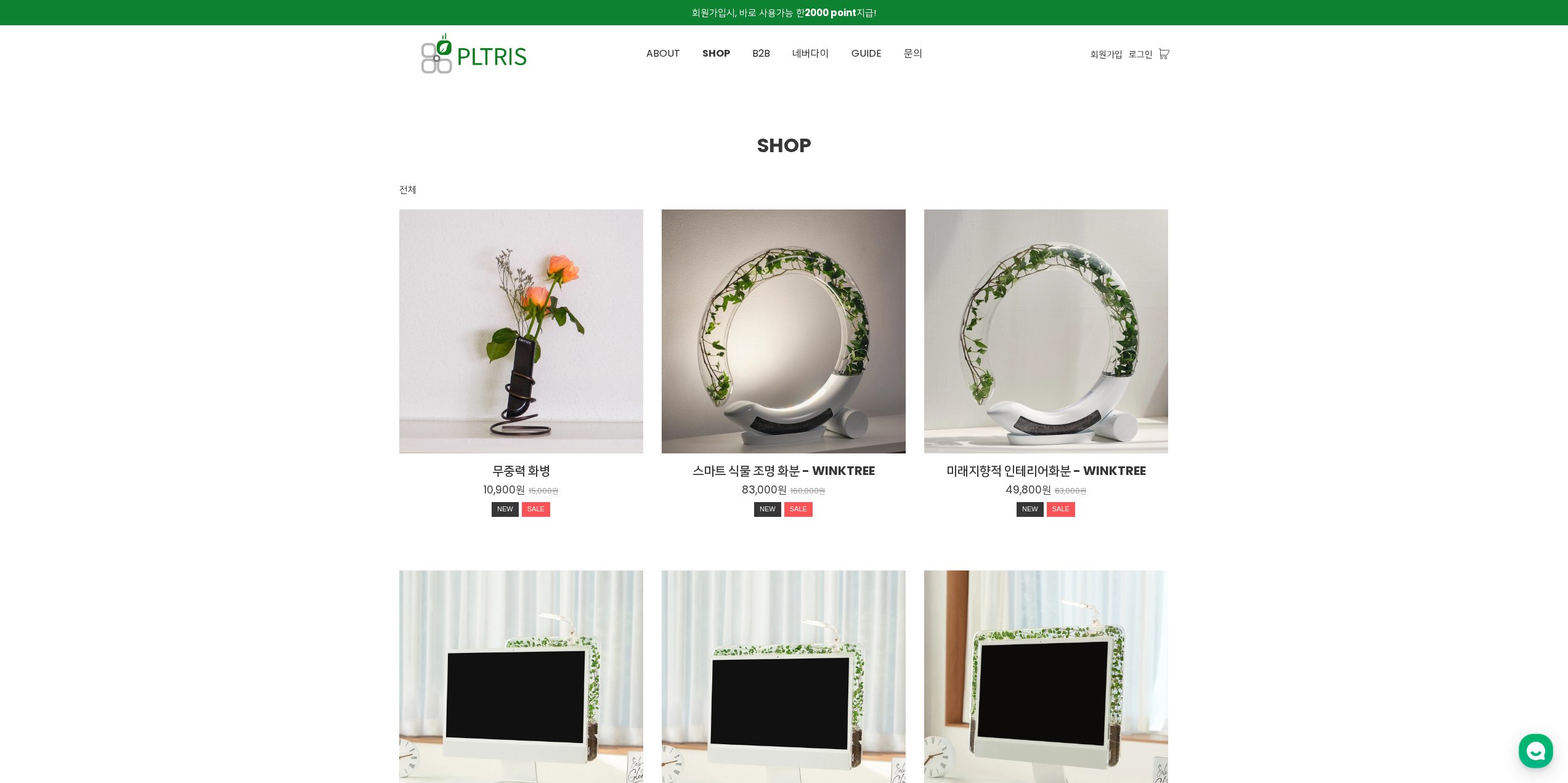
click at [1345, 281] on div at bounding box center [784, 719] width 1568 height 1276
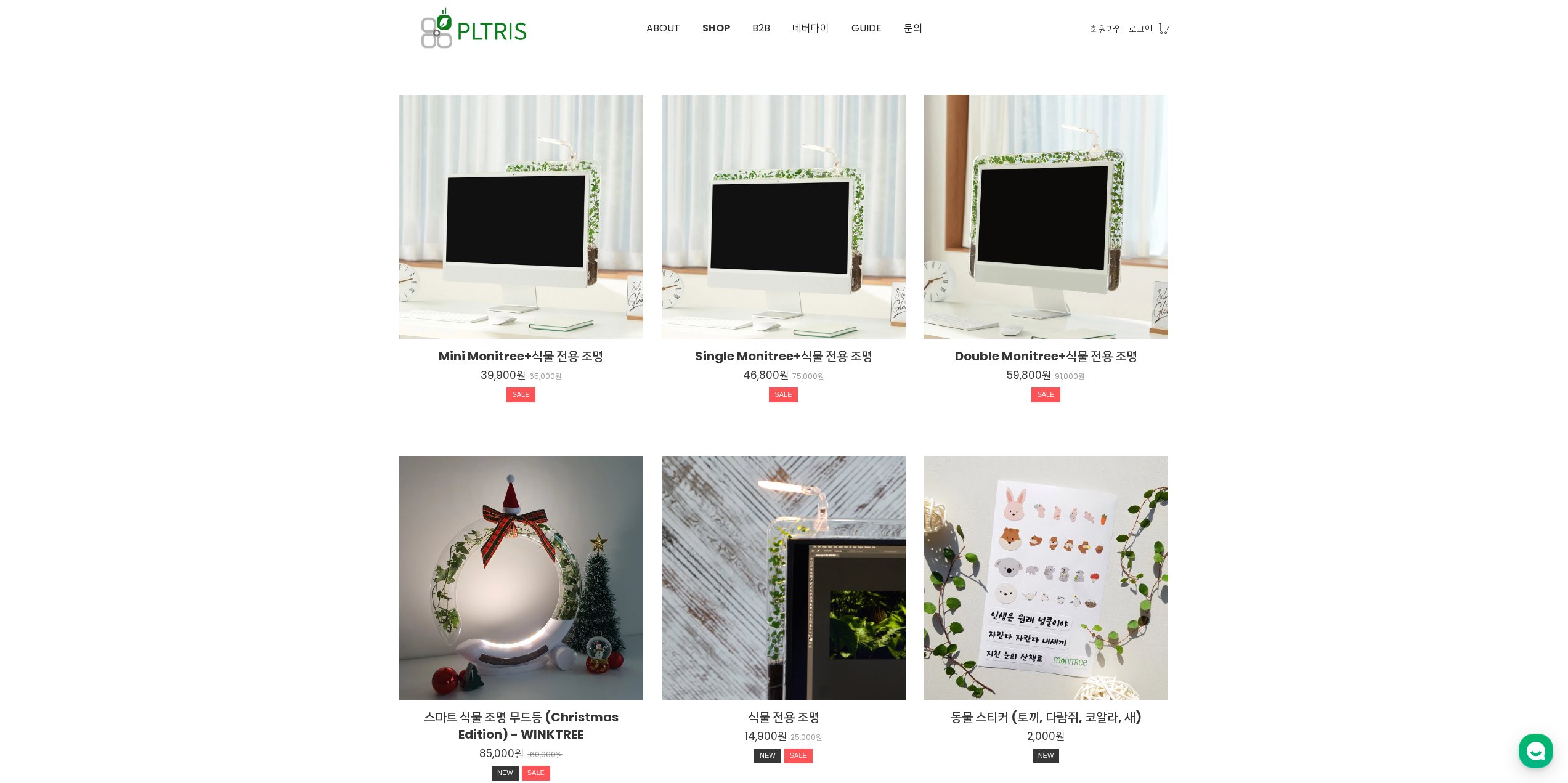
scroll to position [479, 0]
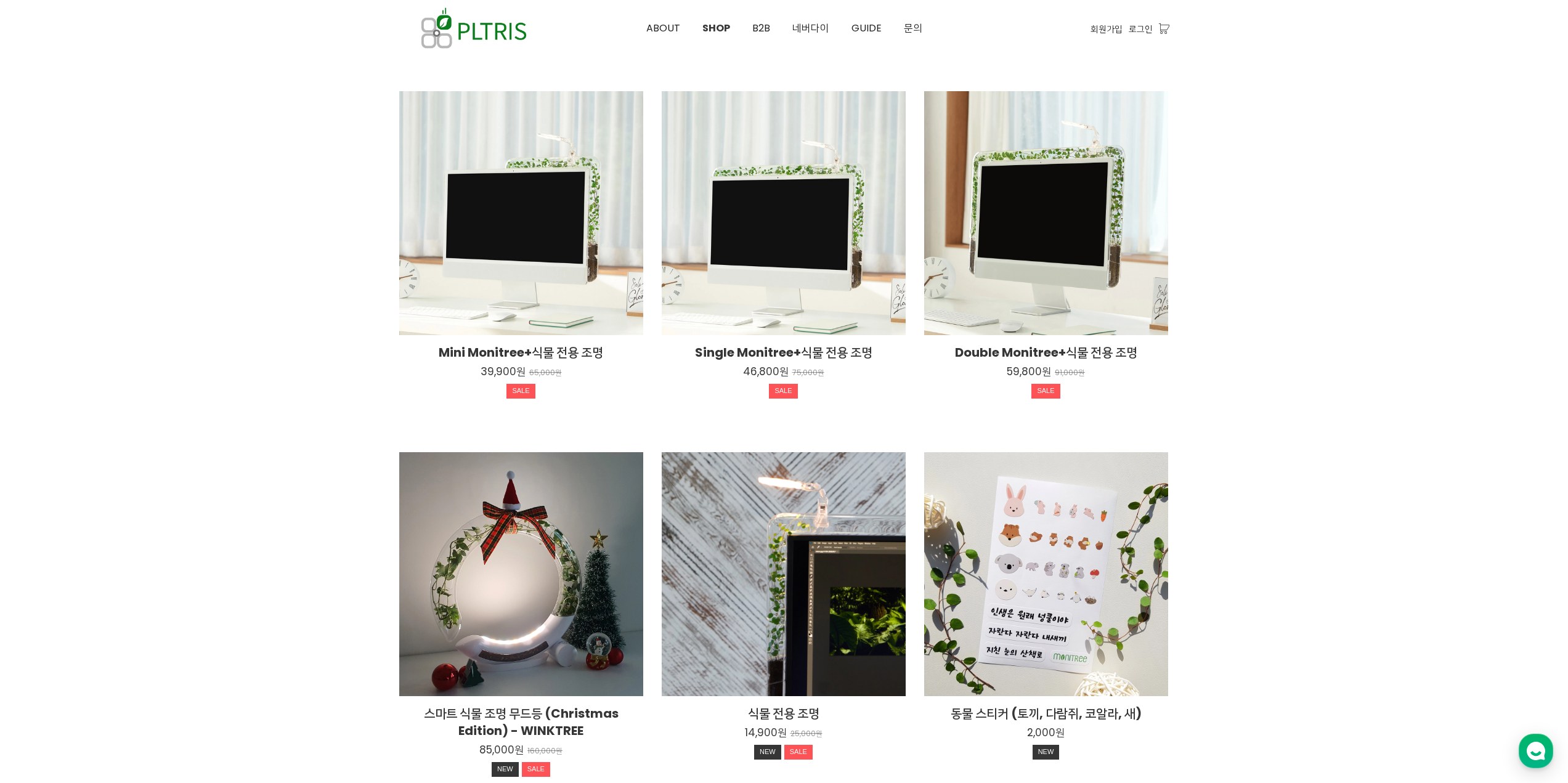
click at [188, 451] on div at bounding box center [784, 241] width 1568 height 1276
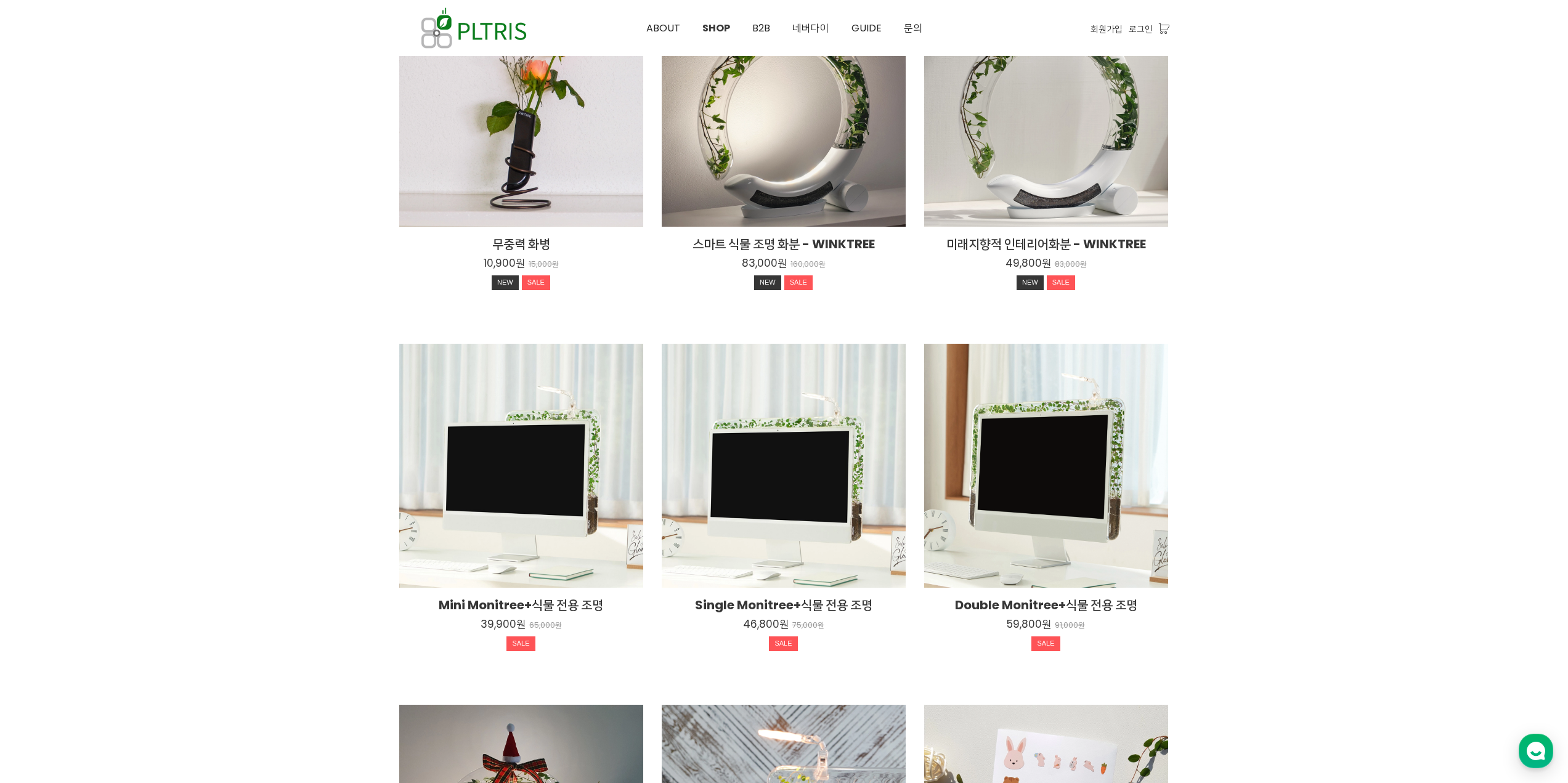
scroll to position [0, 0]
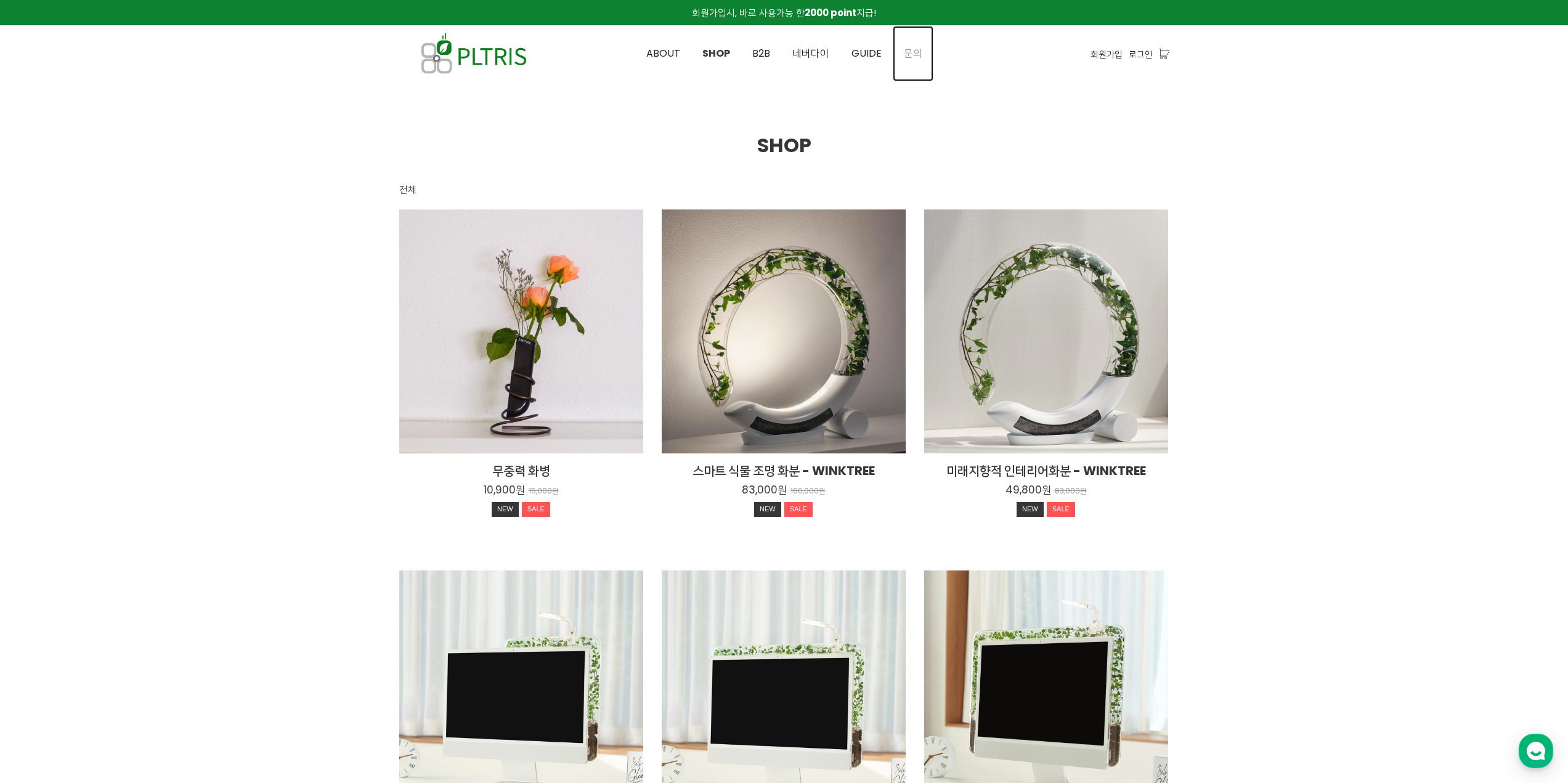
click at [911, 51] on span "문의" at bounding box center [913, 53] width 19 height 14
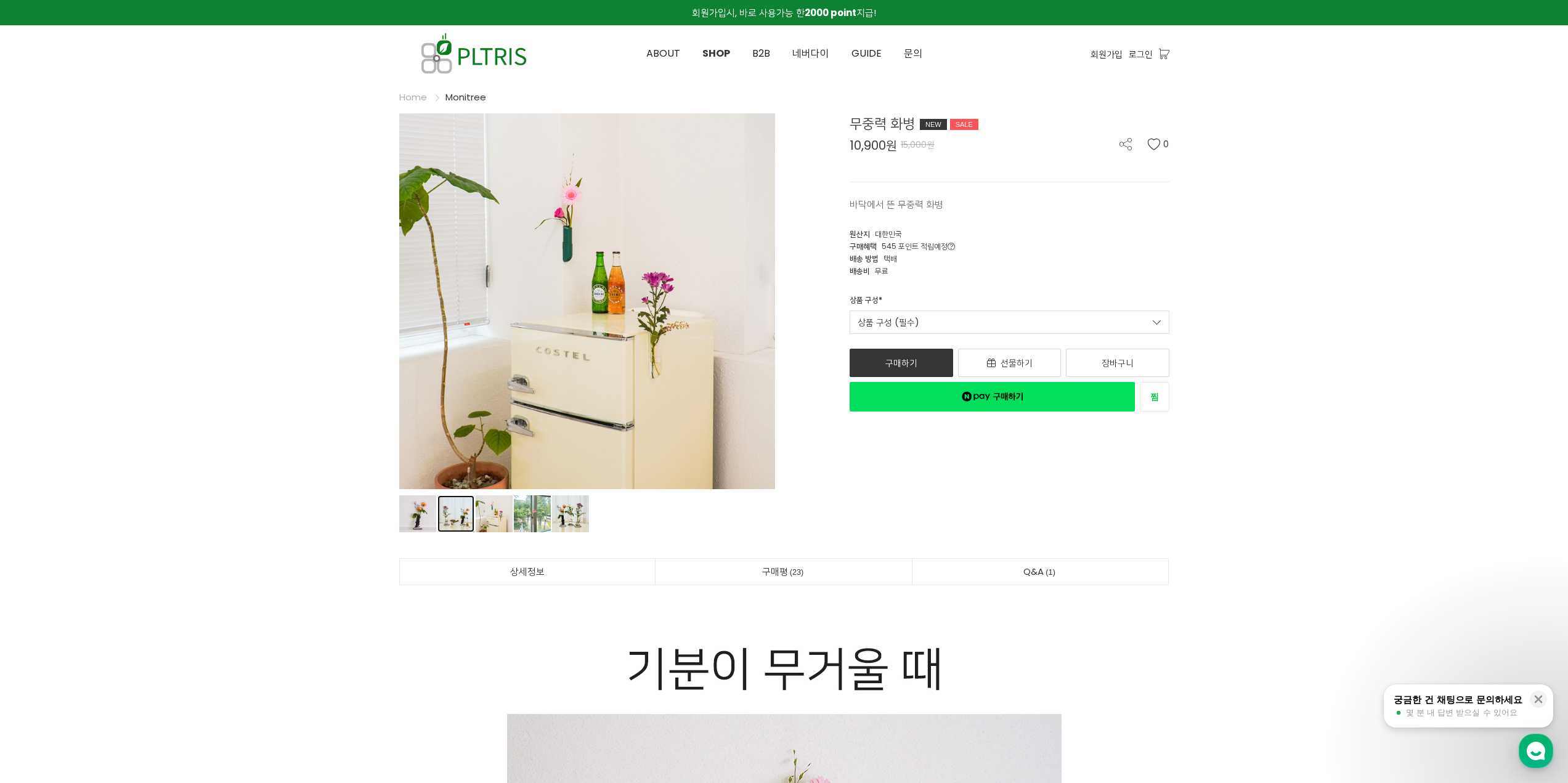
click at [458, 507] on link "상품 이미지" at bounding box center [455, 513] width 37 height 37
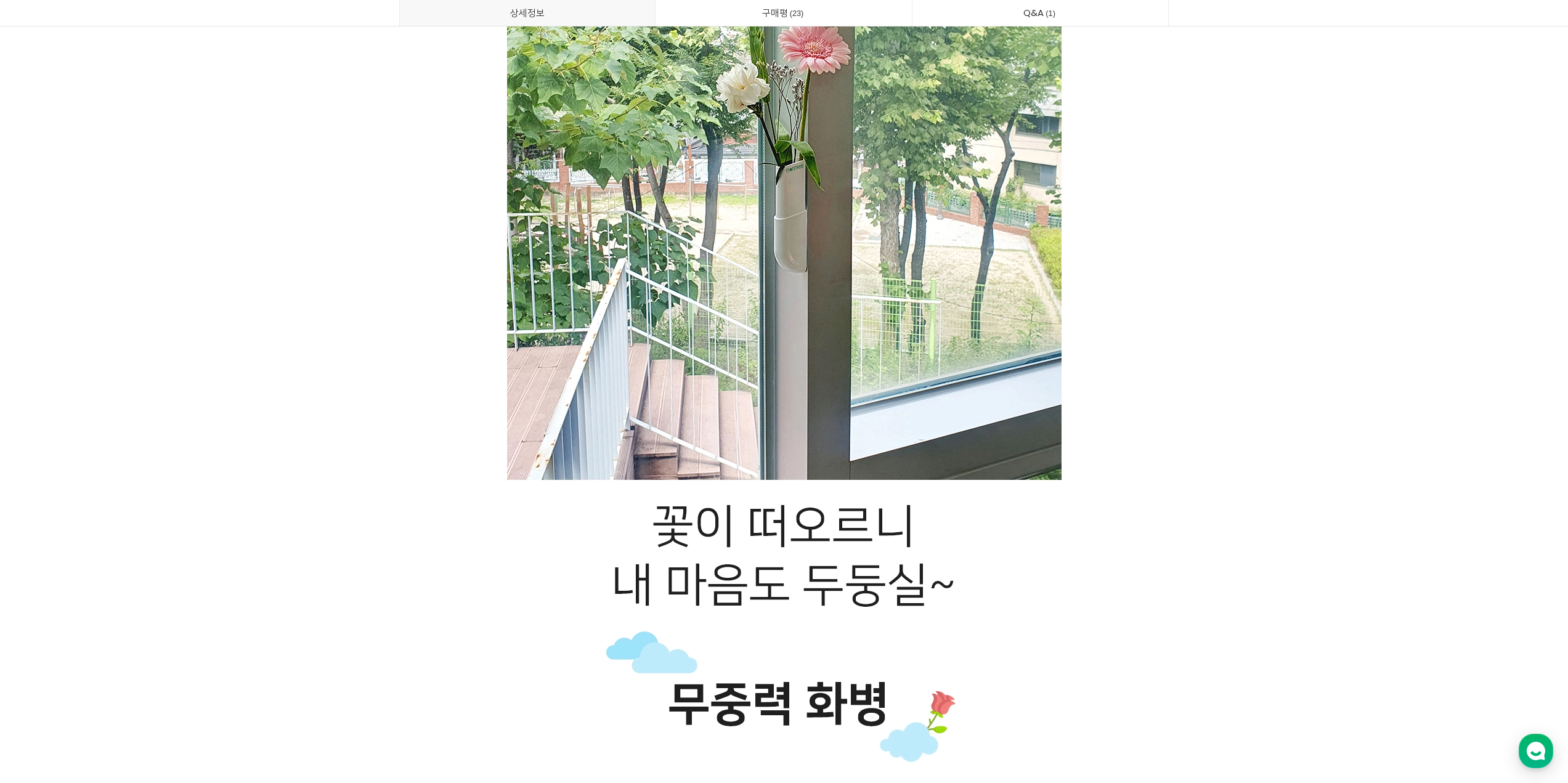
scroll to position [1593, 0]
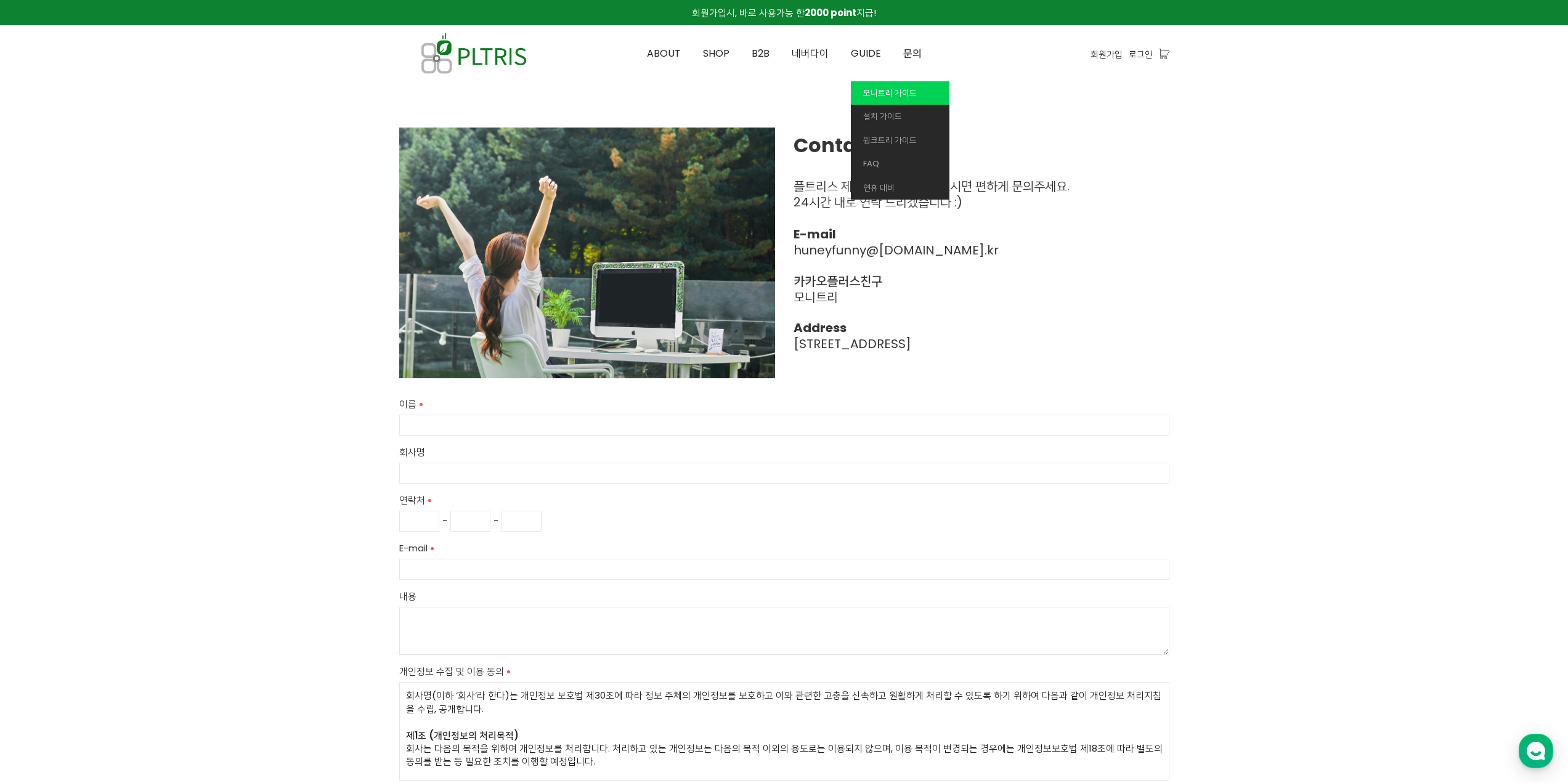
click at [899, 93] on span "모니트리 가이드" at bounding box center [890, 93] width 54 height 12
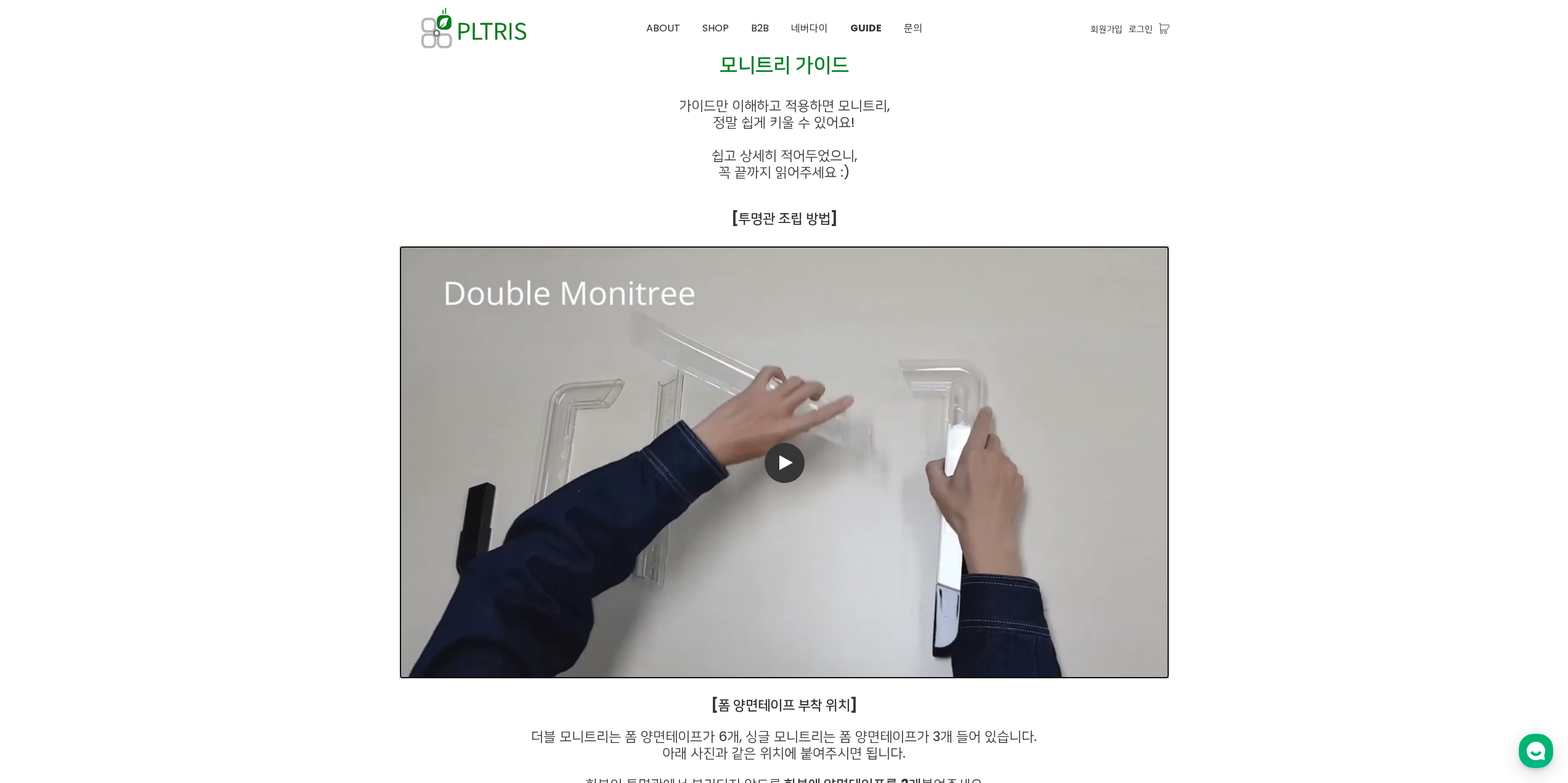
scroll to position [129, 0]
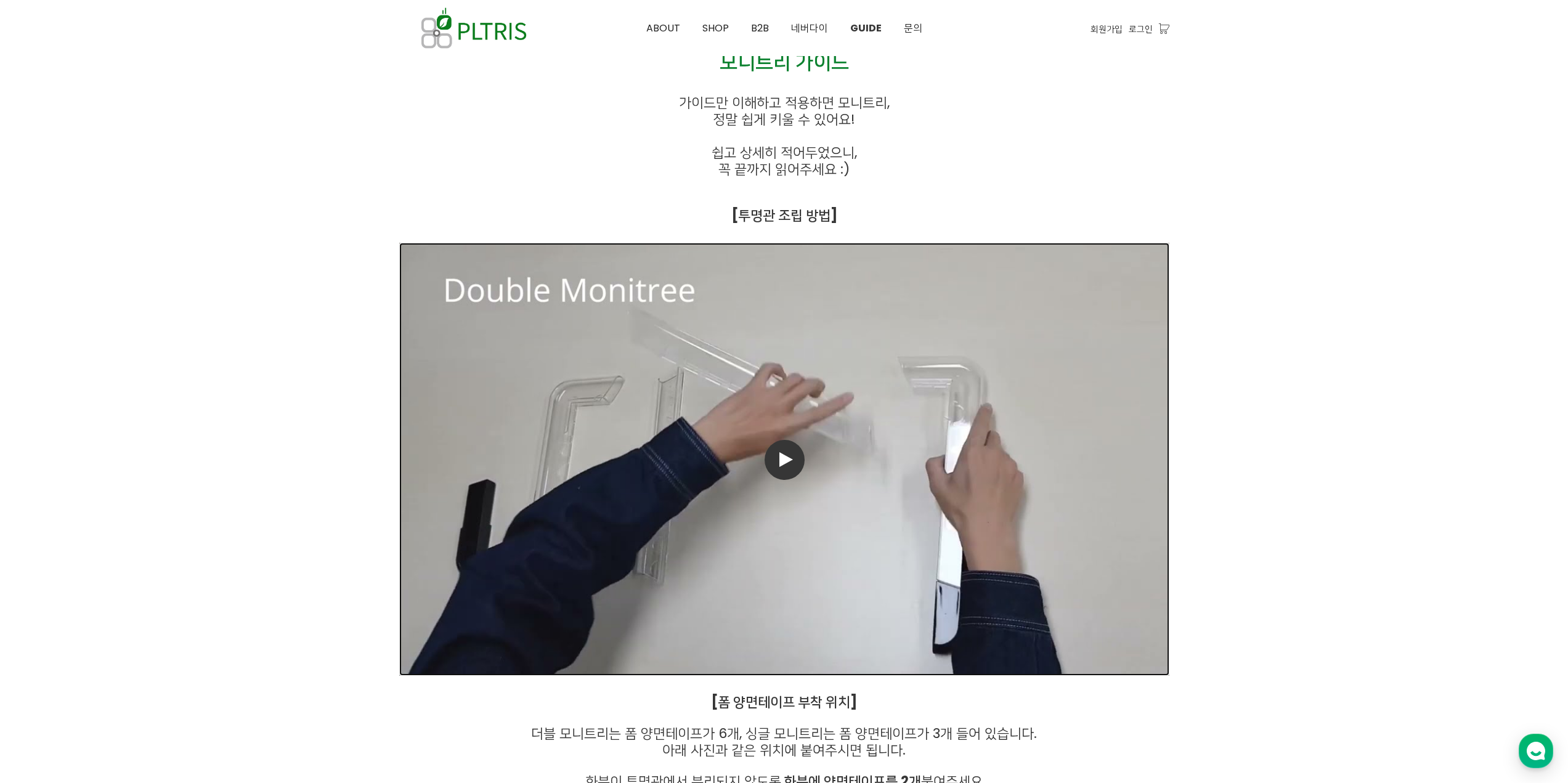
click at [821, 407] on link "동영상 재생" at bounding box center [784, 459] width 770 height 433
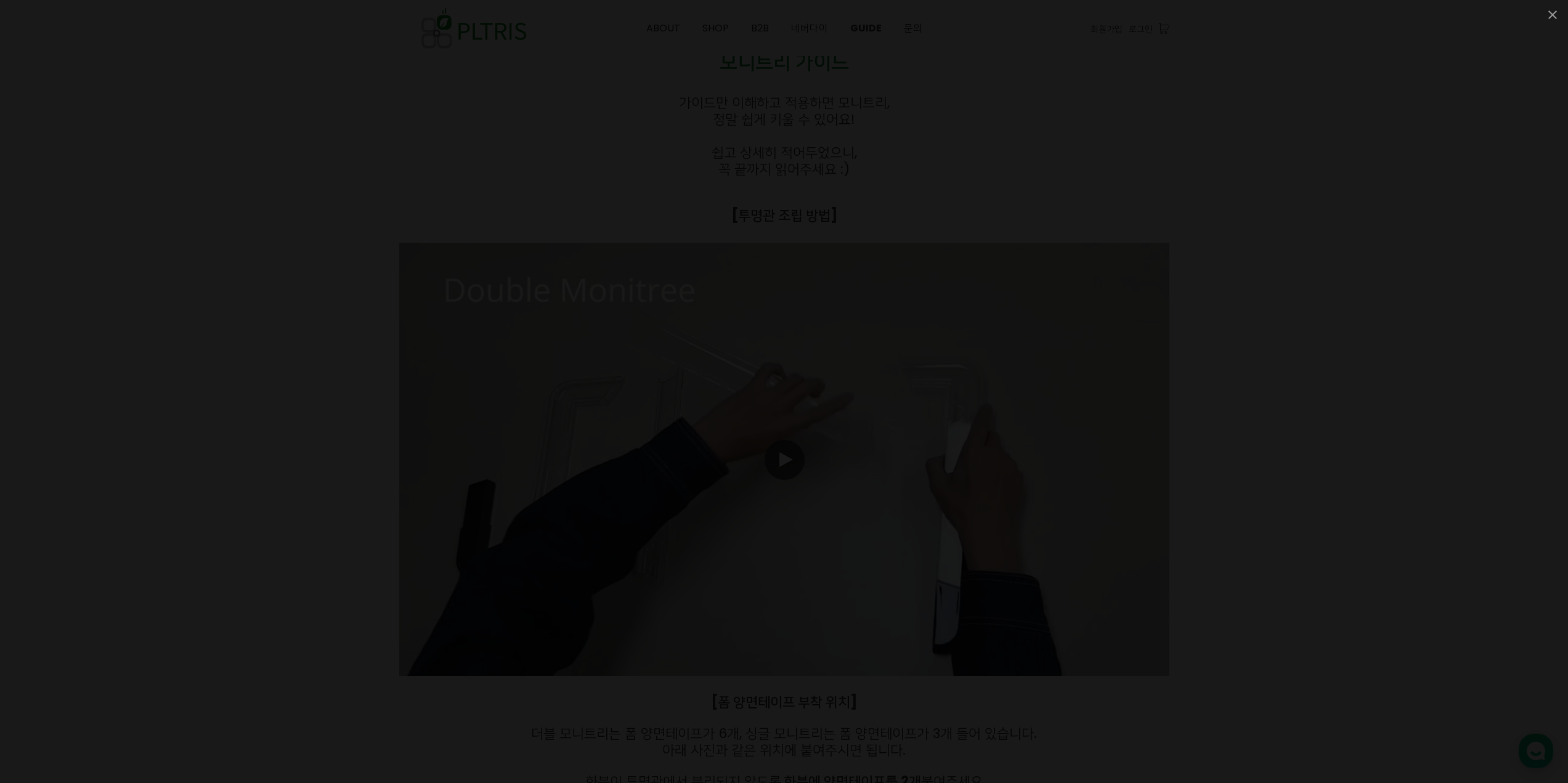
click at [1330, 457] on div at bounding box center [784, 392] width 1568 height 783
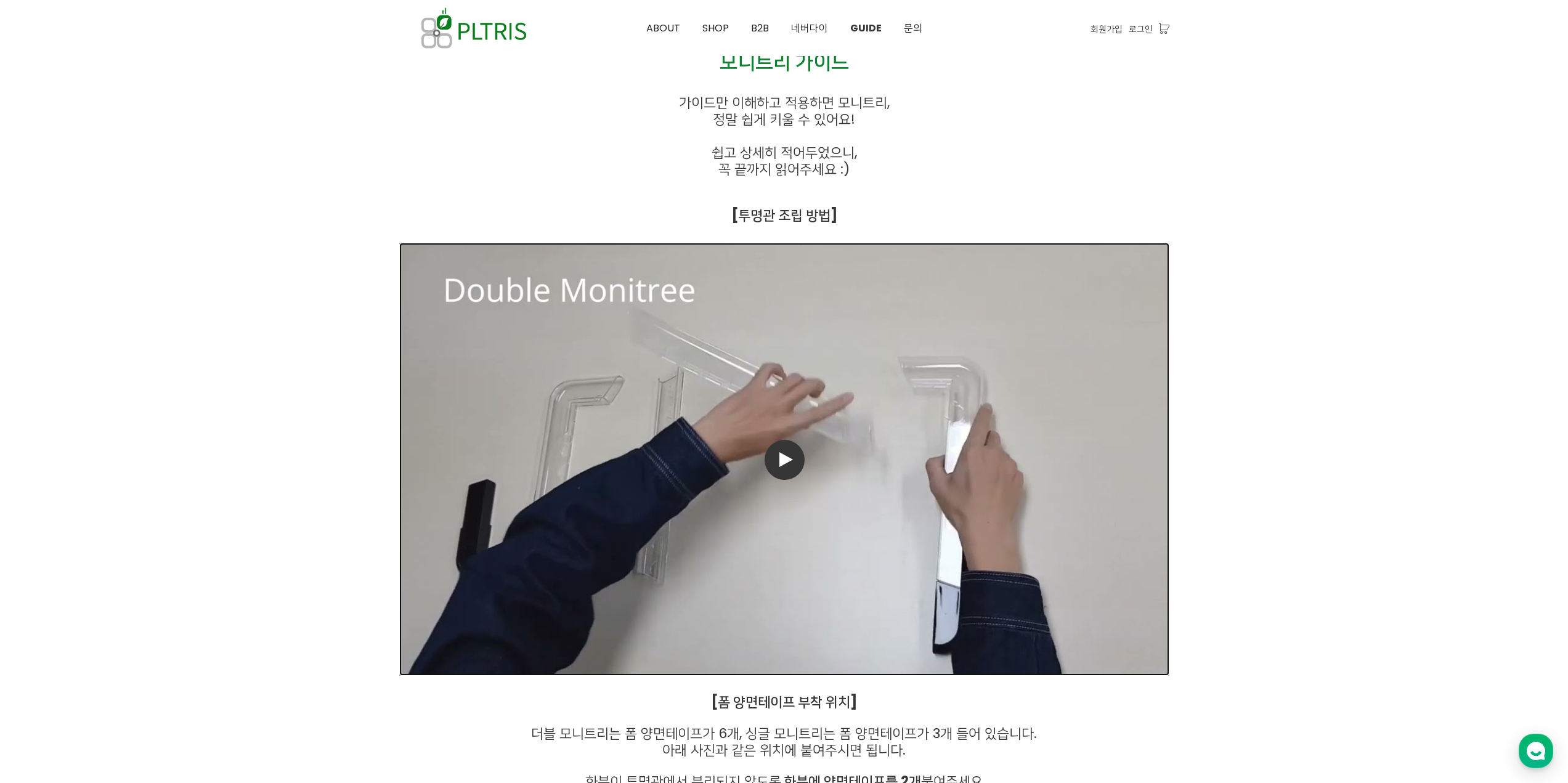
click at [1018, 460] on link "동영상 재생" at bounding box center [784, 459] width 770 height 433
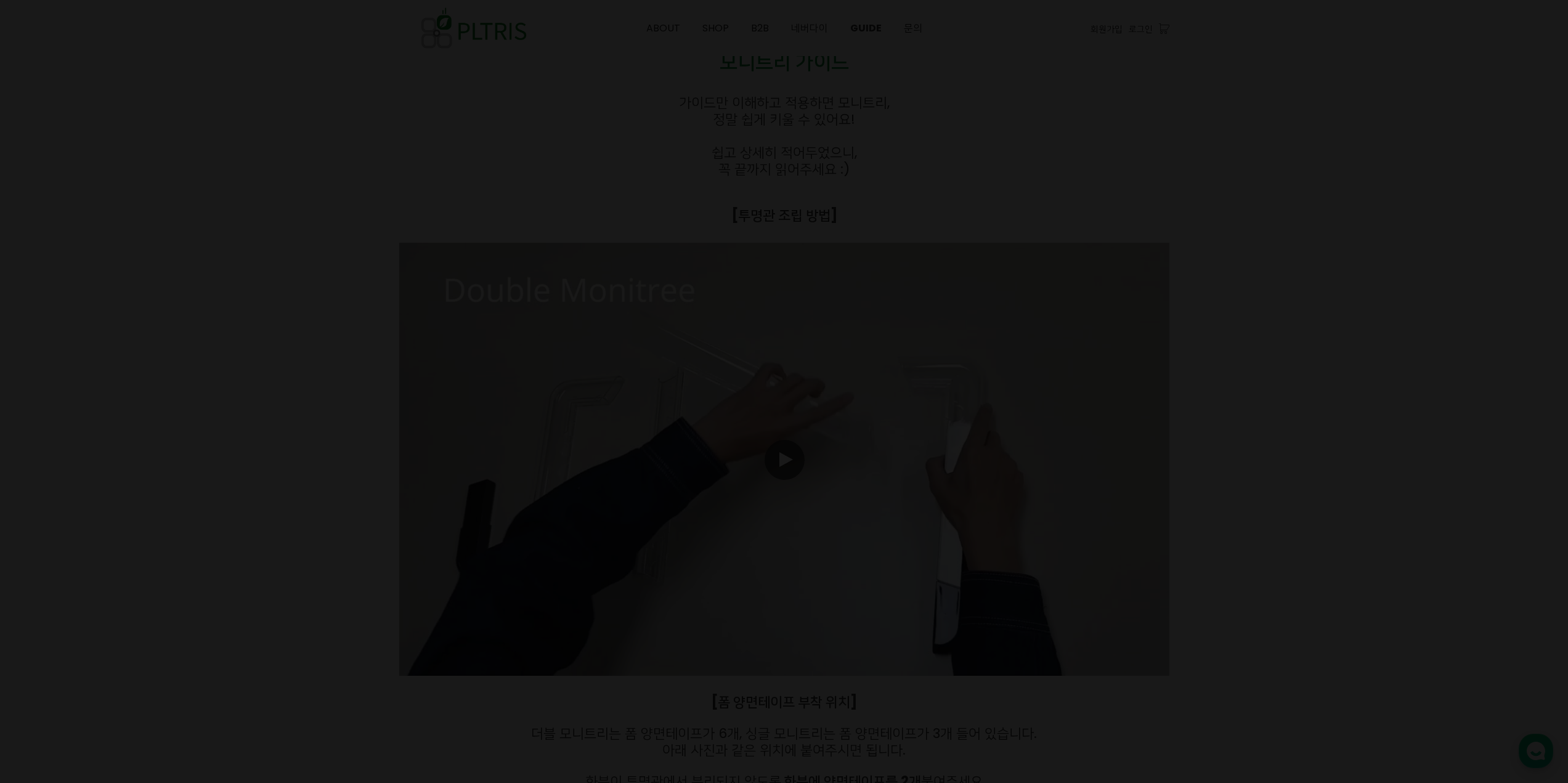
click at [1262, 469] on div at bounding box center [784, 392] width 1568 height 783
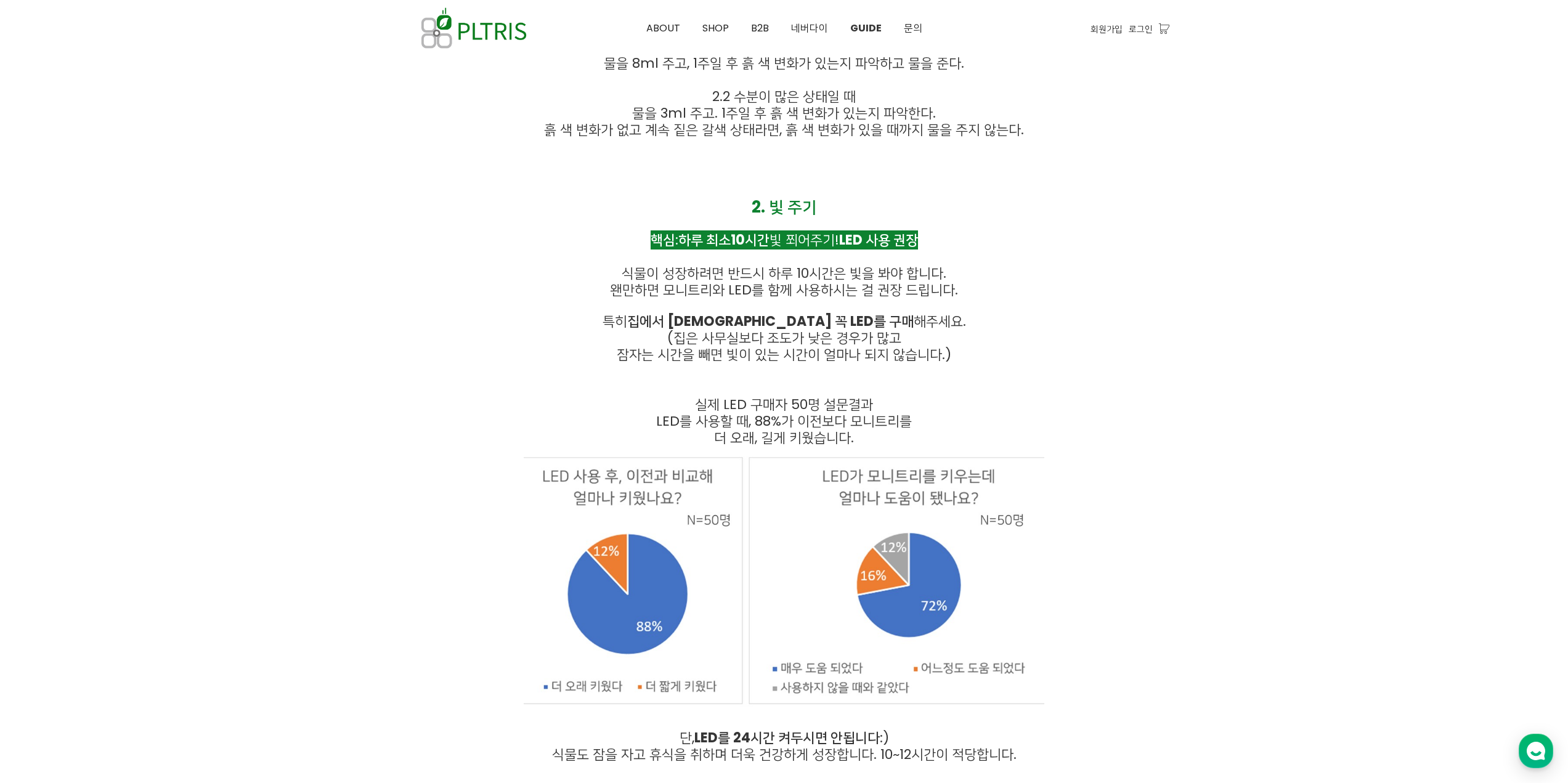
scroll to position [3634, 0]
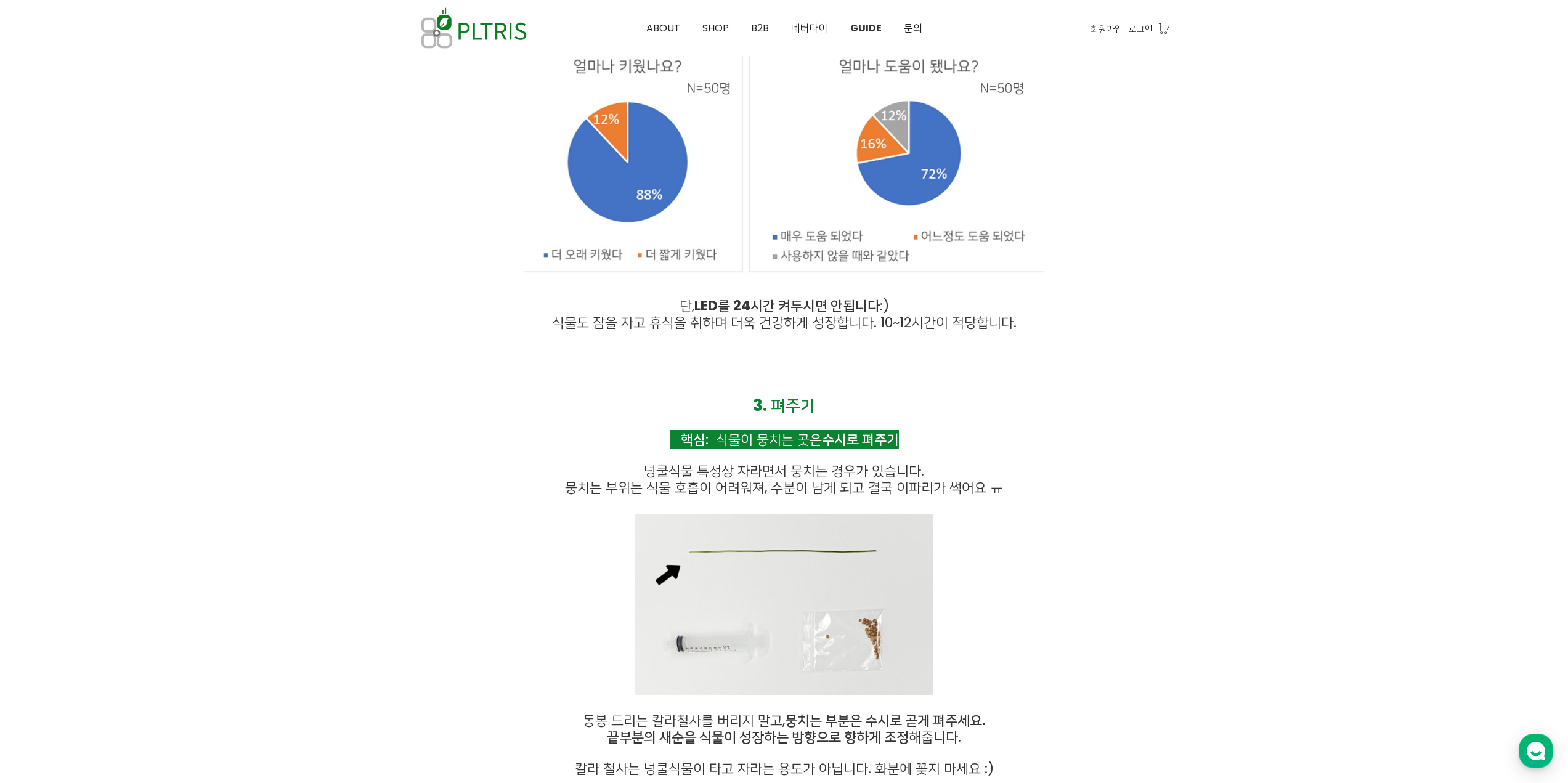
click at [1235, 426] on div at bounding box center [784, 538] width 1568 height 9040
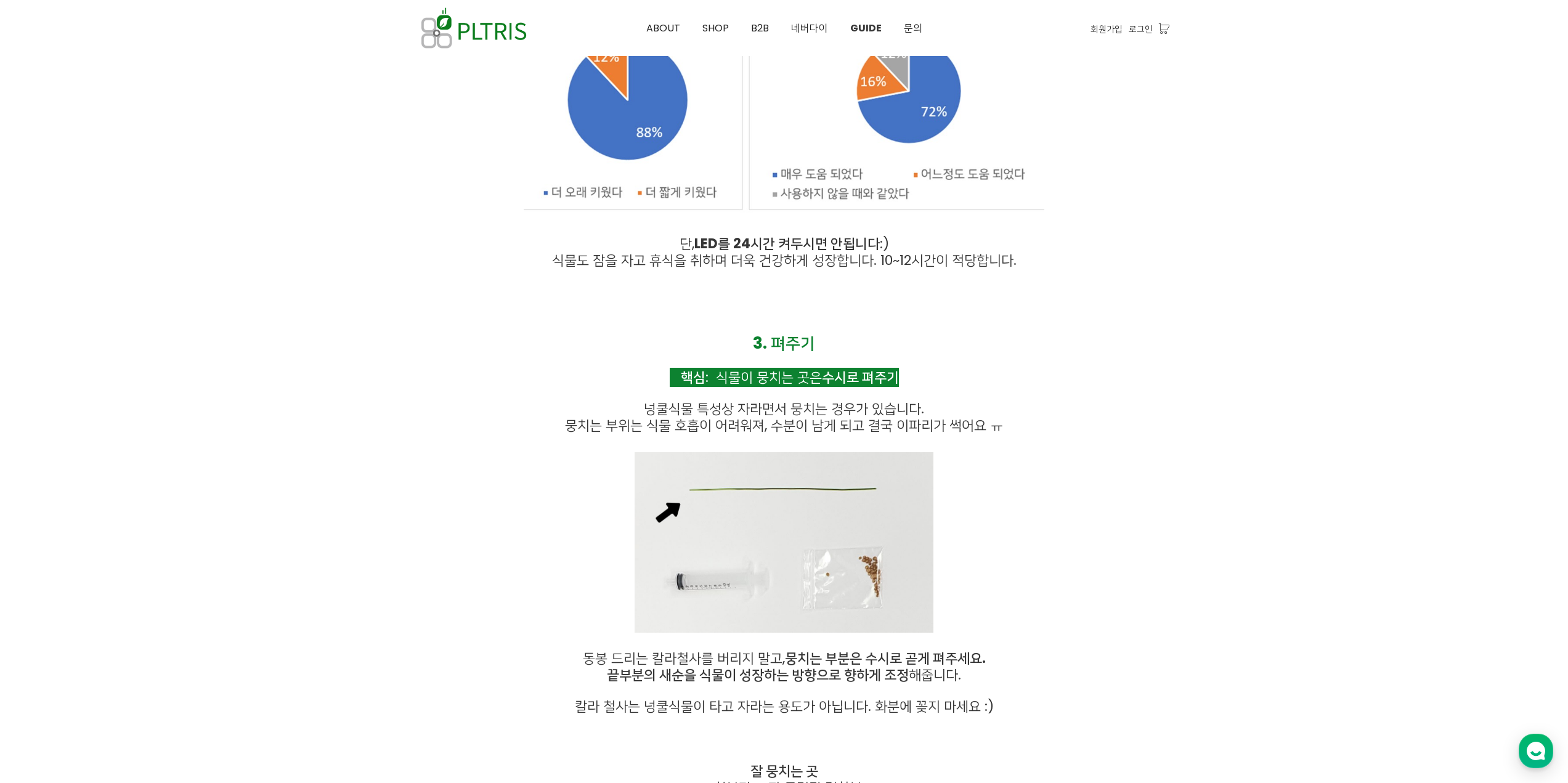
click at [1240, 424] on div at bounding box center [784, 476] width 1568 height 9040
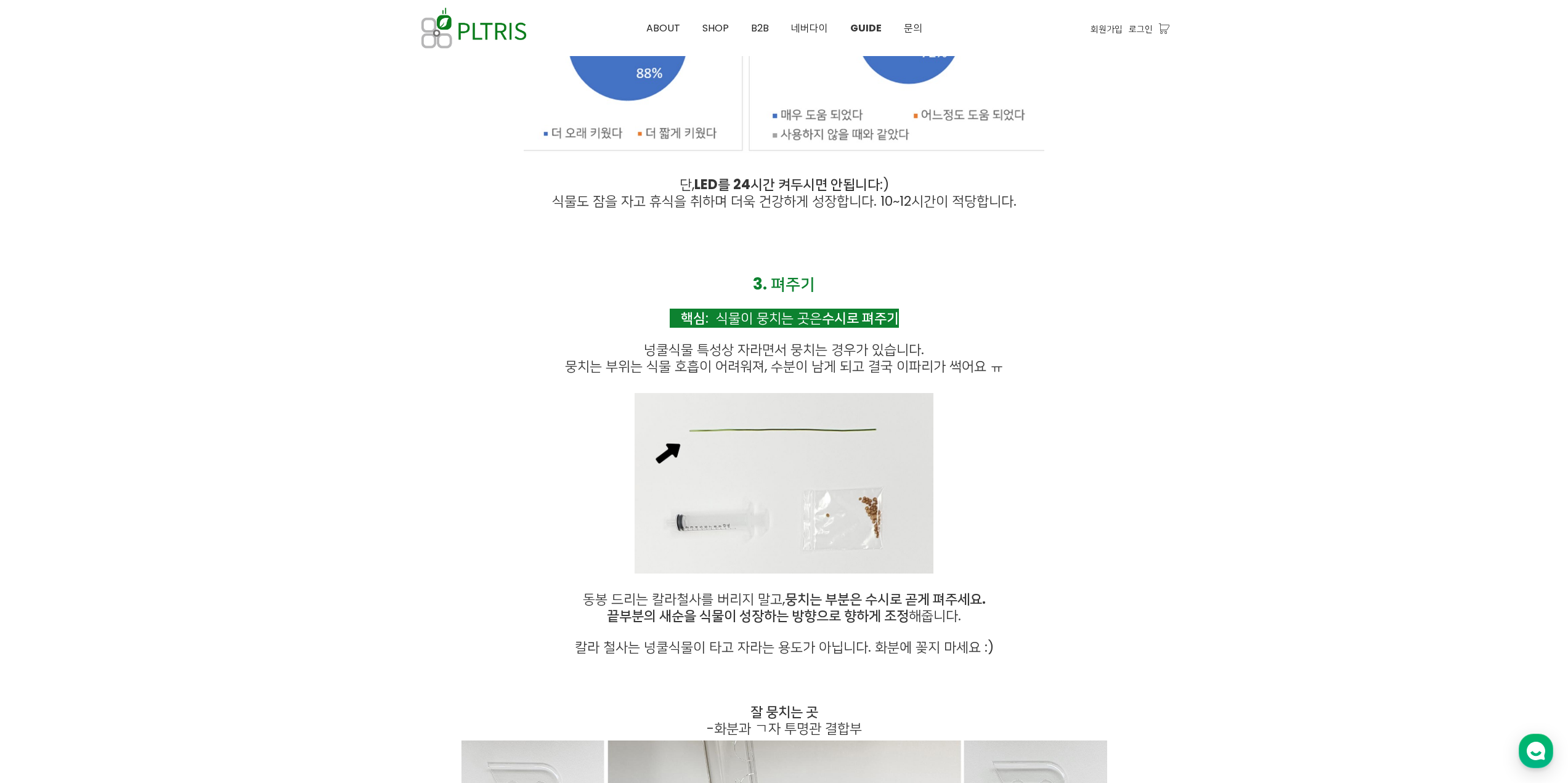
click at [1241, 423] on div at bounding box center [784, 417] width 1568 height 9040
click at [1244, 422] on div at bounding box center [784, 413] width 1568 height 9040
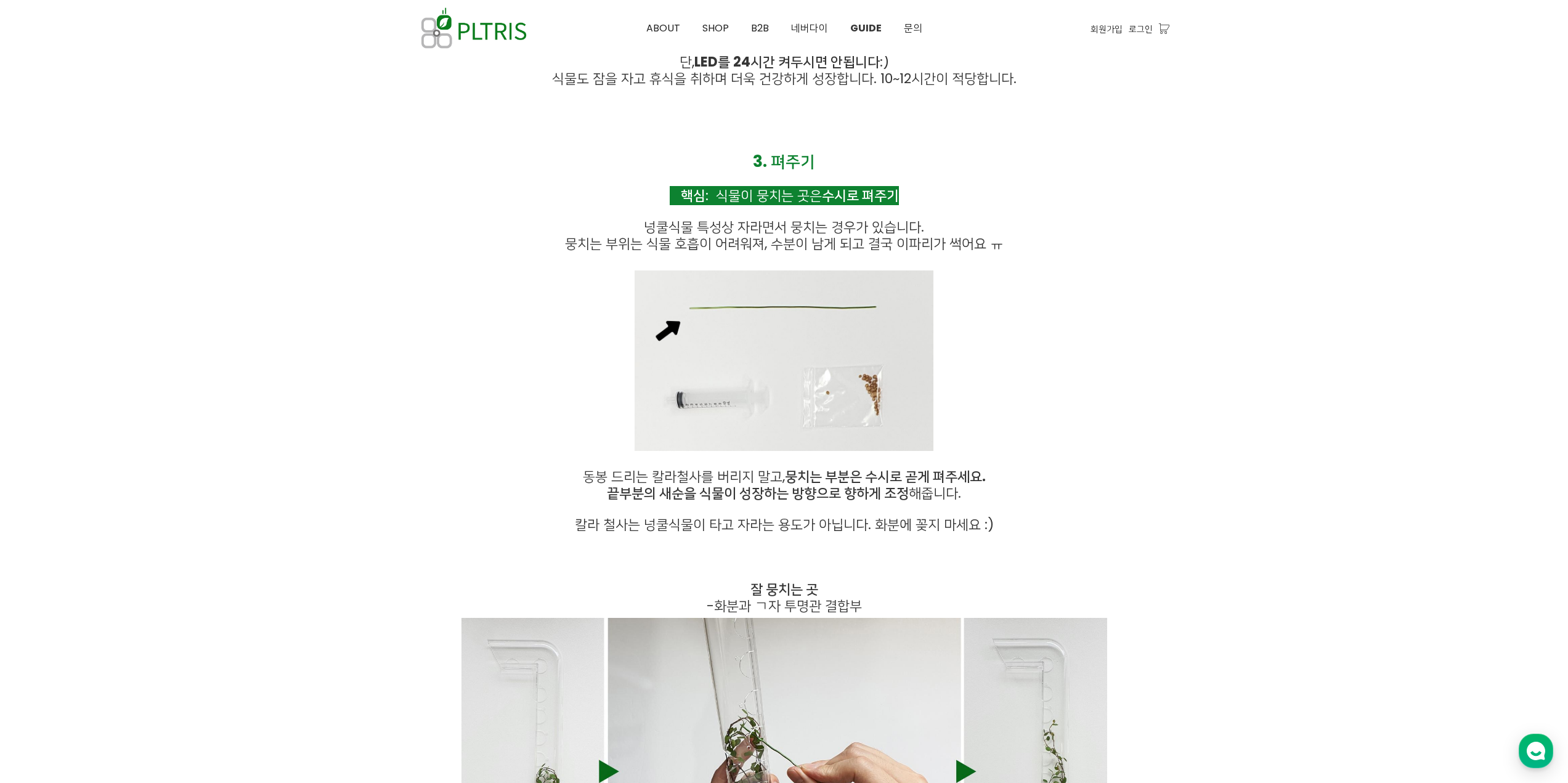
click at [1244, 421] on div at bounding box center [784, 294] width 1568 height 9040
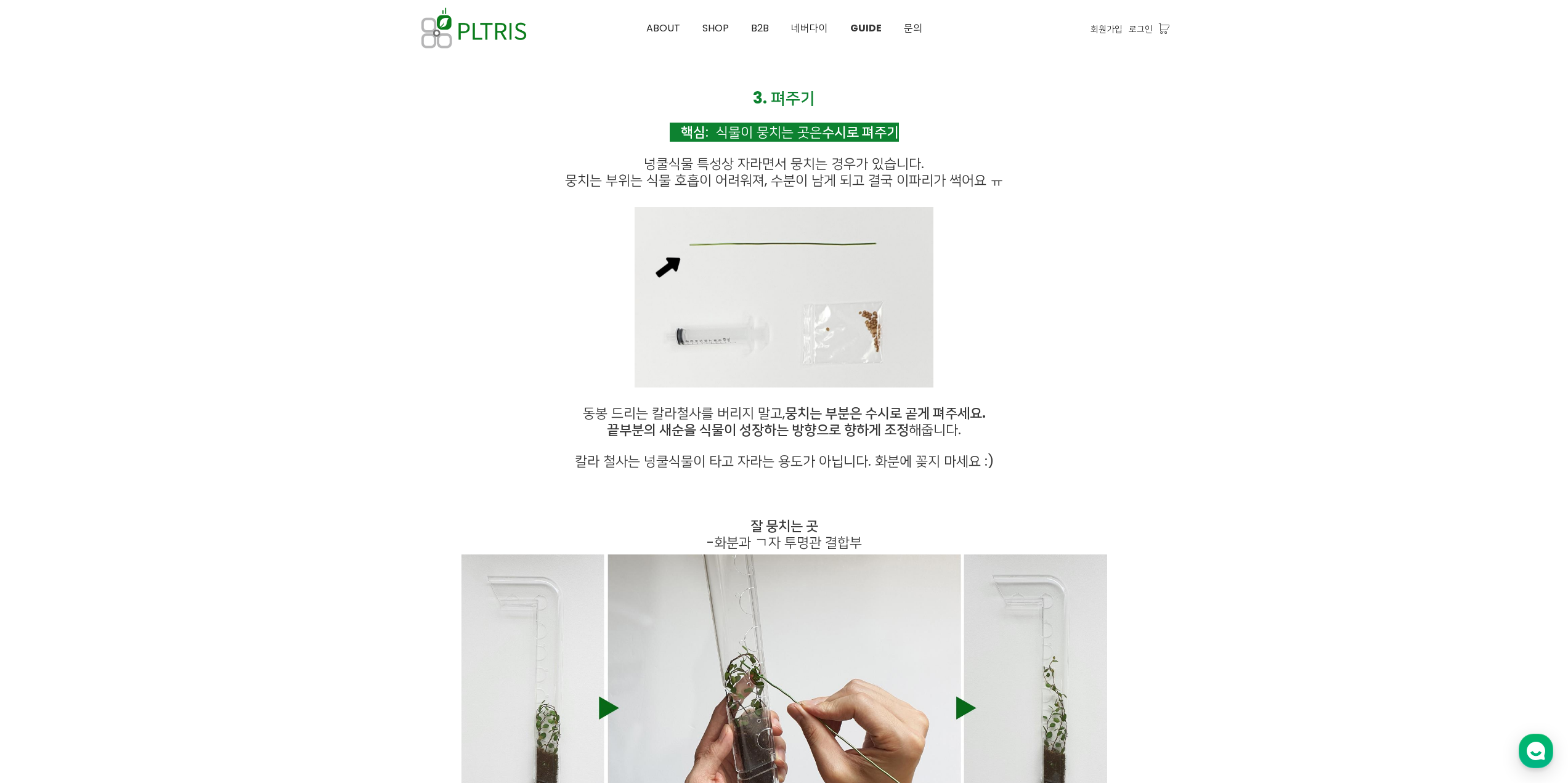
scroll to position [4372, 0]
click at [1259, 416] on div at bounding box center [784, 229] width 1568 height 9040
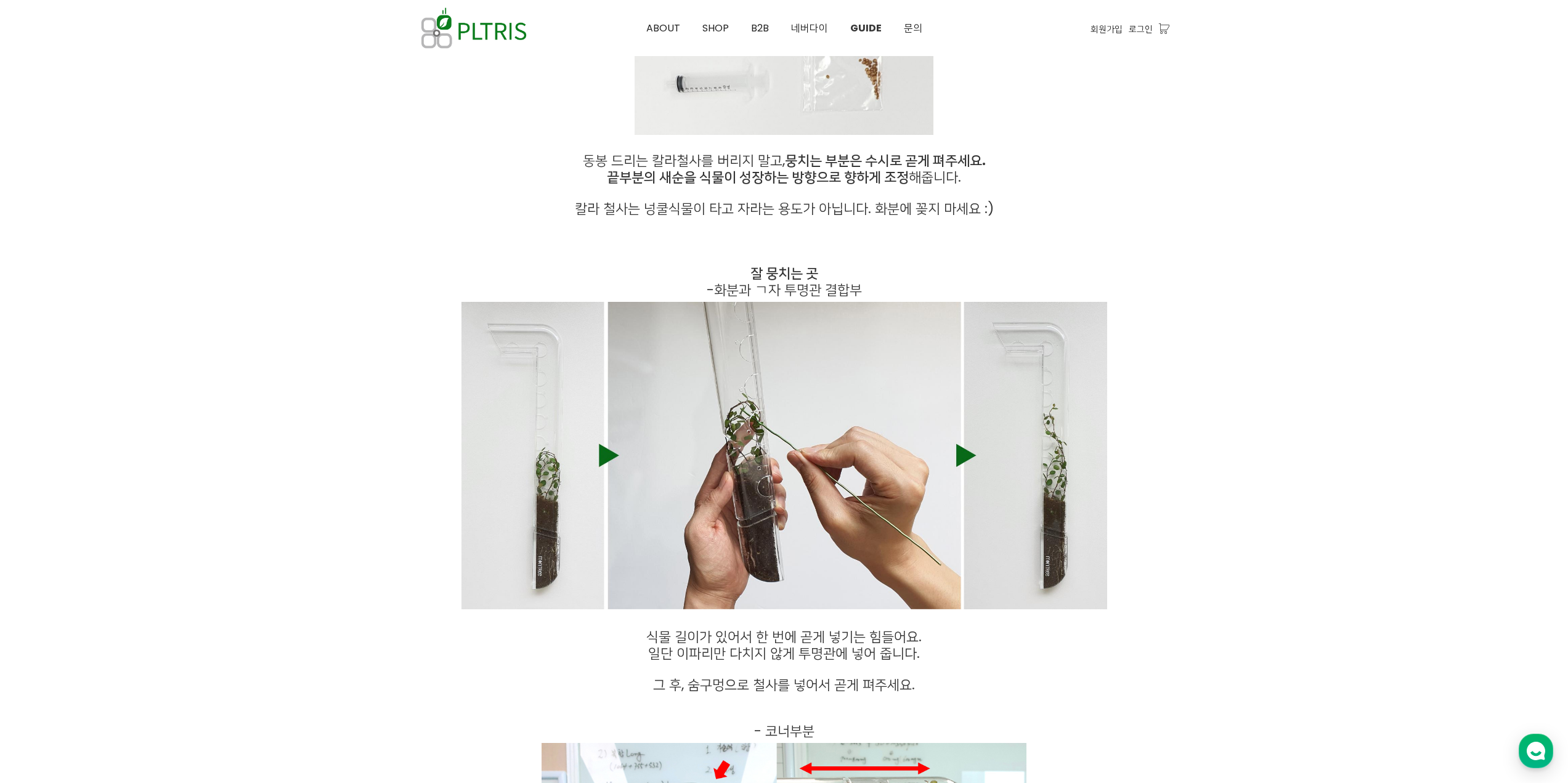
scroll to position [4626, 0]
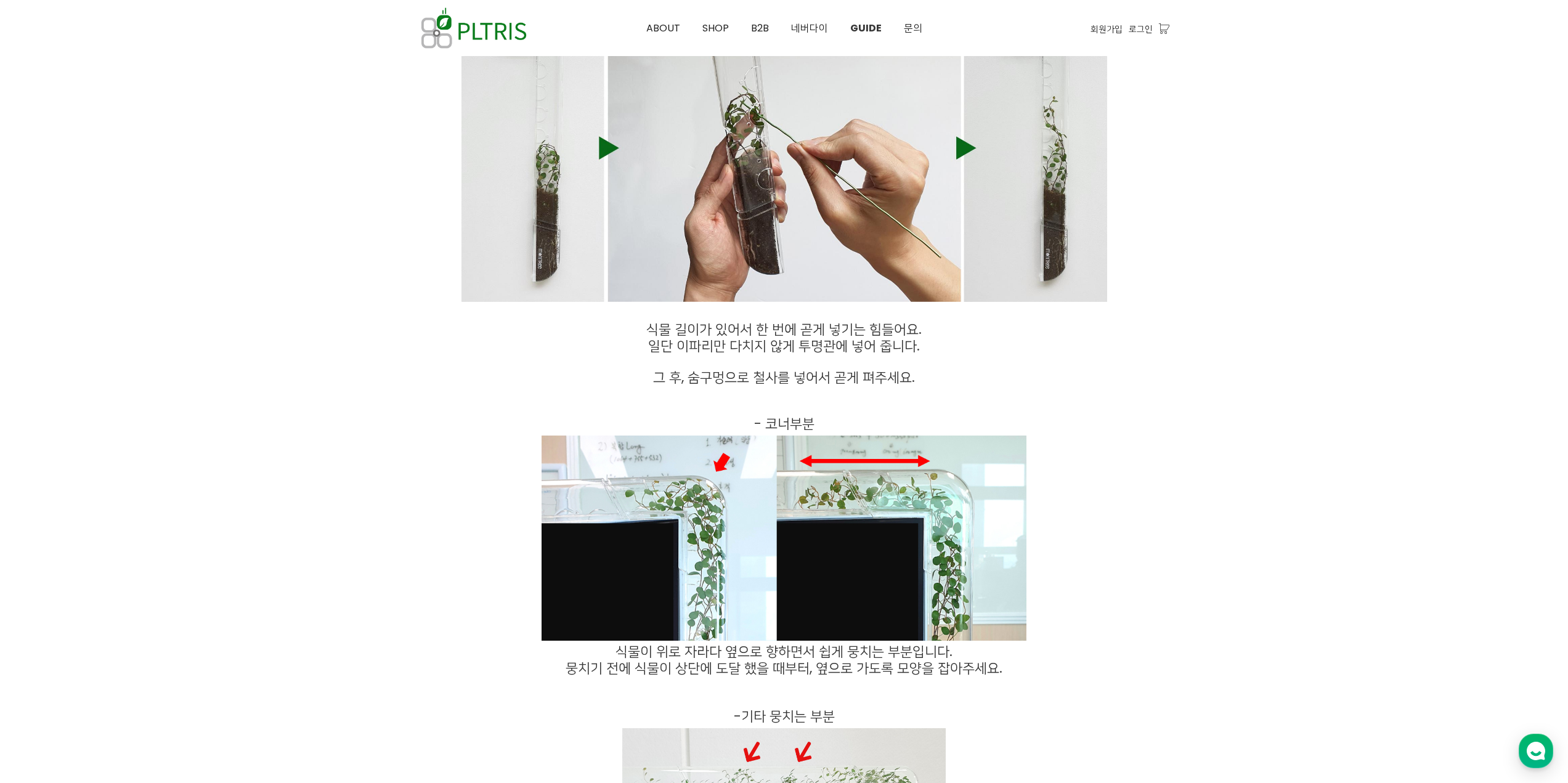
scroll to position [4933, 0]
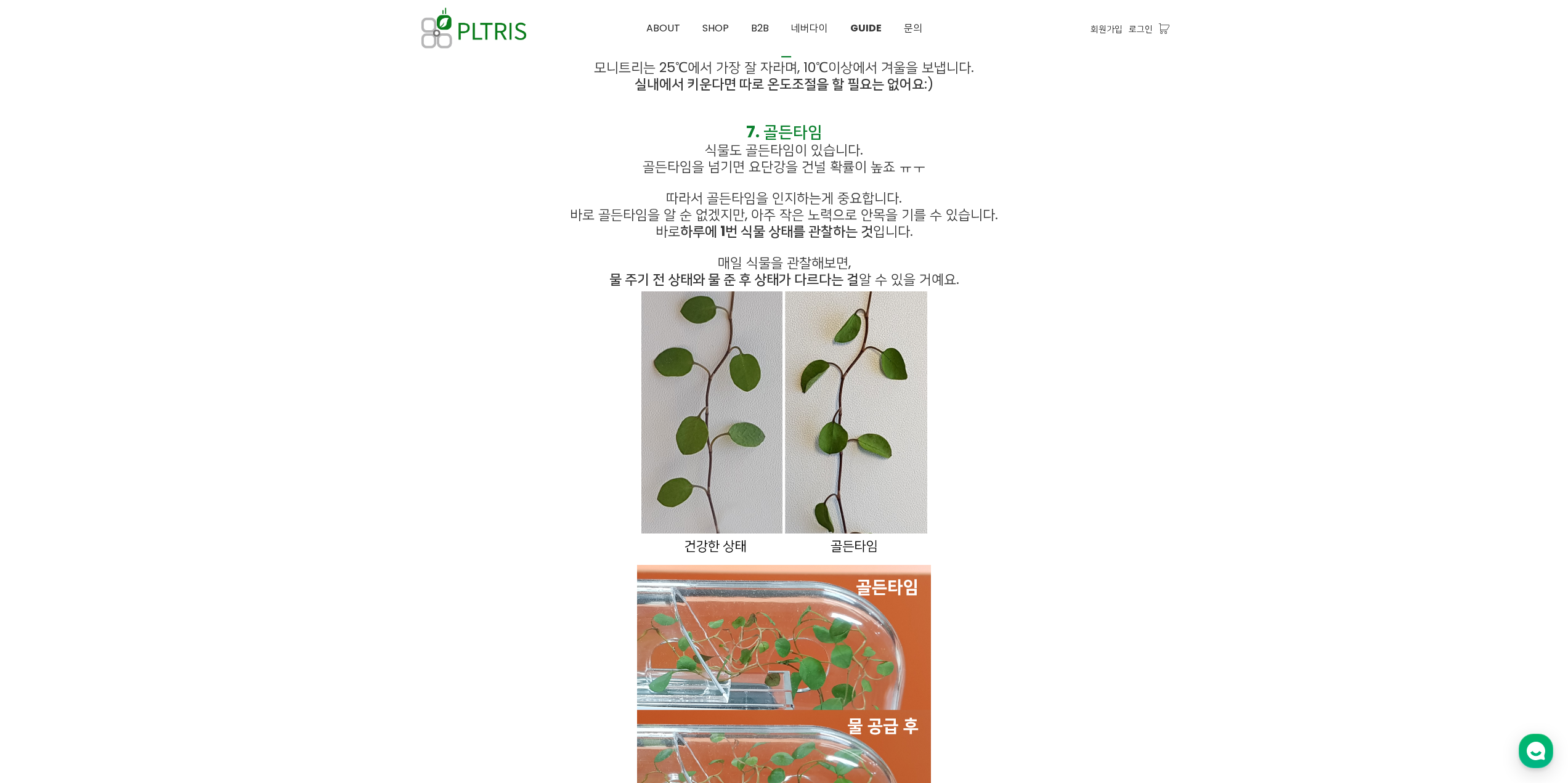
scroll to position [6418, 0]
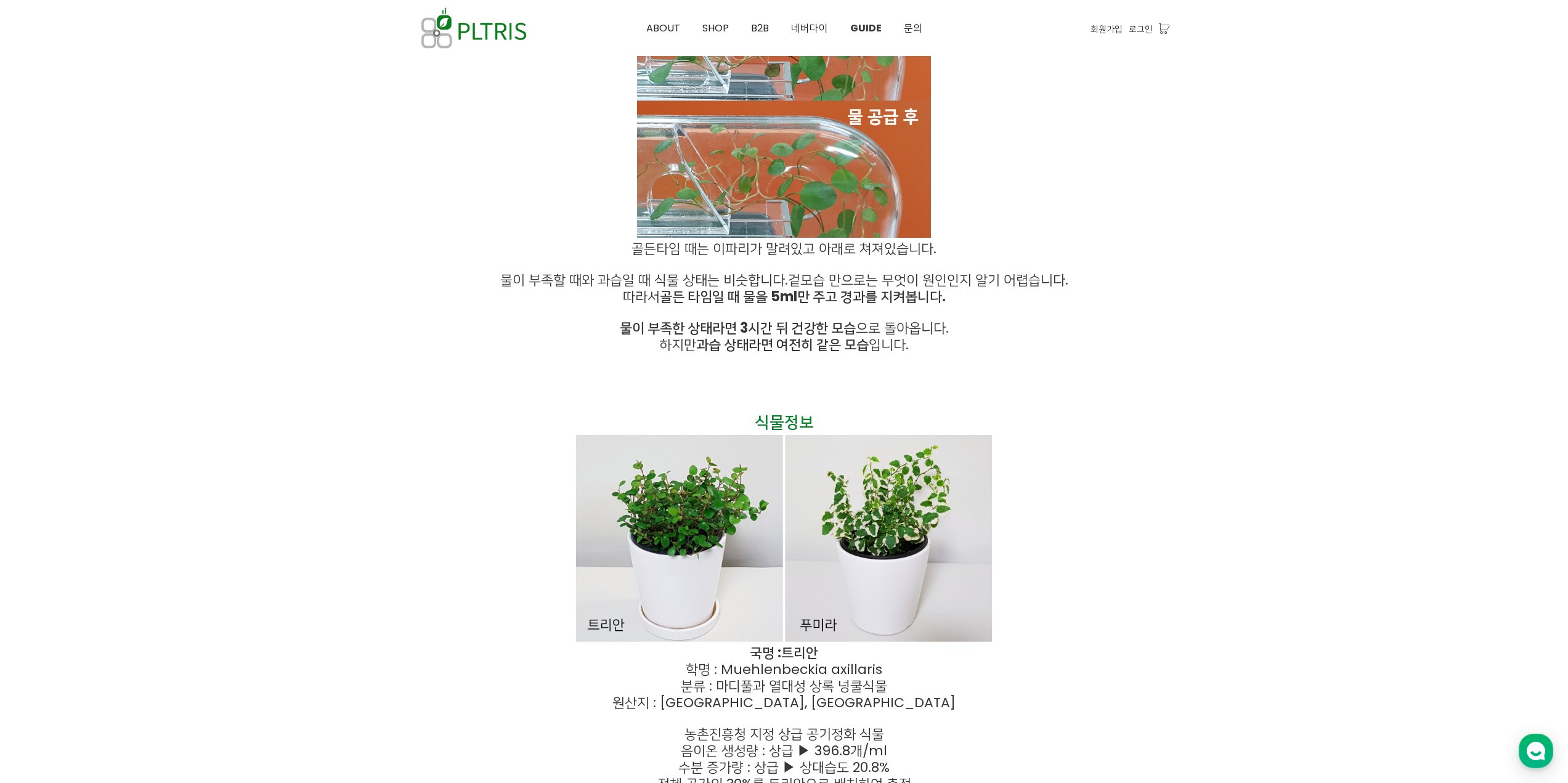
scroll to position [7045, 0]
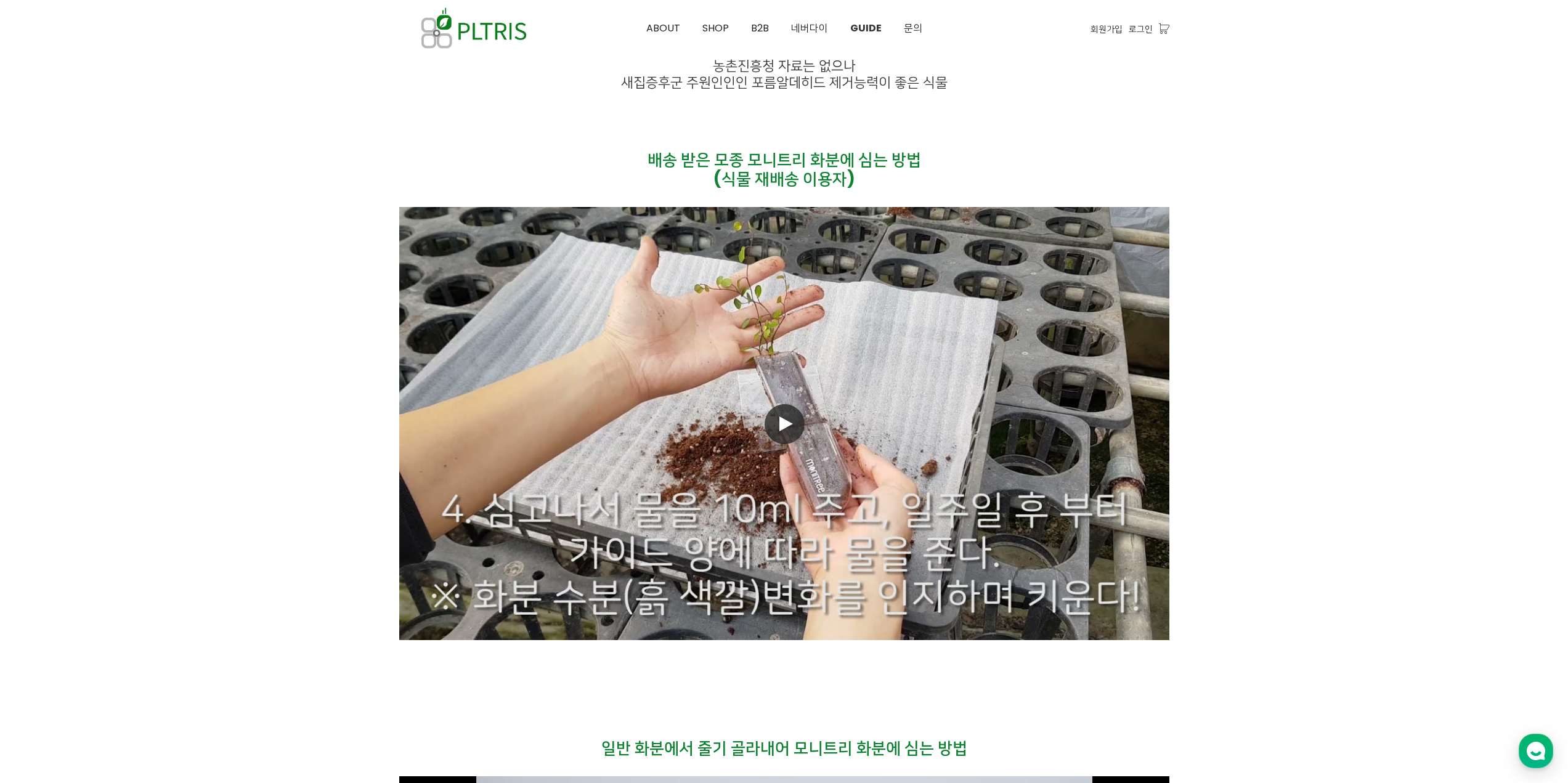
scroll to position [7909, 0]
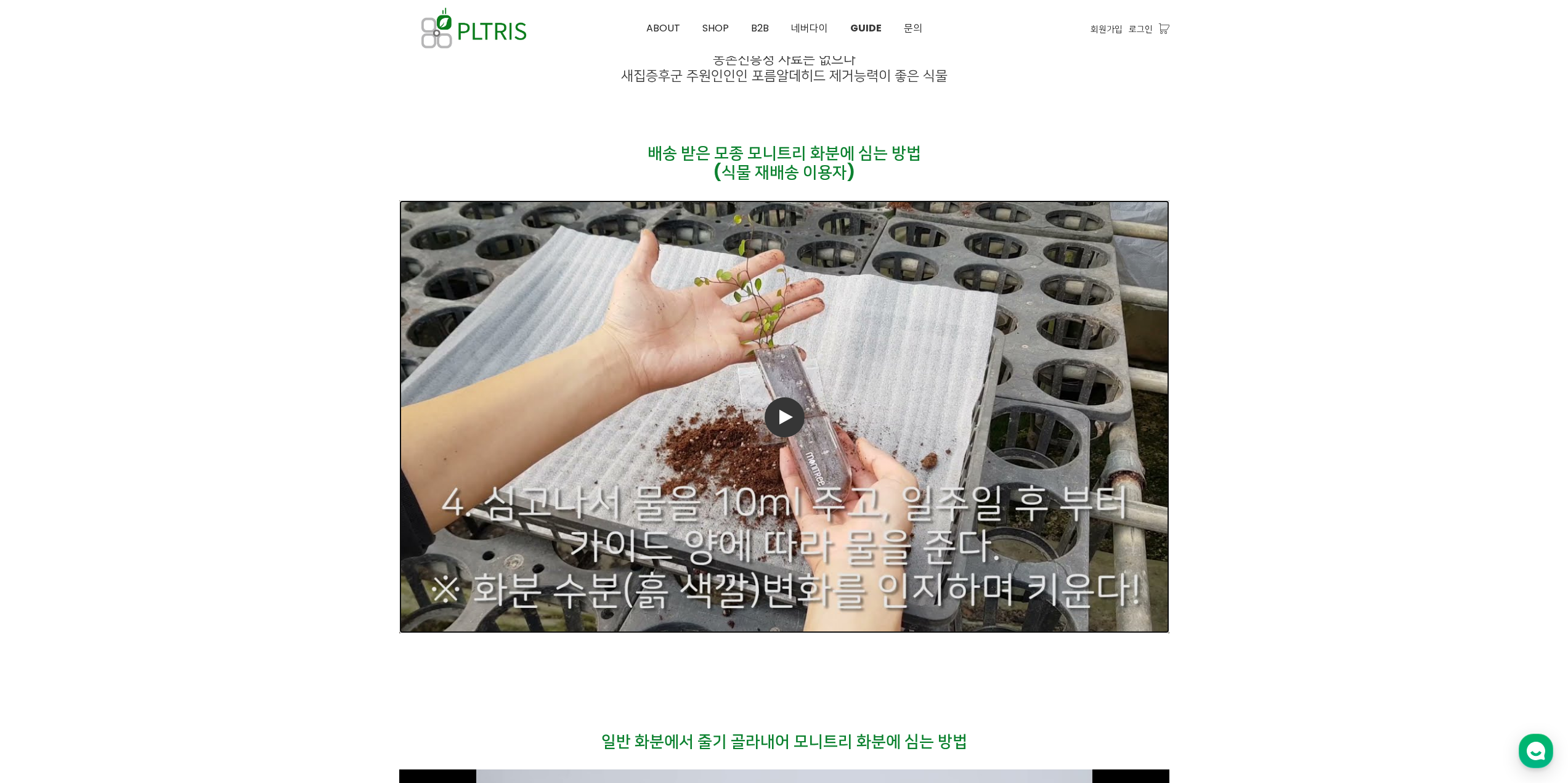
click at [907, 391] on link "동영상 재생" at bounding box center [784, 416] width 770 height 433
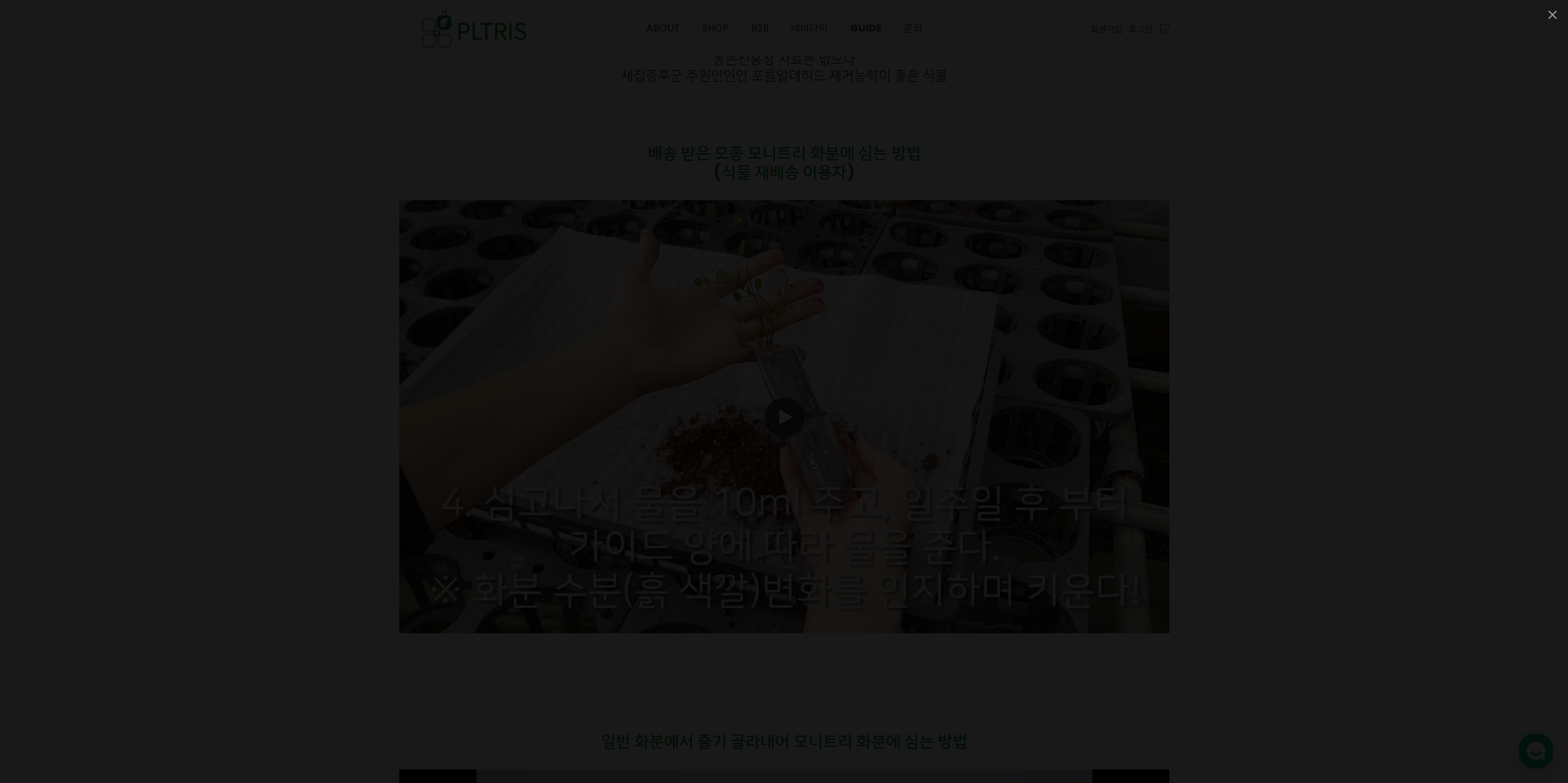
drag, startPoint x: 760, startPoint y: 649, endPoint x: 785, endPoint y: 599, distance: 55.9
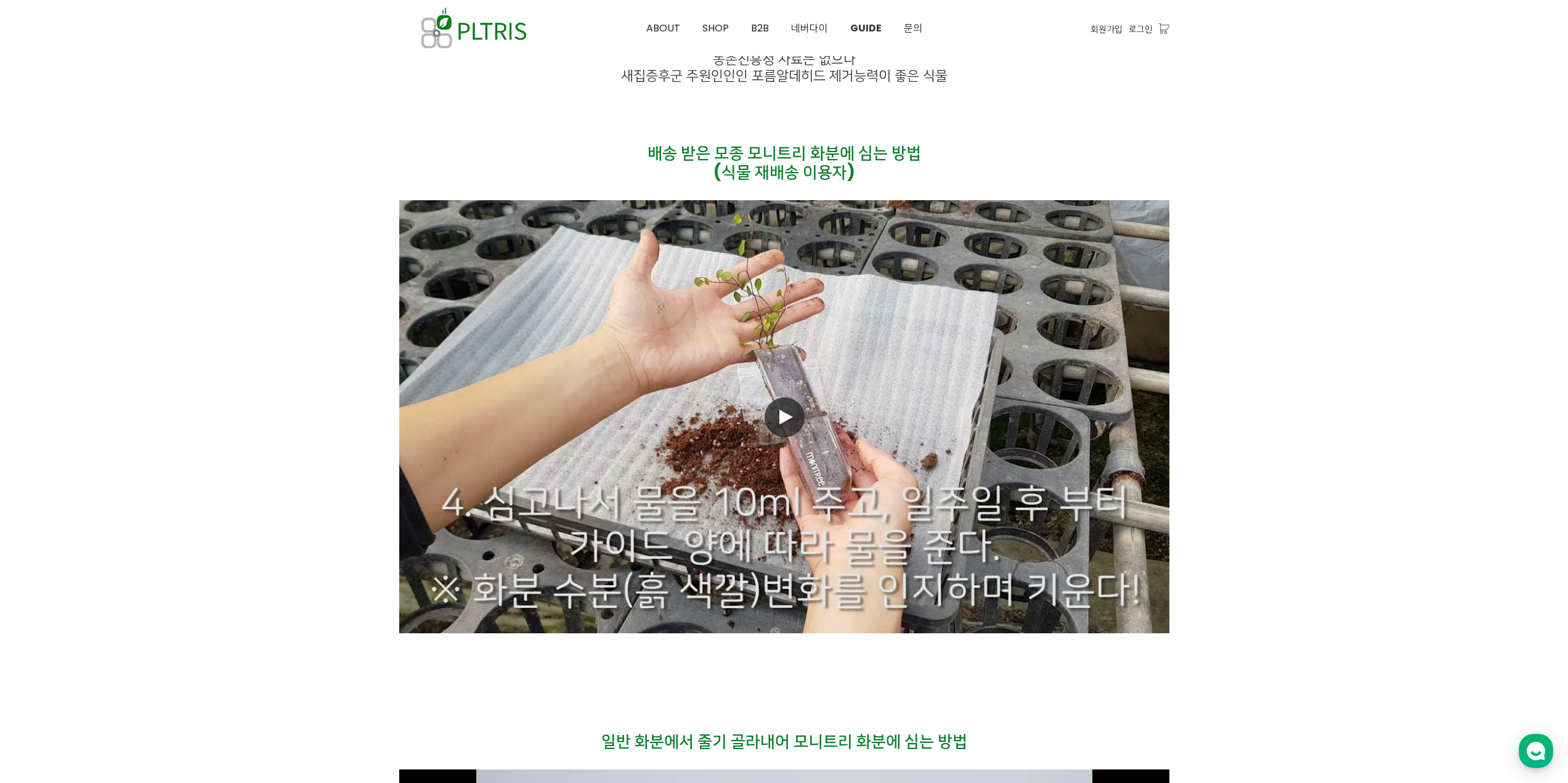
drag, startPoint x: 785, startPoint y: 599, endPoint x: 1226, endPoint y: 535, distance: 445.6
click at [839, 446] on link "동영상 재생" at bounding box center [784, 416] width 770 height 433
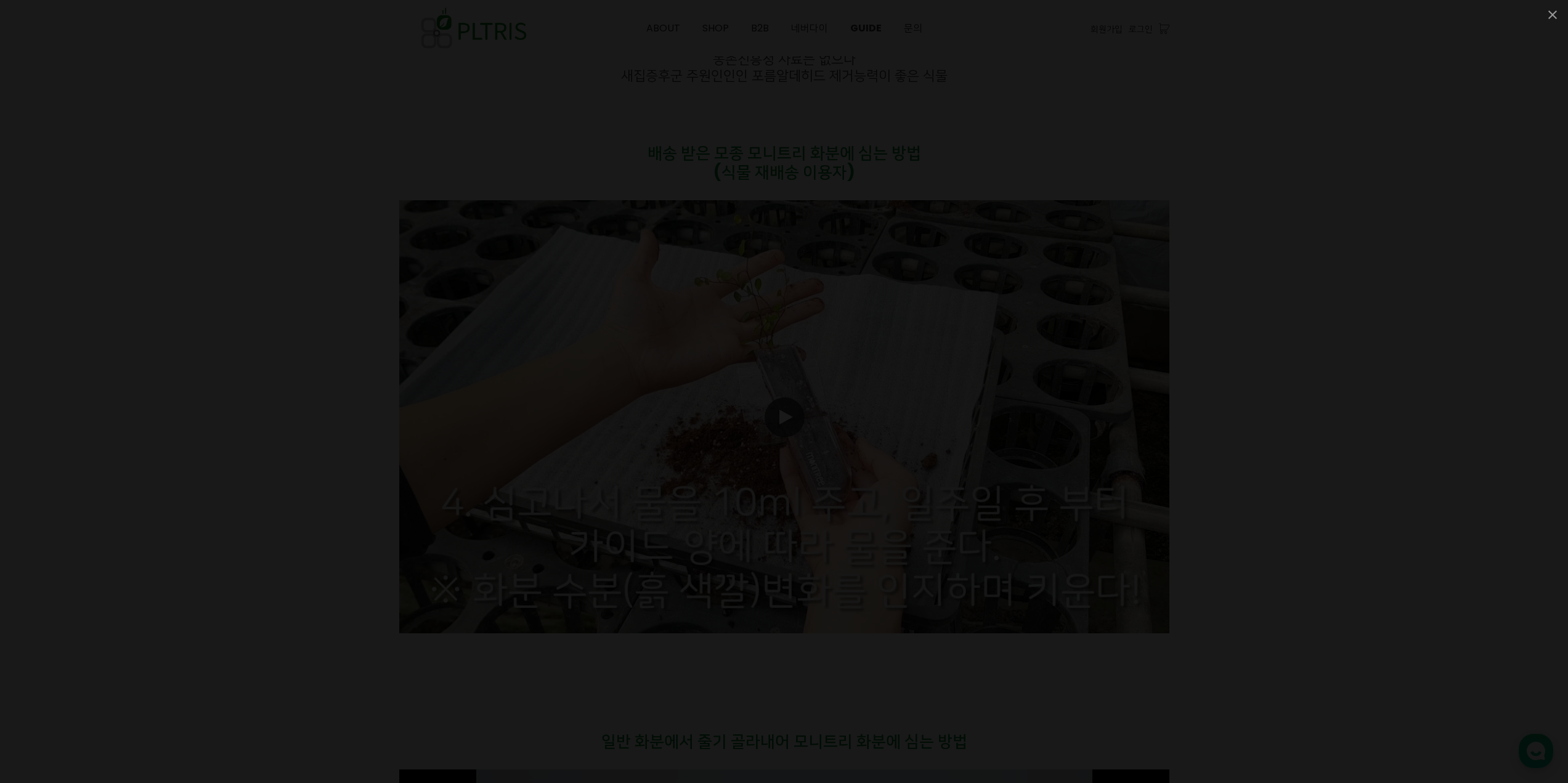
click at [1065, 648] on div at bounding box center [784, 392] width 1568 height 783
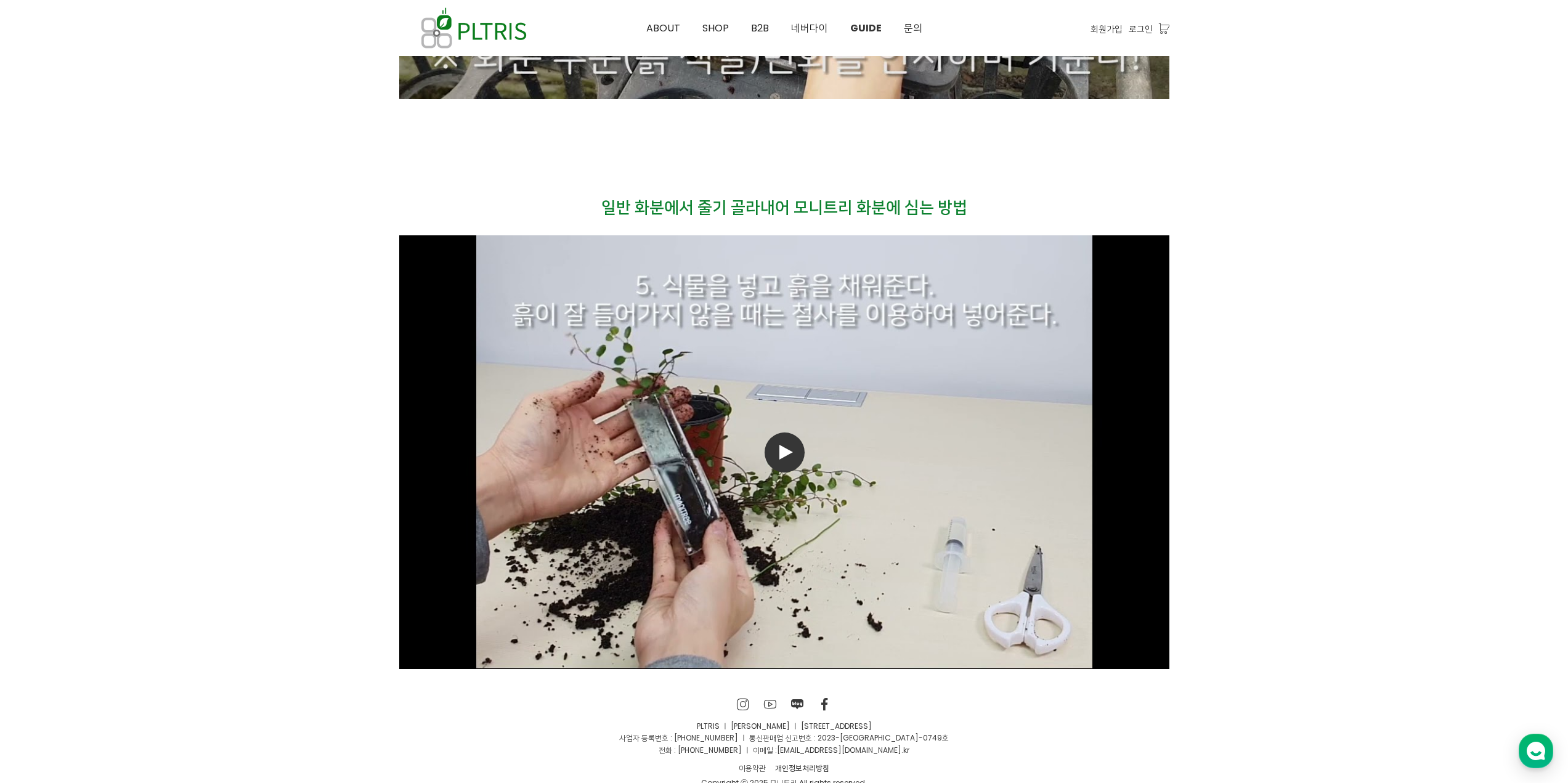
scroll to position [8467, 0]
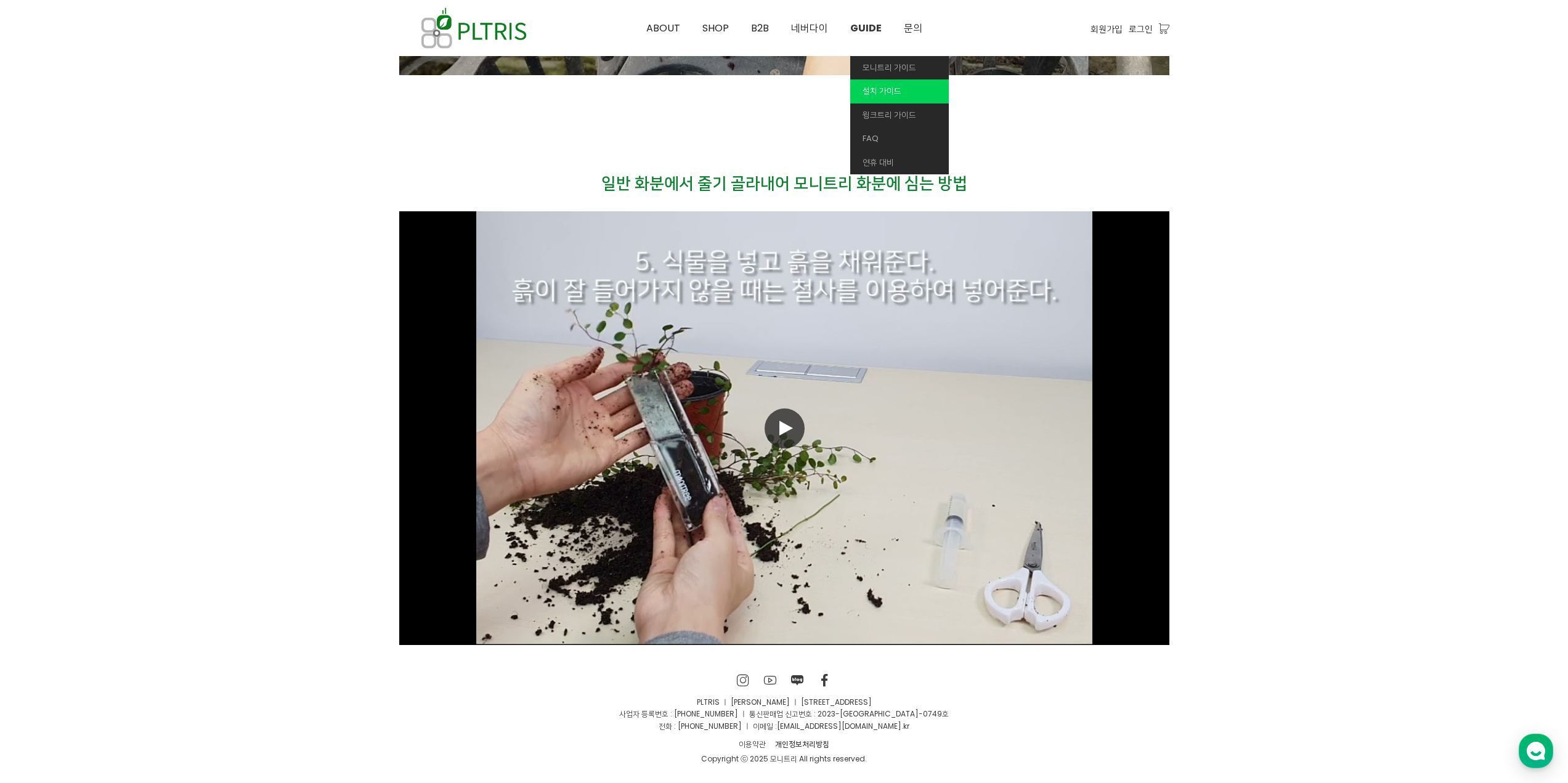
click at [900, 87] on span "설치 가이드" at bounding box center [882, 91] width 39 height 12
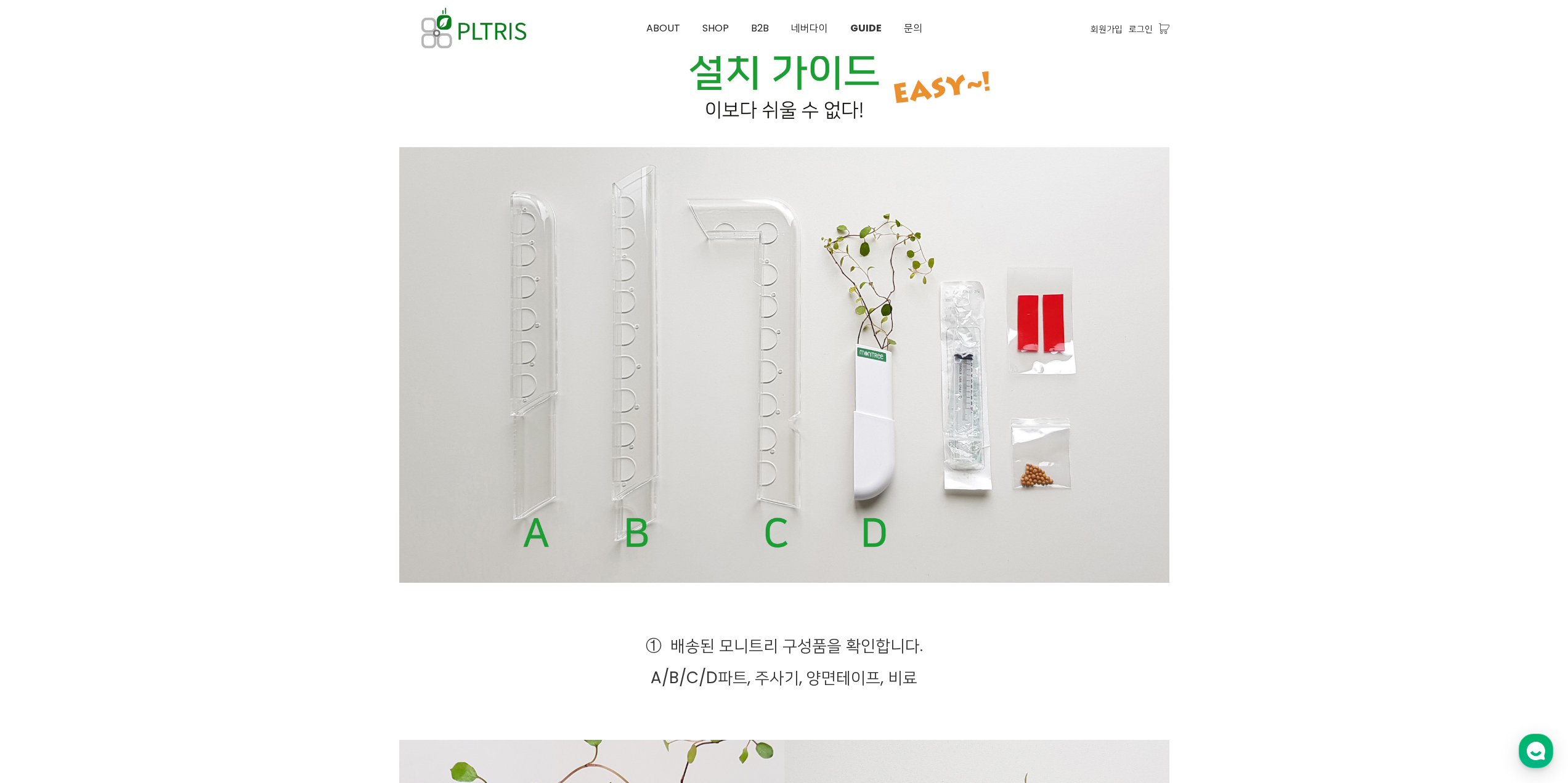
scroll to position [95, 0]
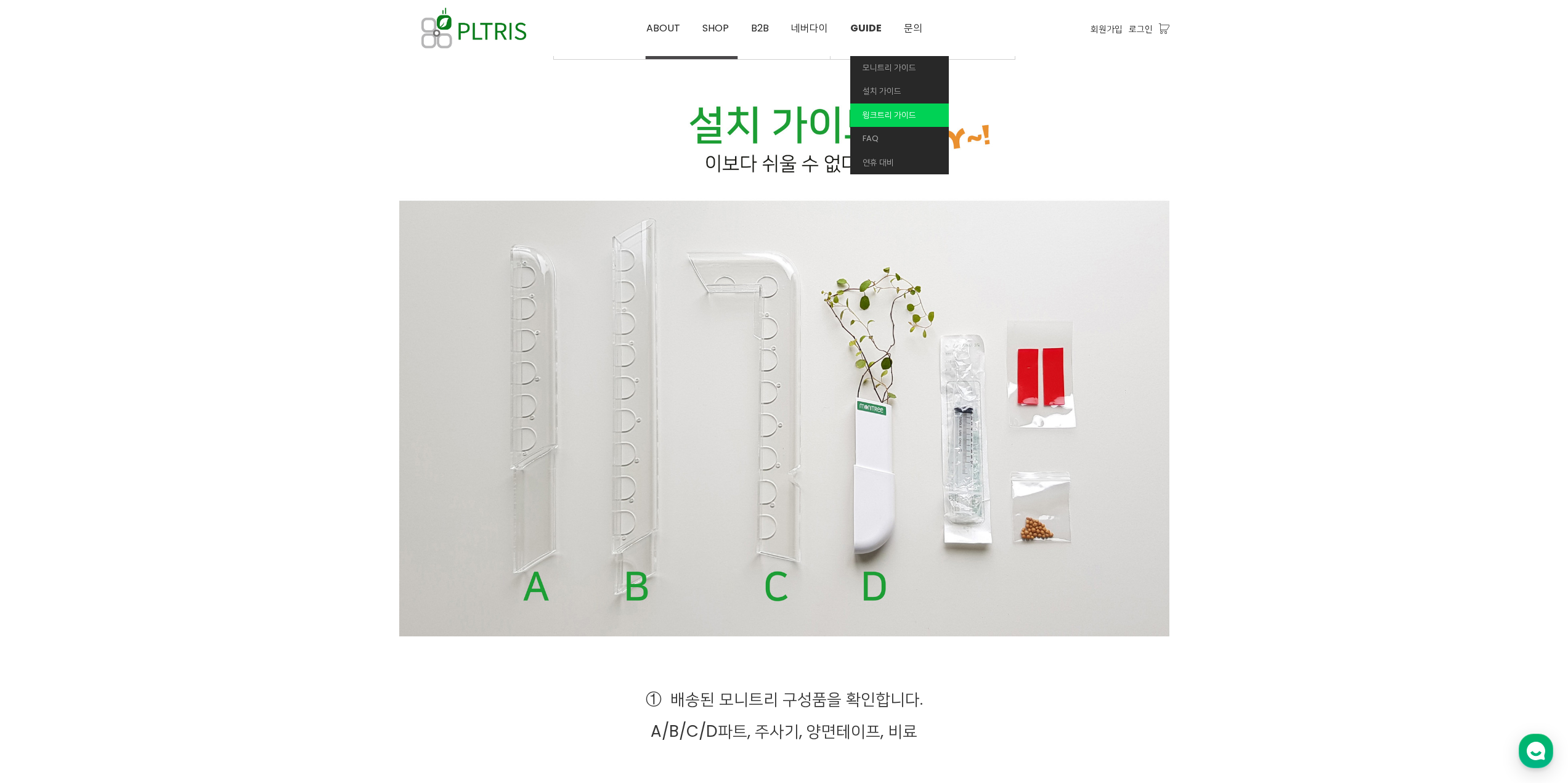
click at [896, 116] on span "윙크트리 가이드" at bounding box center [889, 115] width 54 height 12
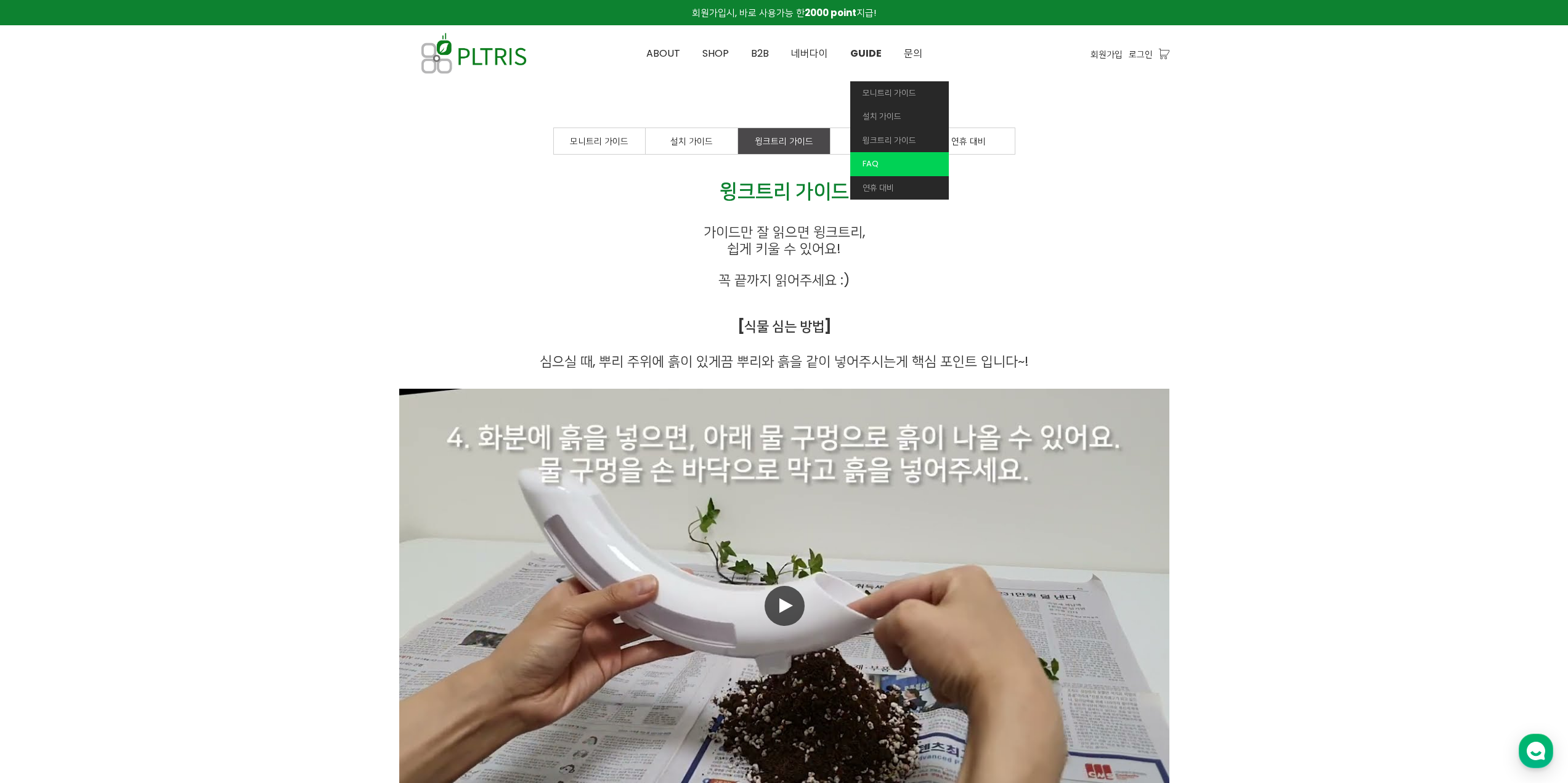
click at [880, 156] on link "FAQ" at bounding box center [900, 164] width 99 height 24
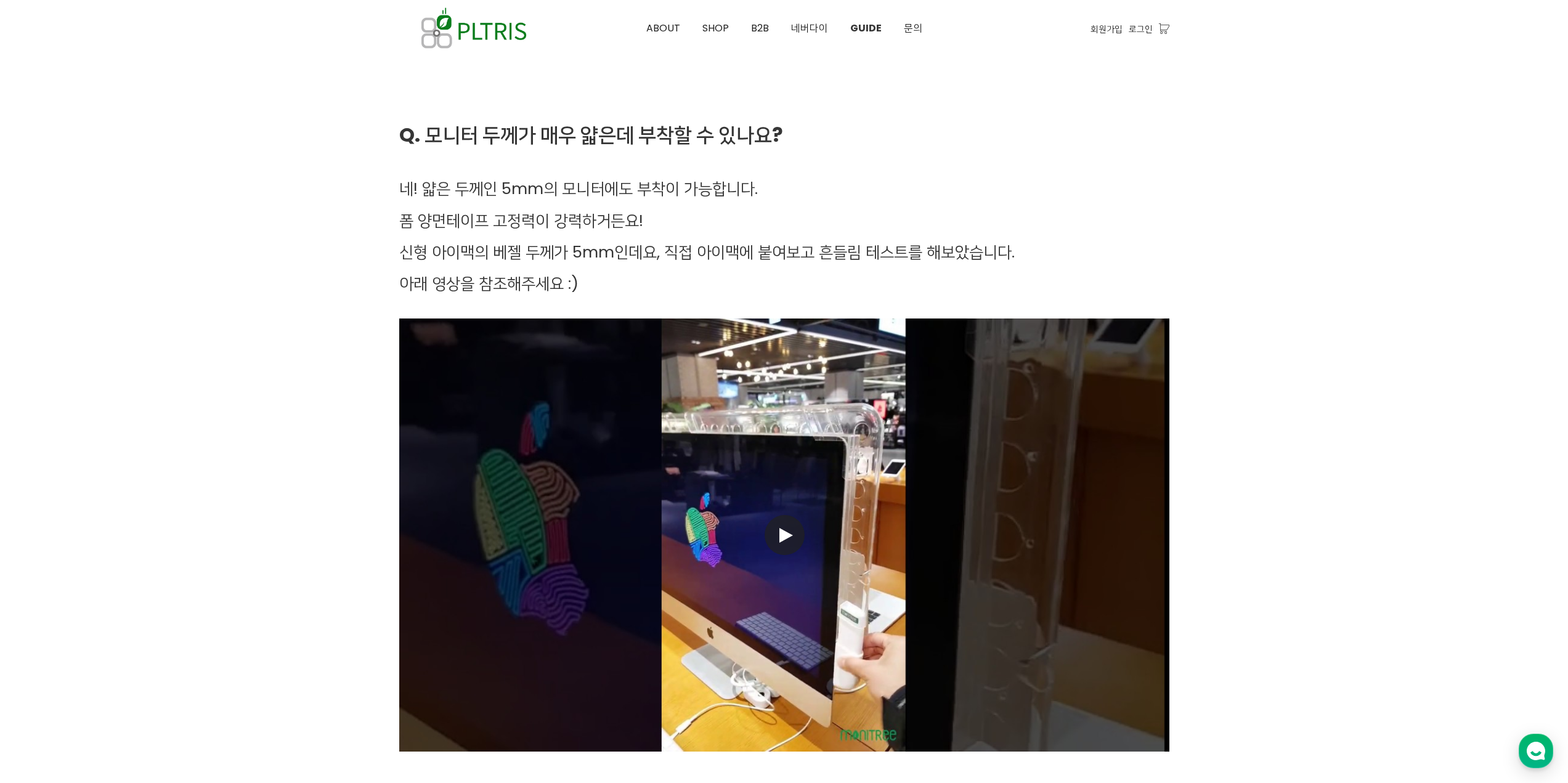
scroll to position [2274, 0]
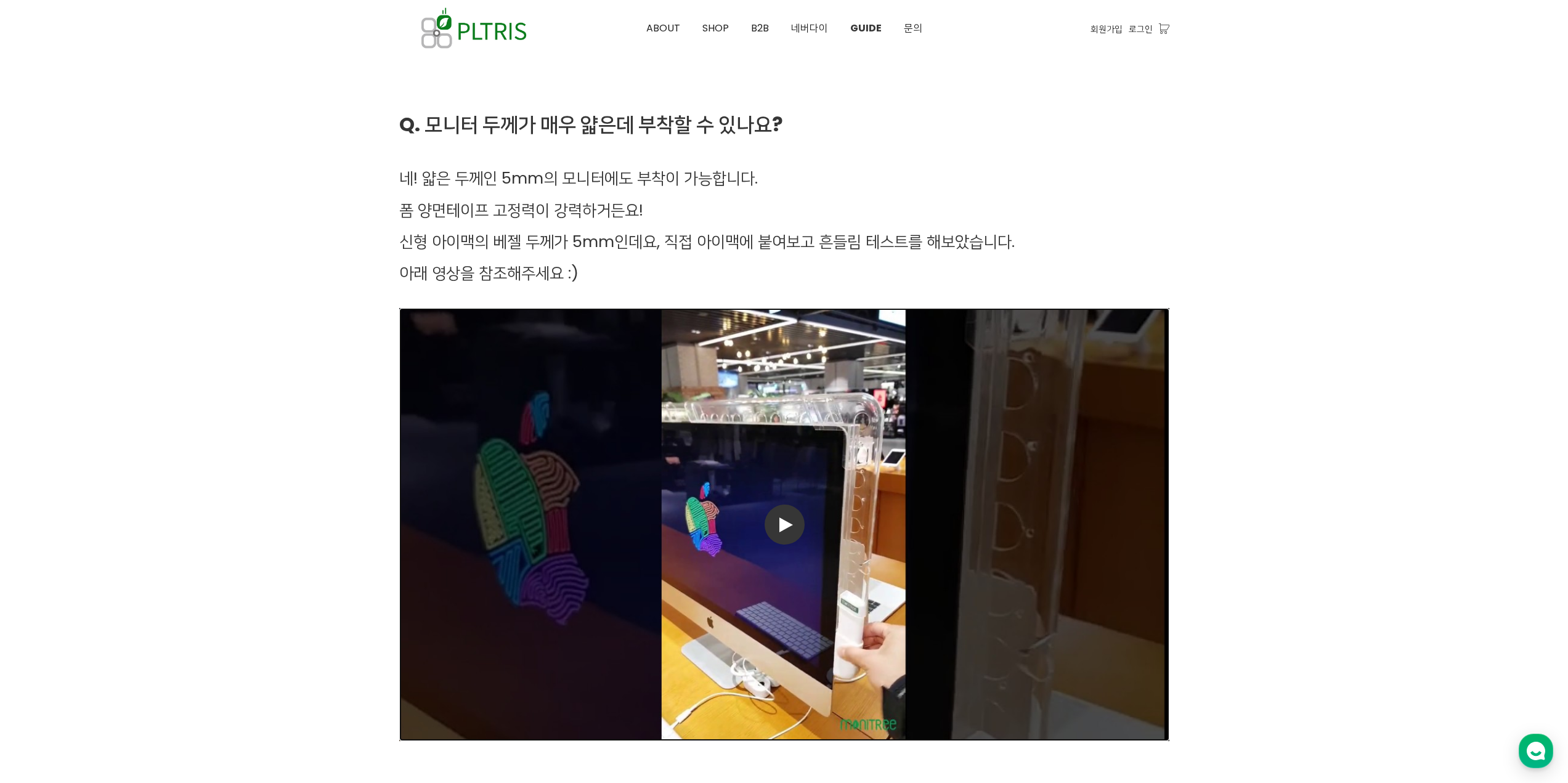
click at [856, 517] on link "동영상 재생" at bounding box center [784, 524] width 770 height 433
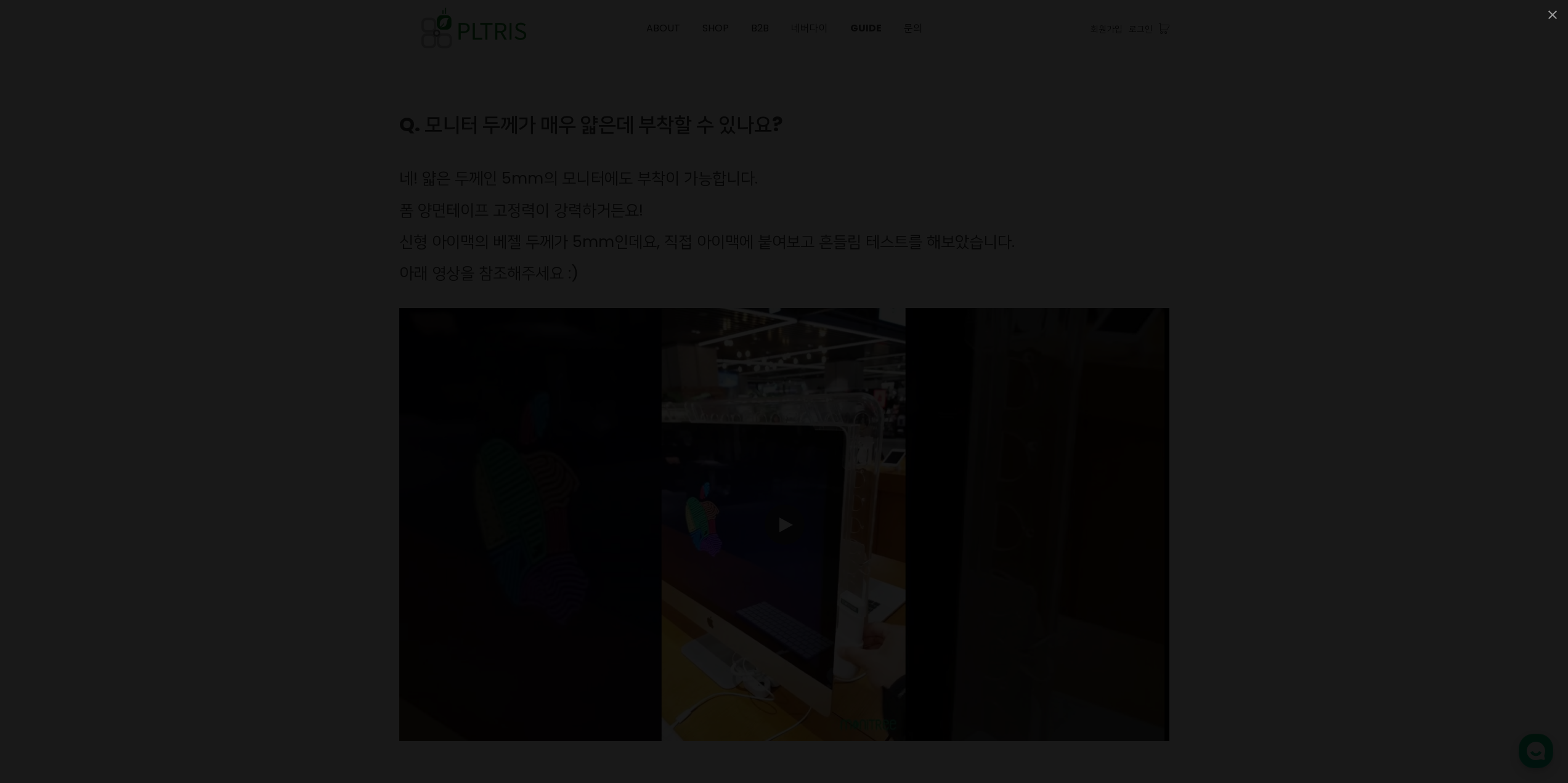
click at [1303, 530] on div at bounding box center [784, 392] width 1568 height 783
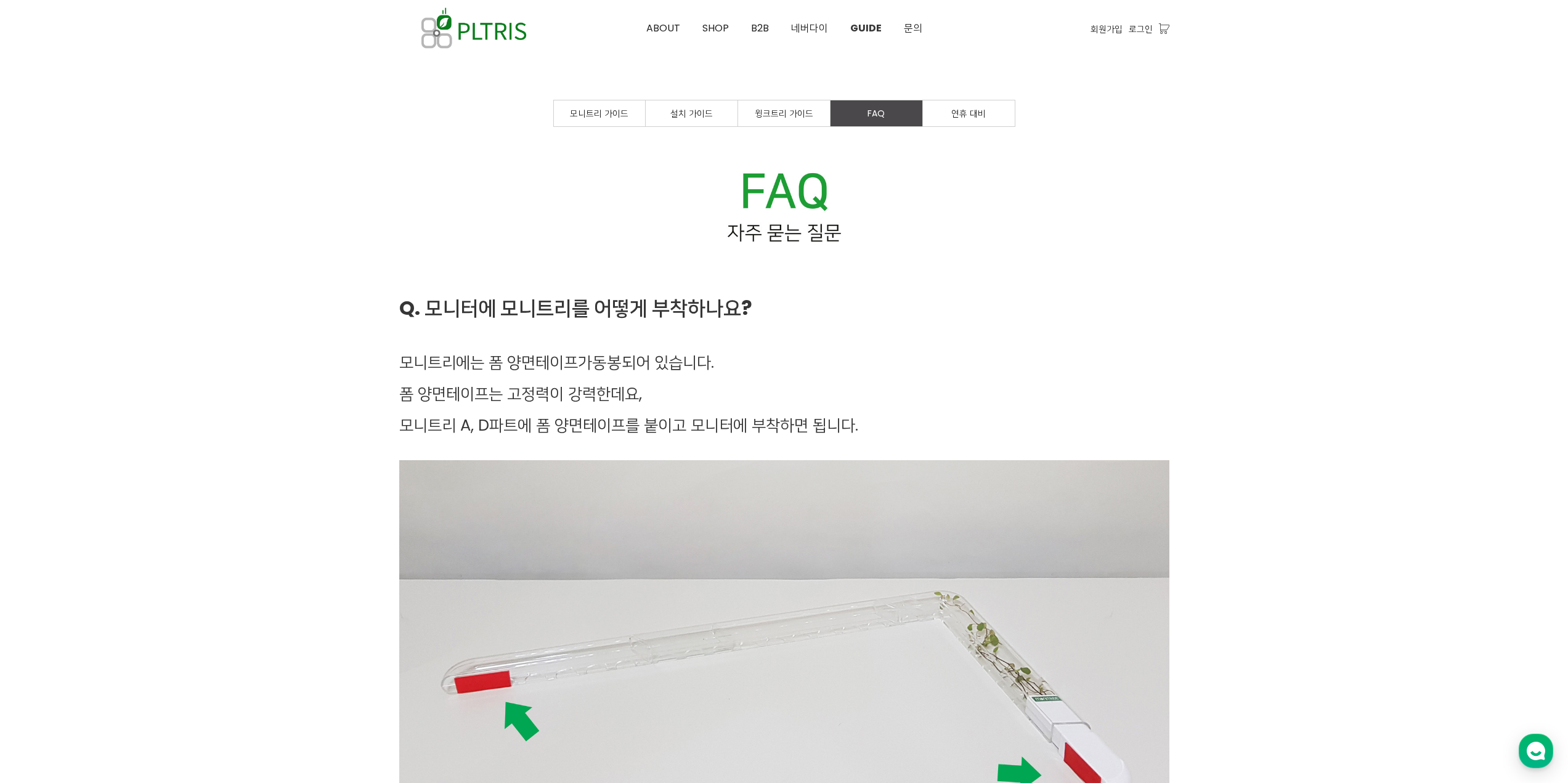
scroll to position [0, 0]
